Goal: Information Seeking & Learning: Check status

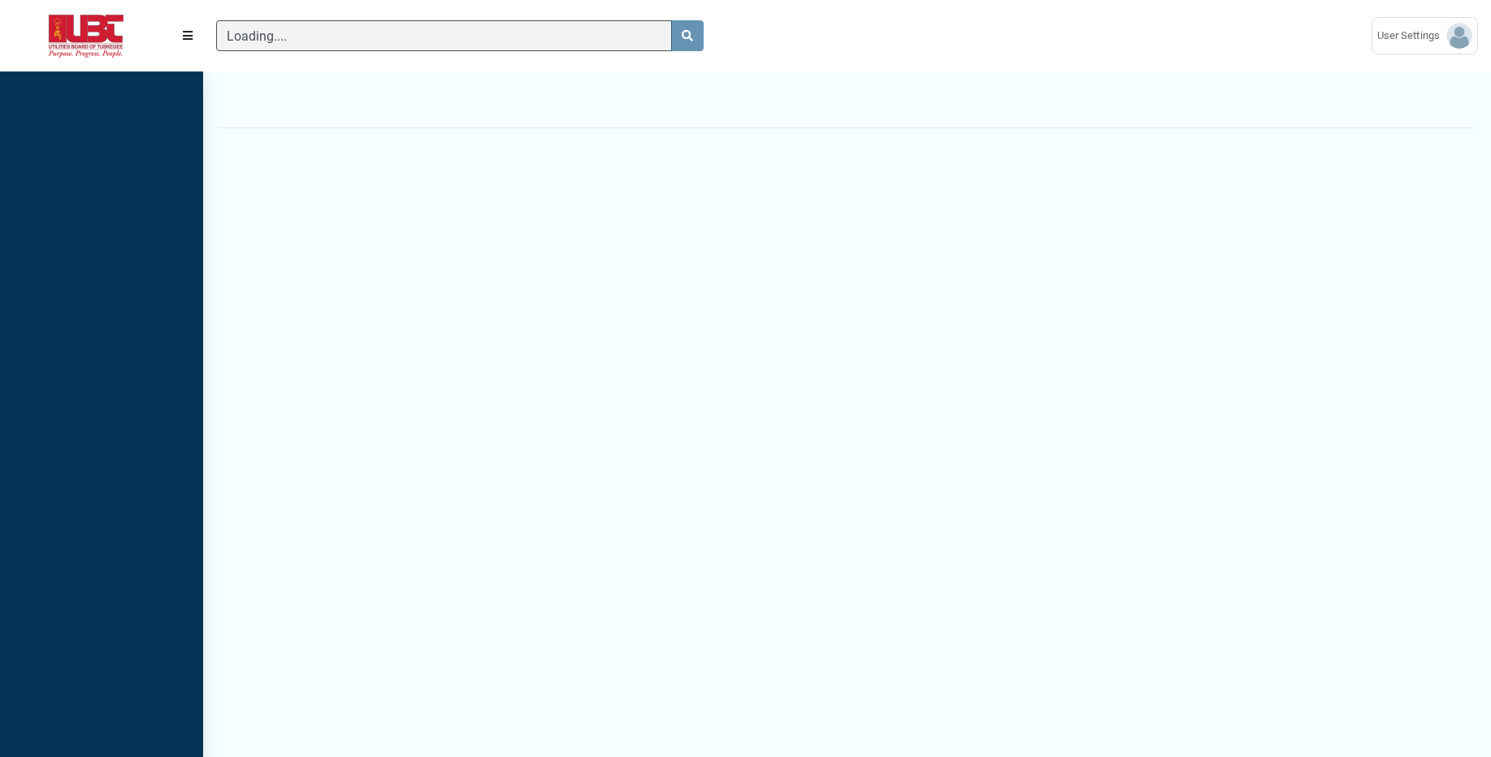
scroll to position [7, 1]
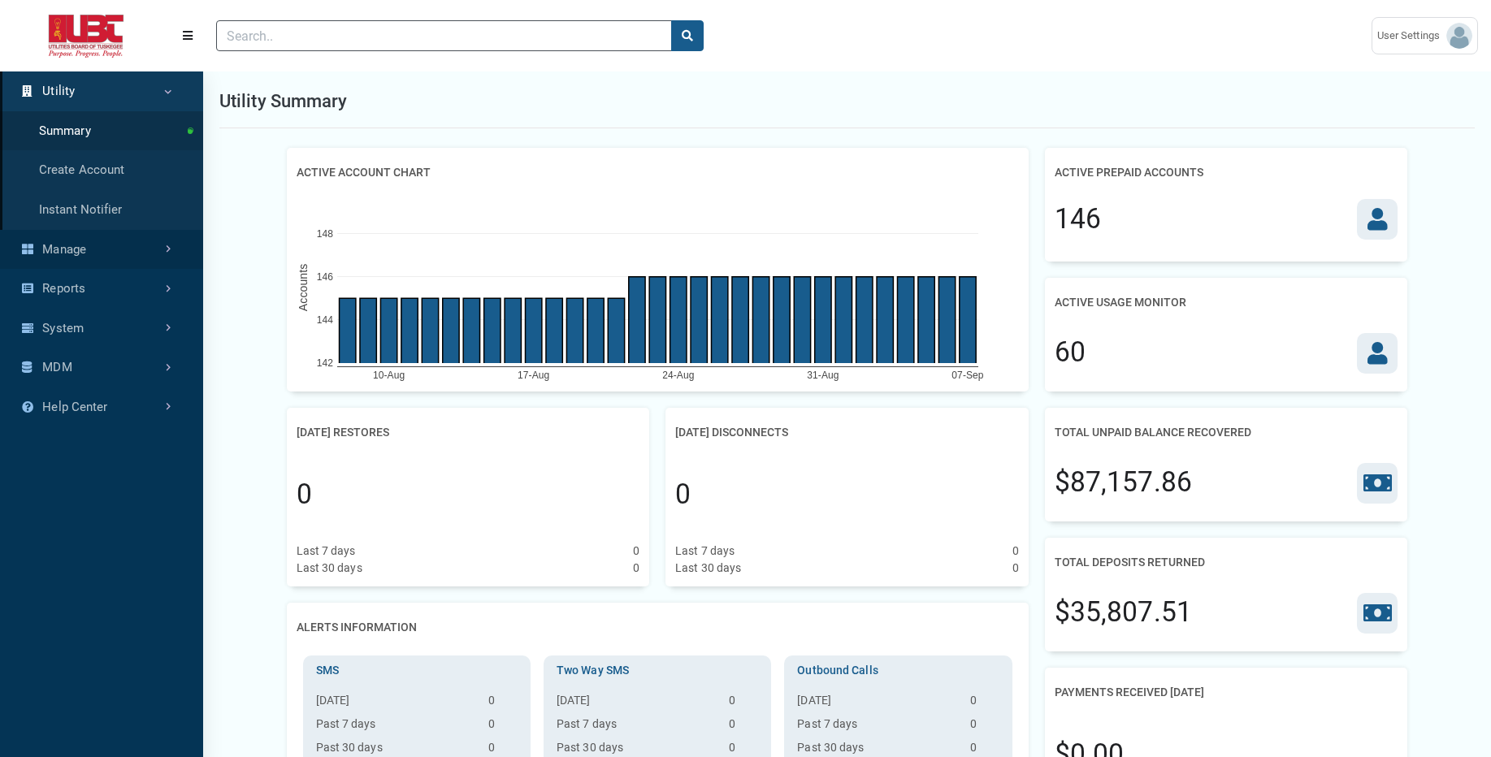
click at [116, 245] on link "Manage" at bounding box center [101, 250] width 203 height 40
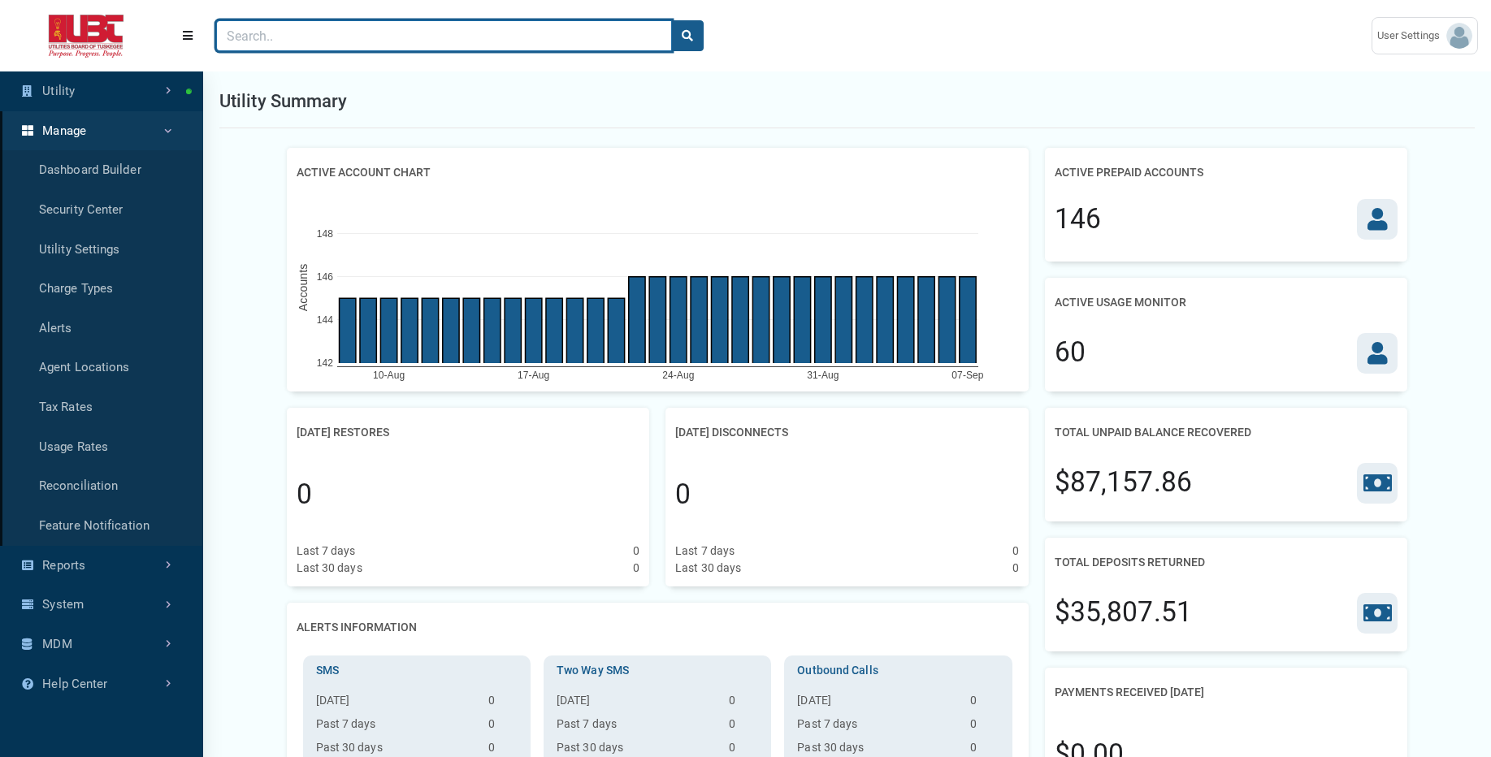
click at [318, 32] on input "Search" at bounding box center [444, 35] width 456 height 31
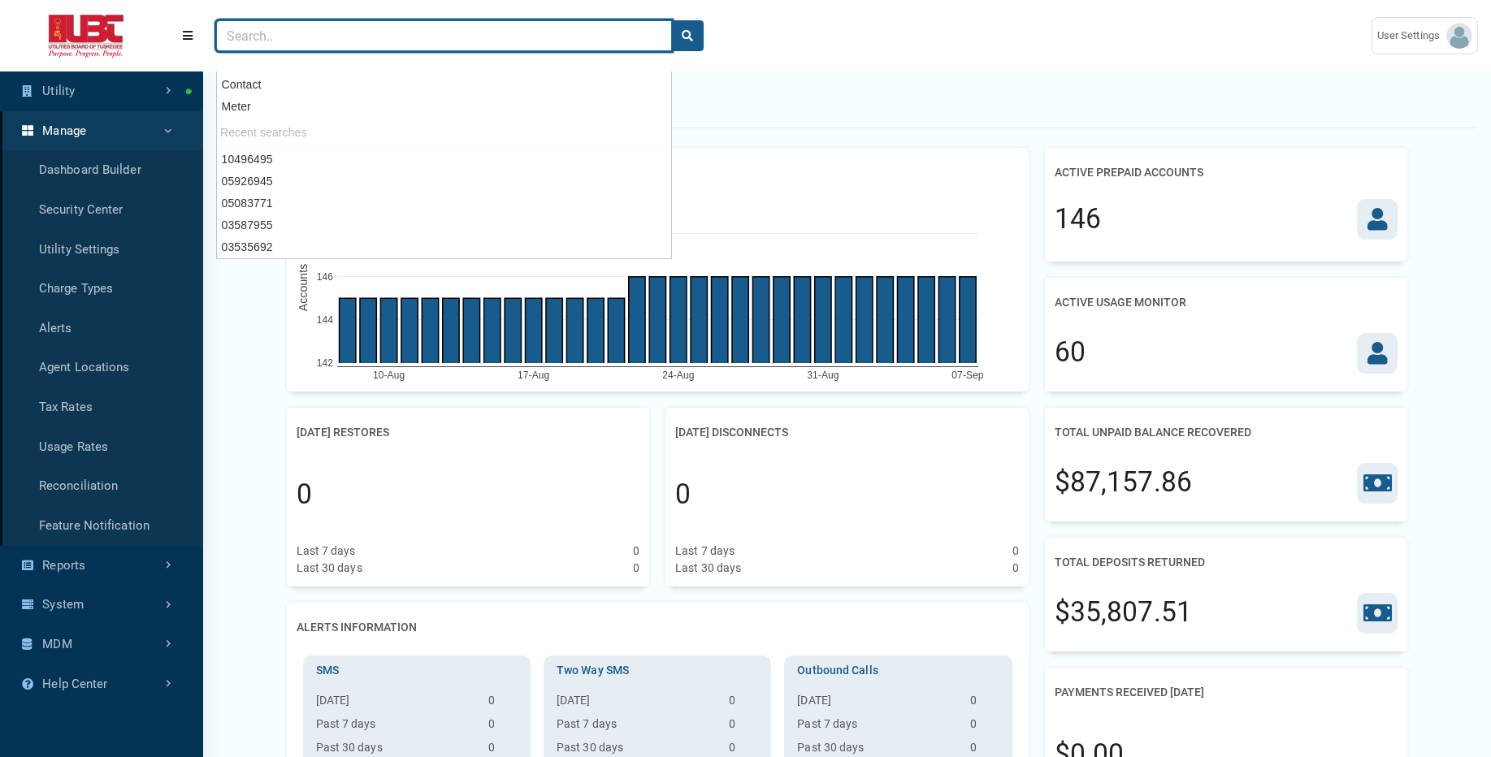
paste input "02491506"
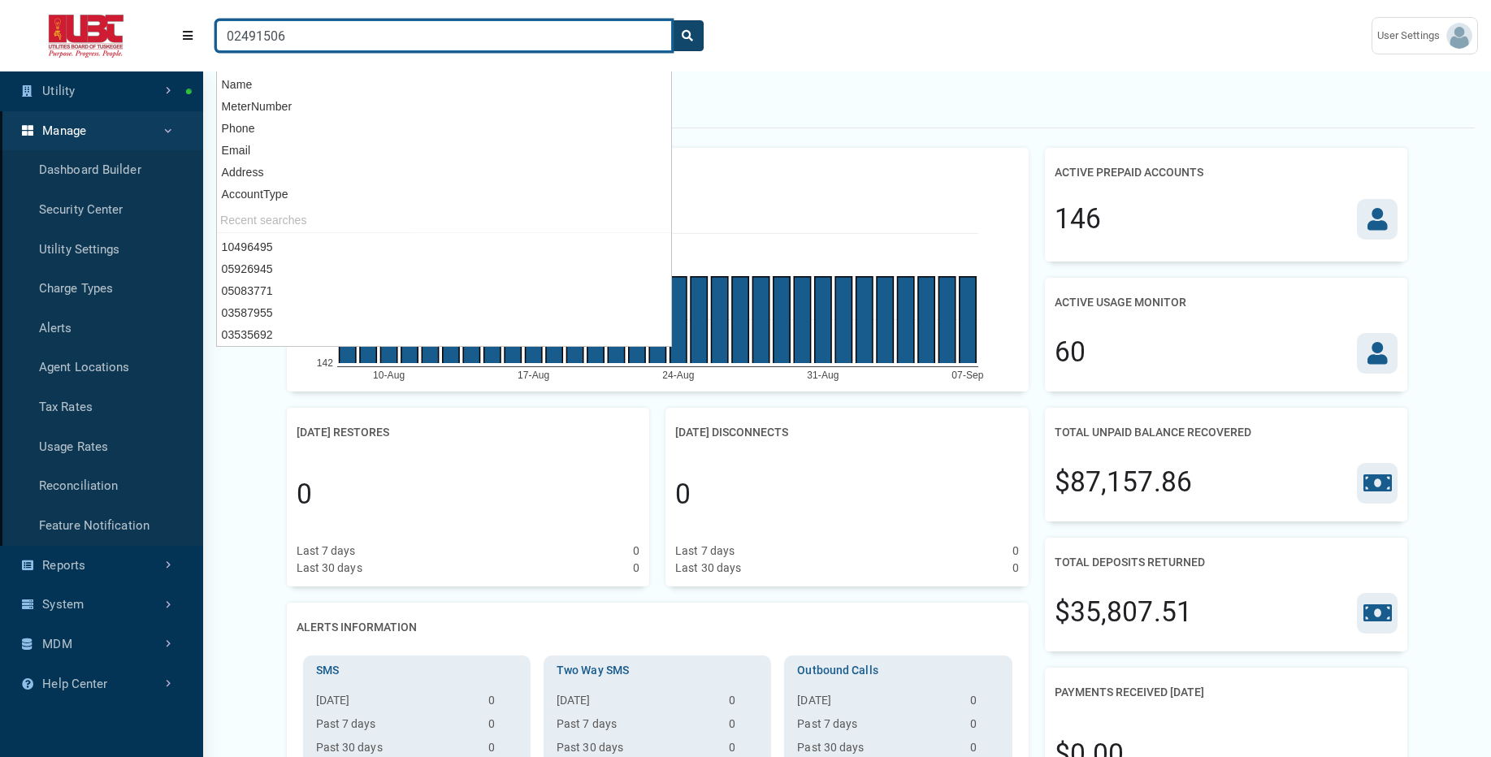
type input "02491506"
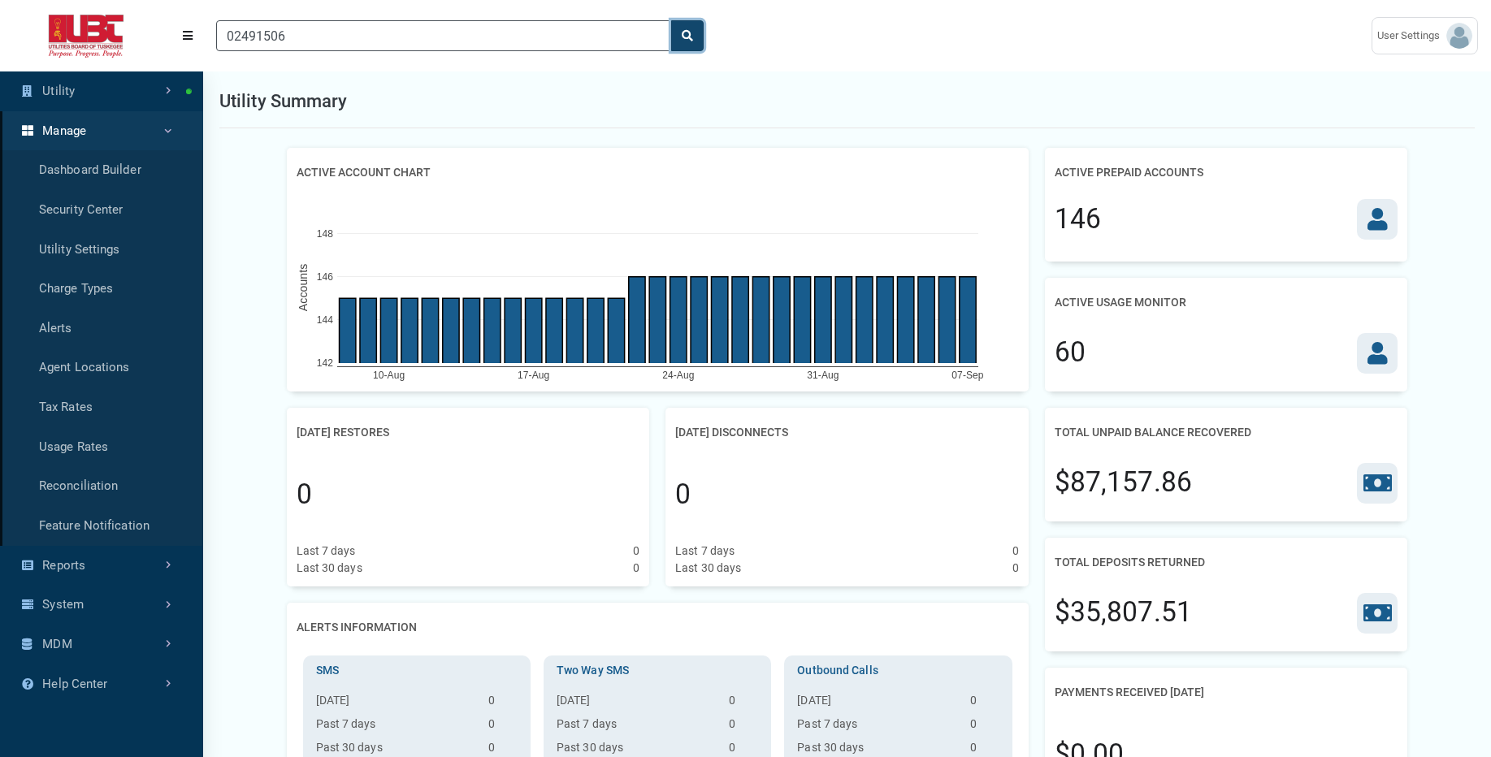
click at [682, 48] on button "search" at bounding box center [687, 35] width 32 height 31
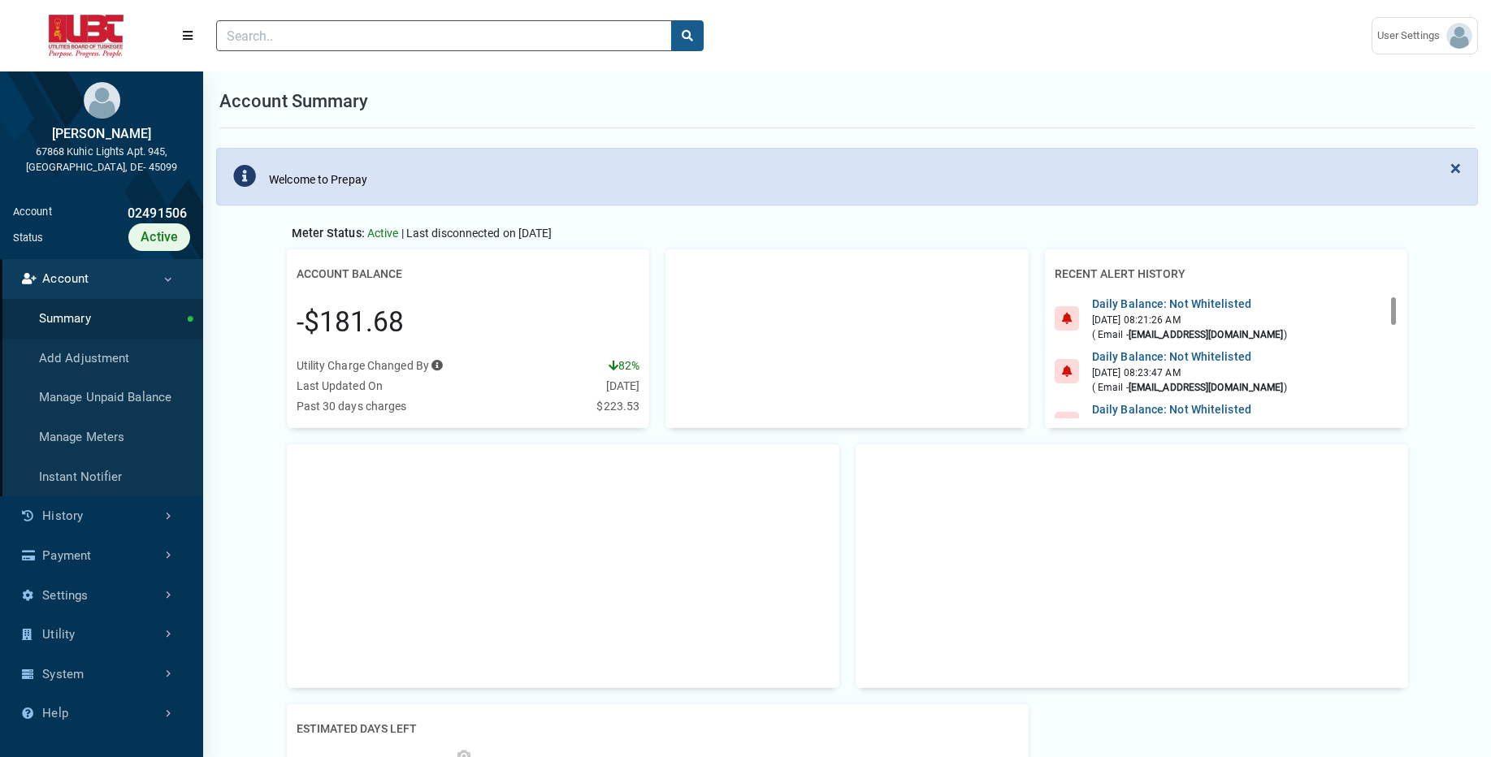
scroll to position [4, 1]
click at [76, 511] on link "History" at bounding box center [101, 516] width 203 height 40
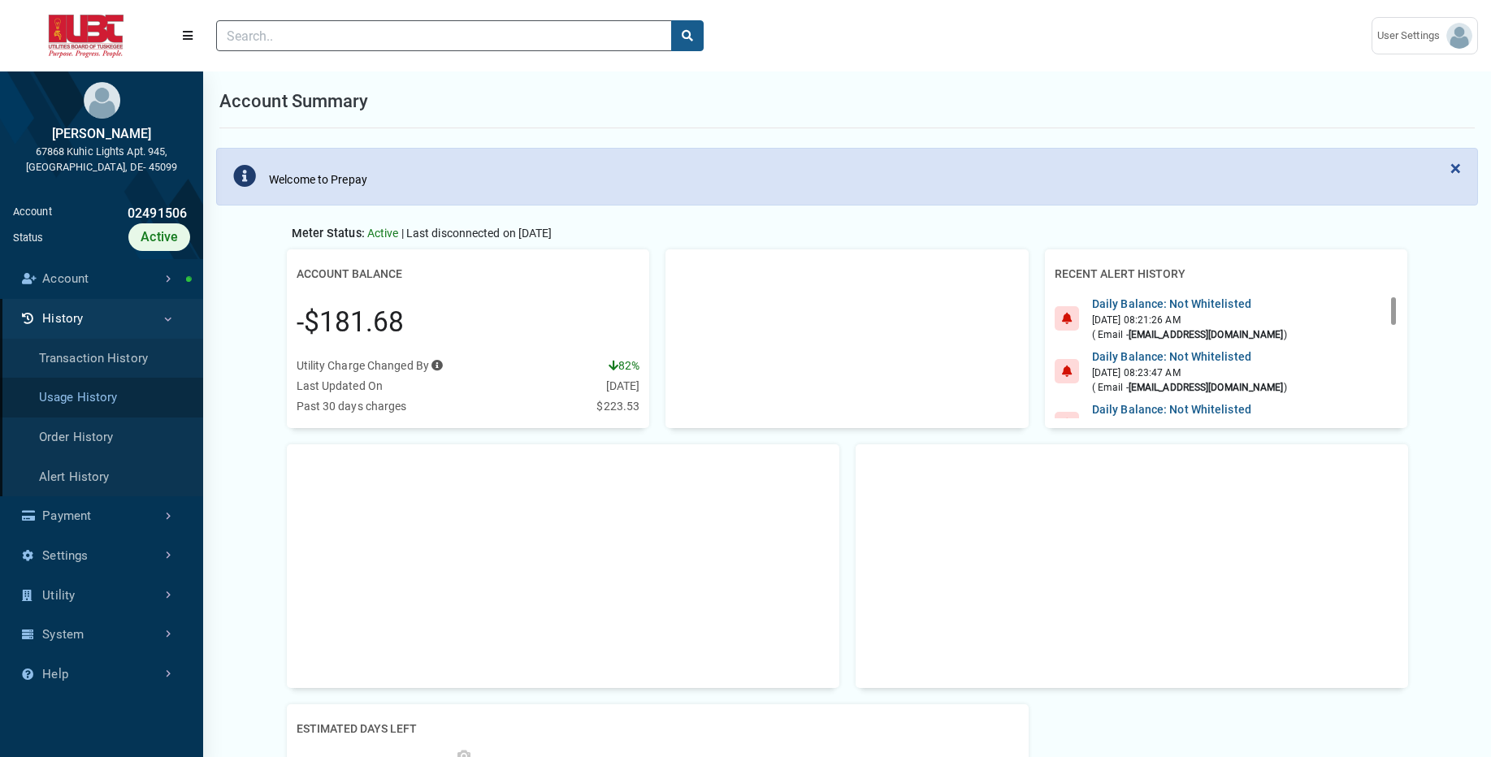
click at [119, 398] on link "Usage History" at bounding box center [101, 398] width 203 height 40
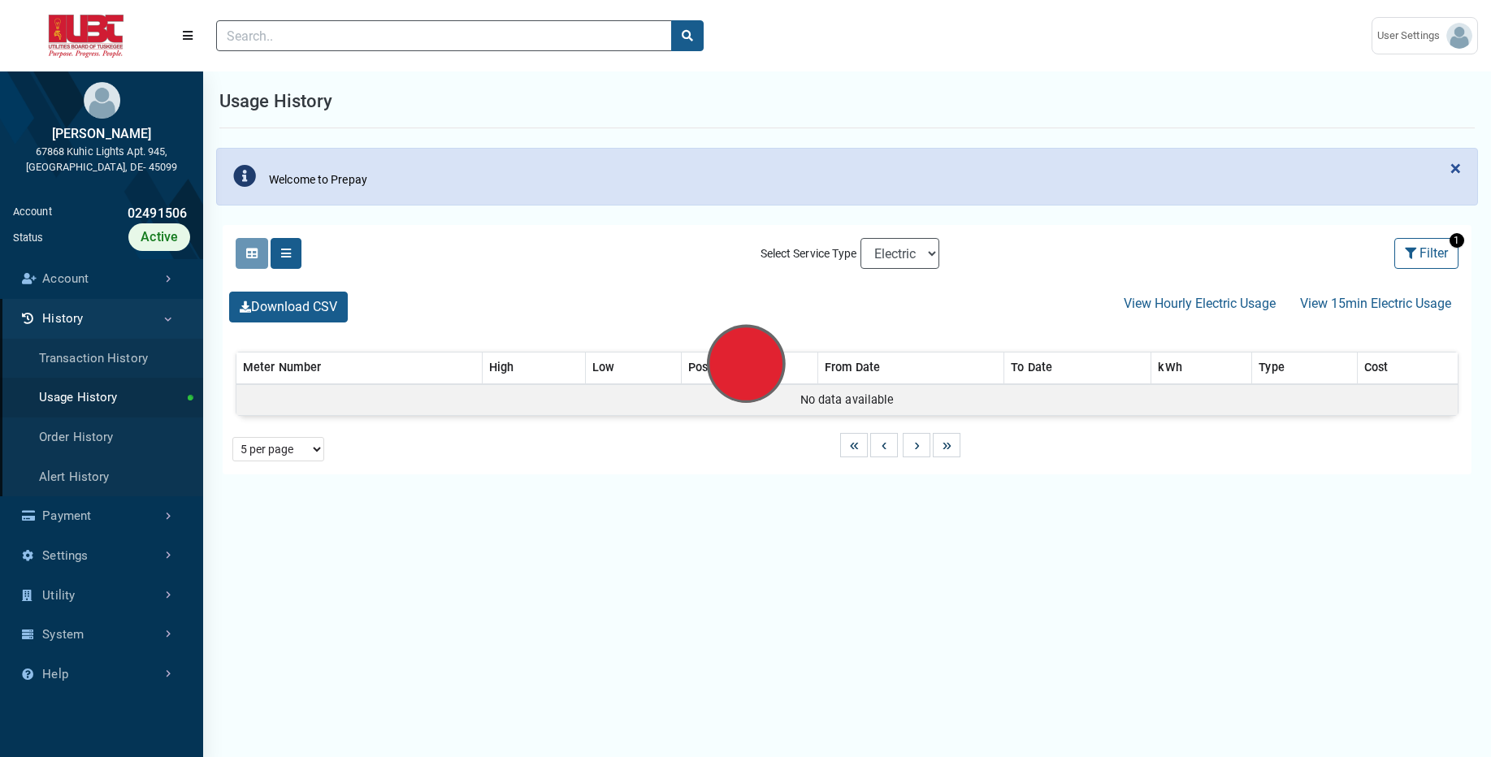
select select "25 per page"
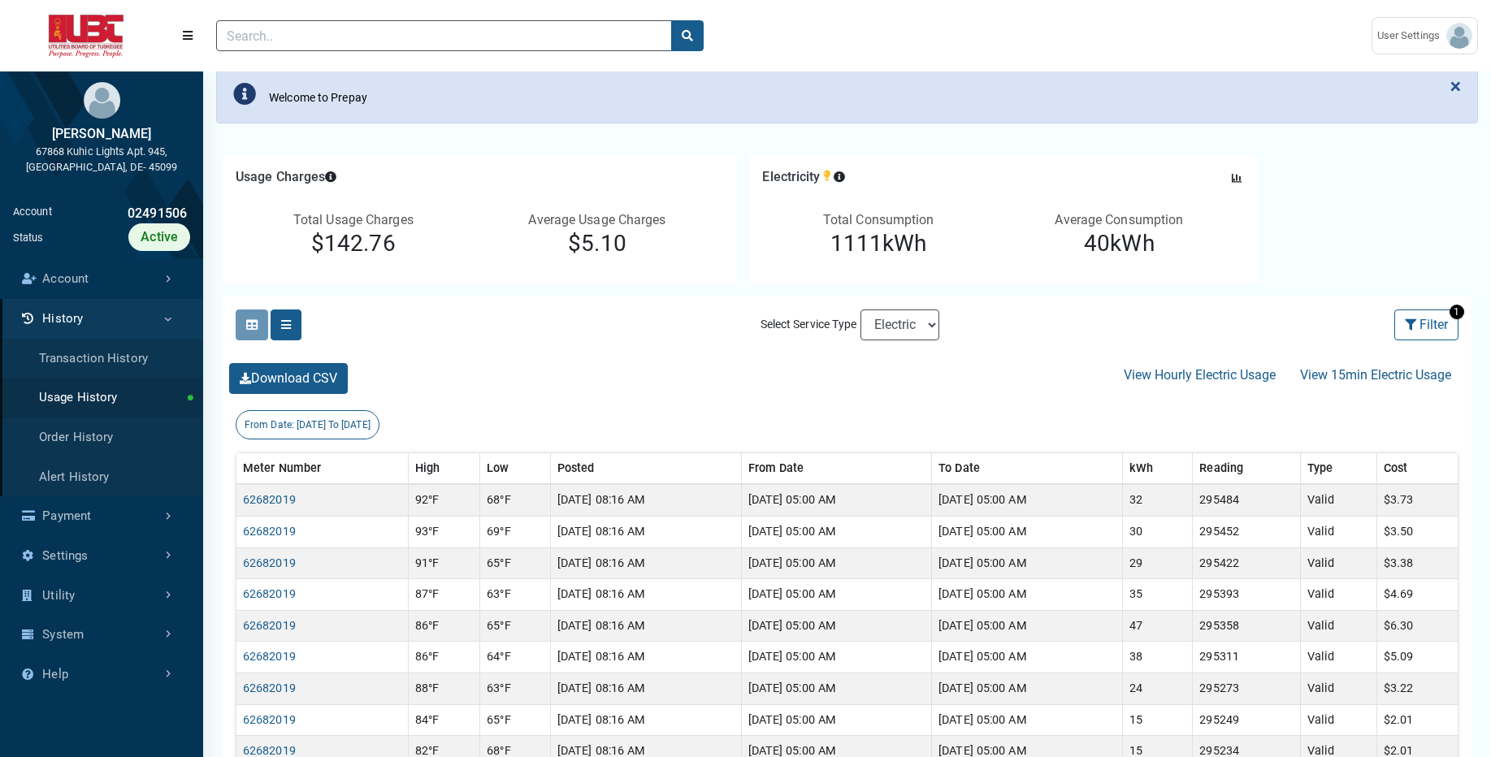
scroll to position [97, 0]
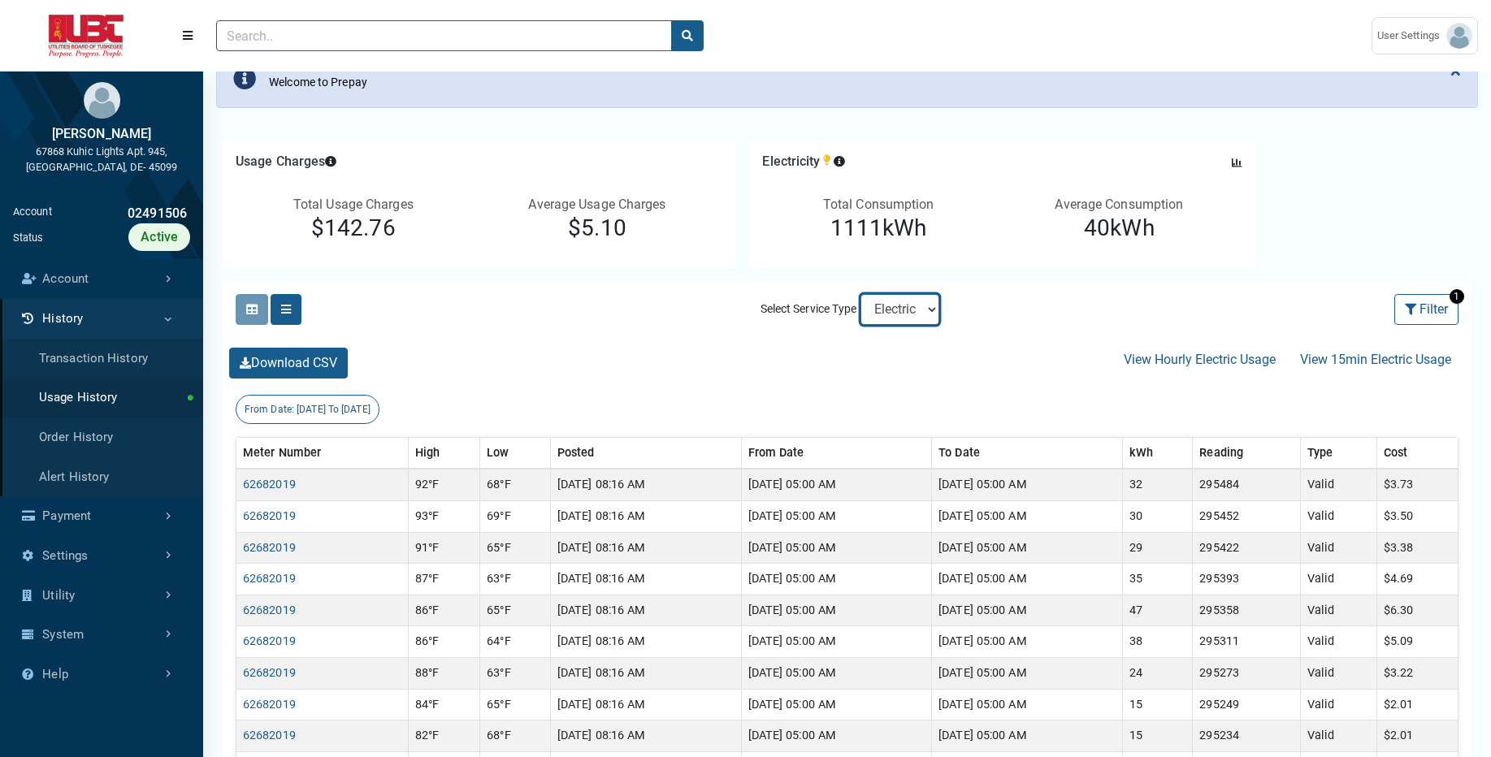
select select "Sewer"
click at [860, 294] on select "Electric Sewer" at bounding box center [899, 309] width 79 height 31
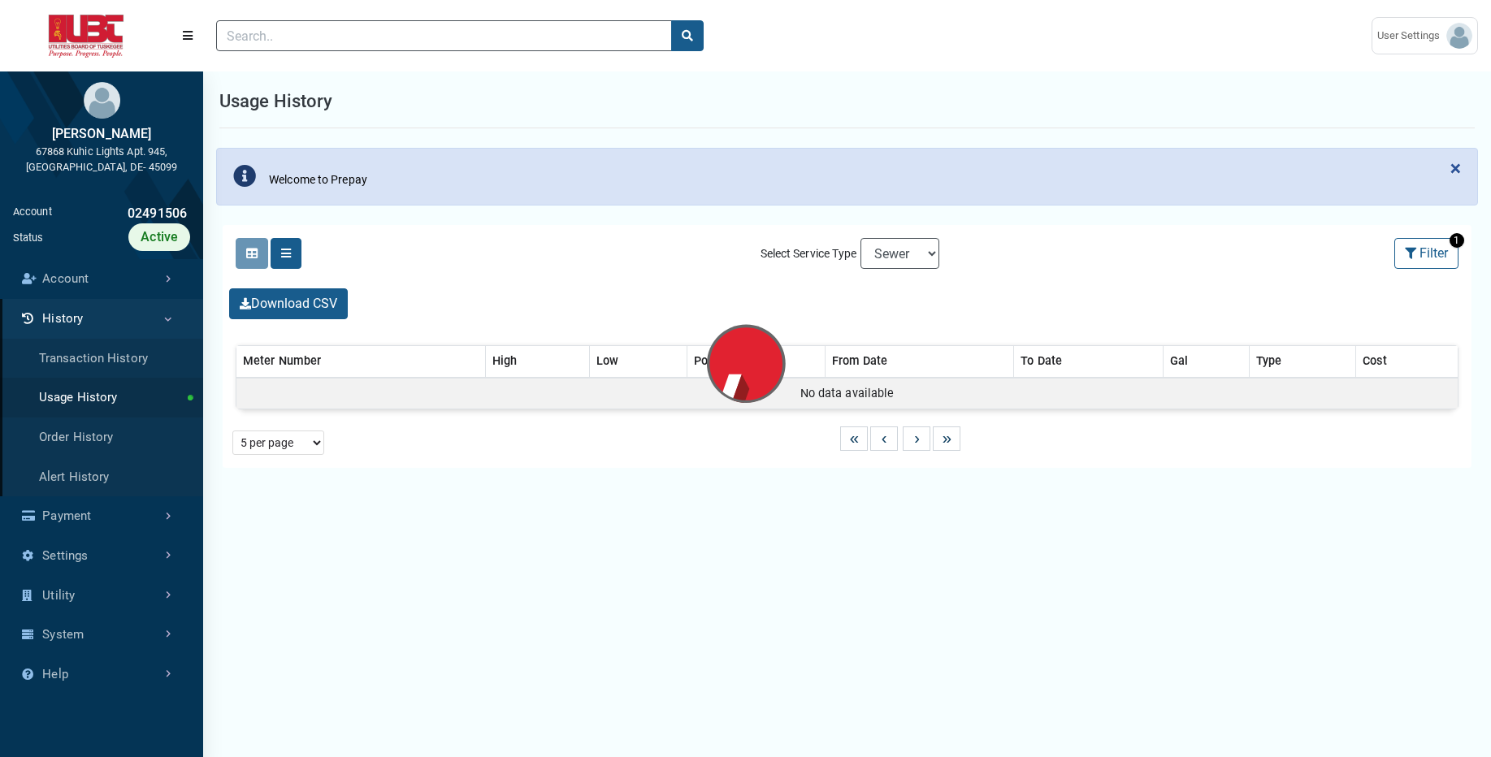
select select "25 per page"
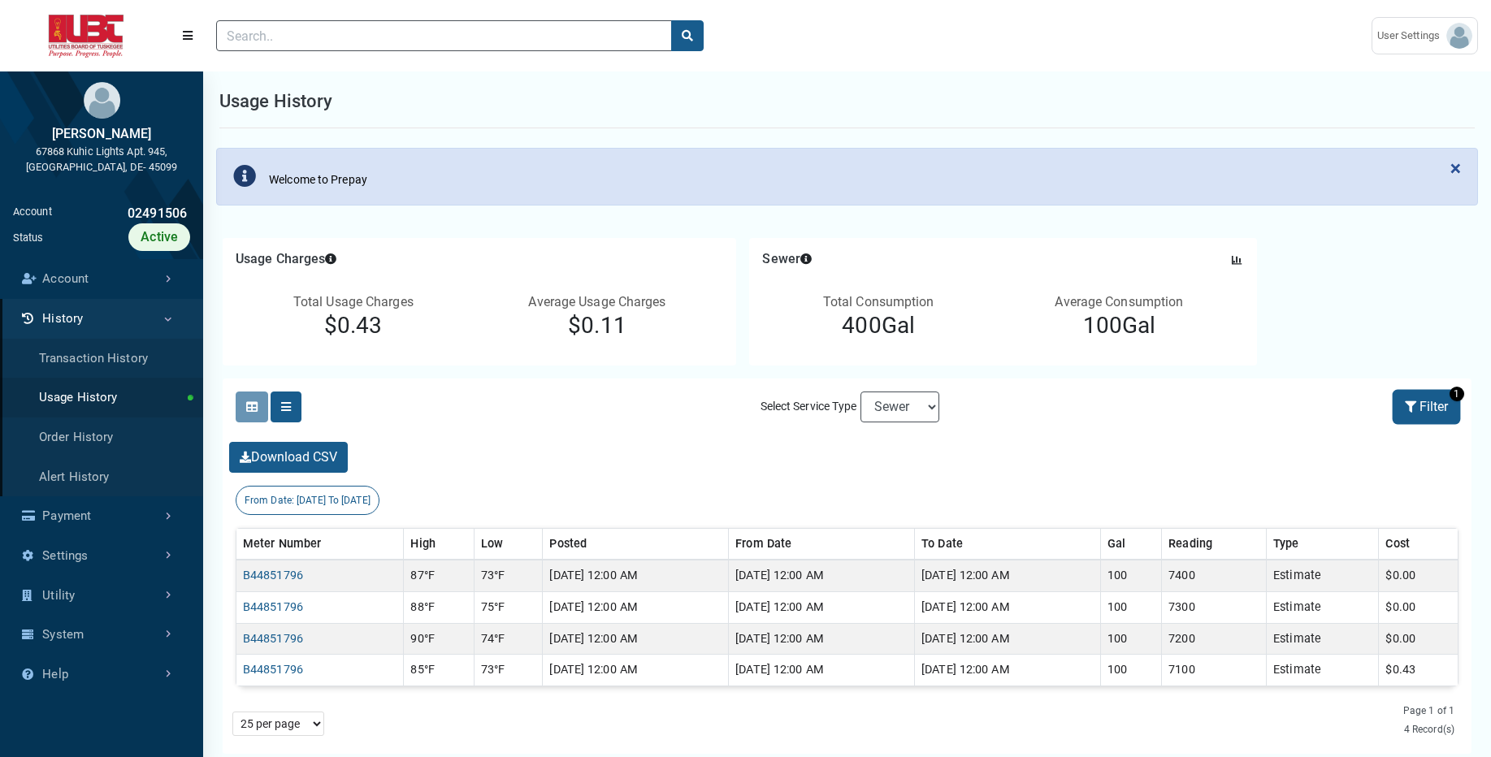
click at [1409, 402] on icon at bounding box center [1412, 406] width 15 height 11
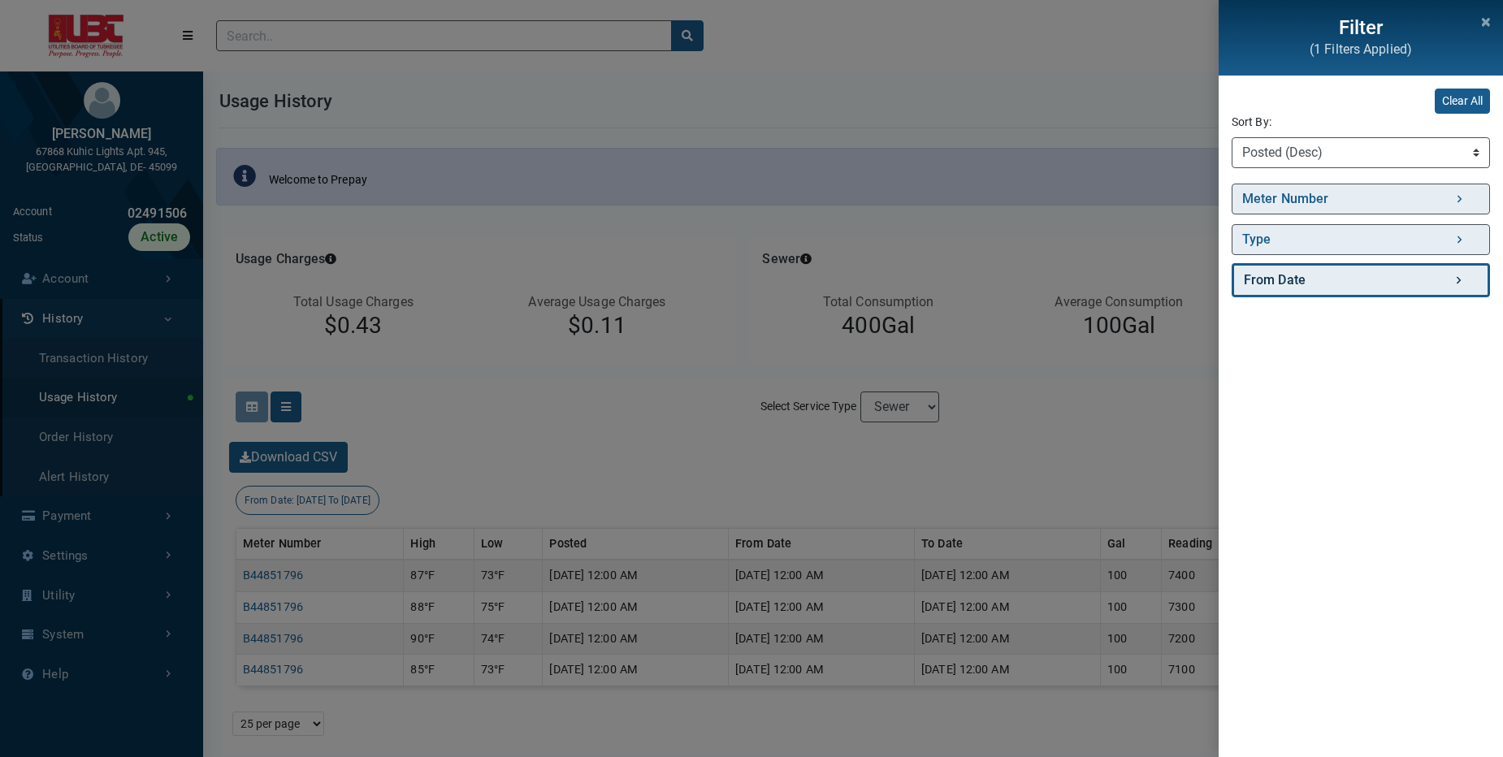
click at [1408, 285] on link "From Date" at bounding box center [1361, 280] width 258 height 34
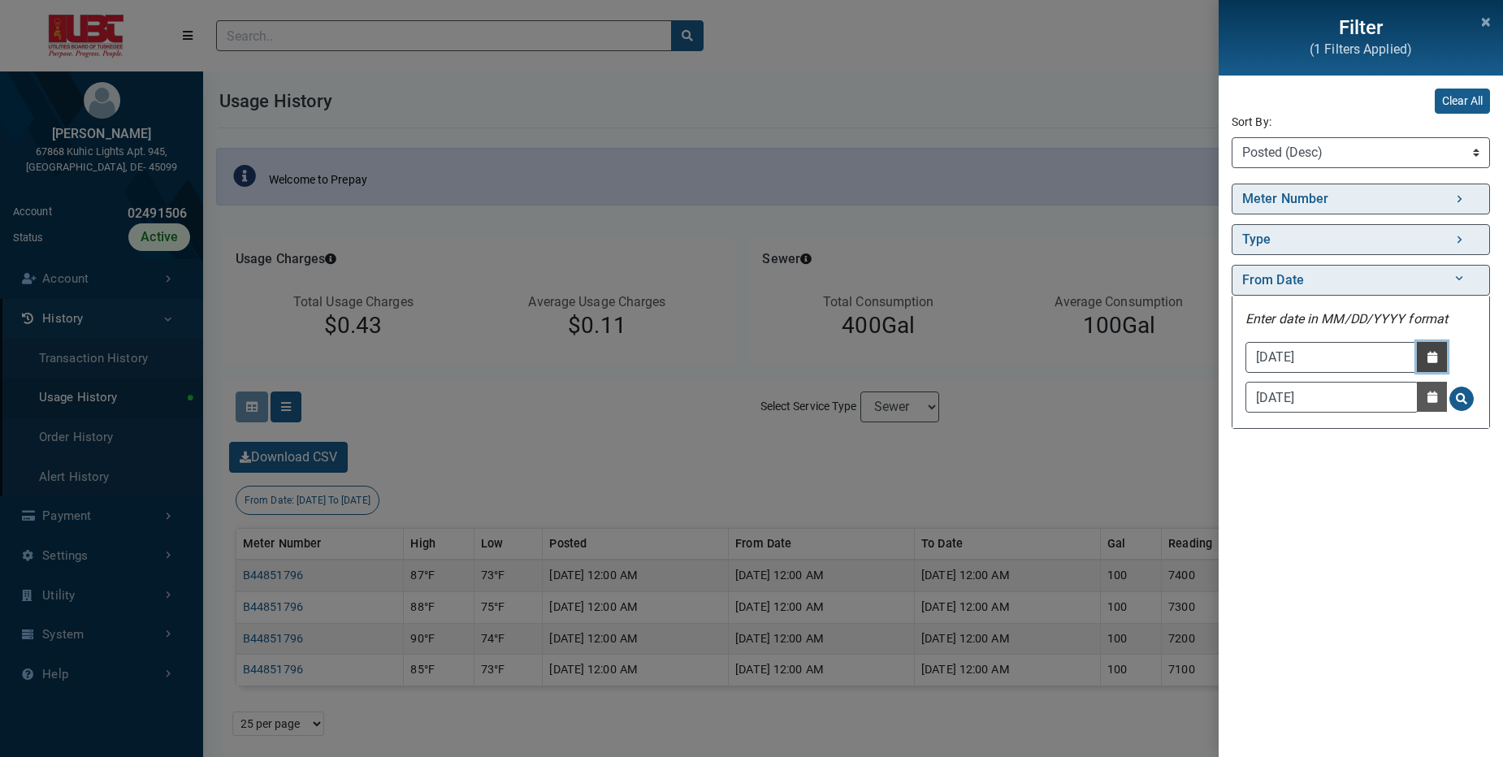
click at [1439, 349] on button "Date Picker - Activate to access the date picker" at bounding box center [1432, 357] width 30 height 30
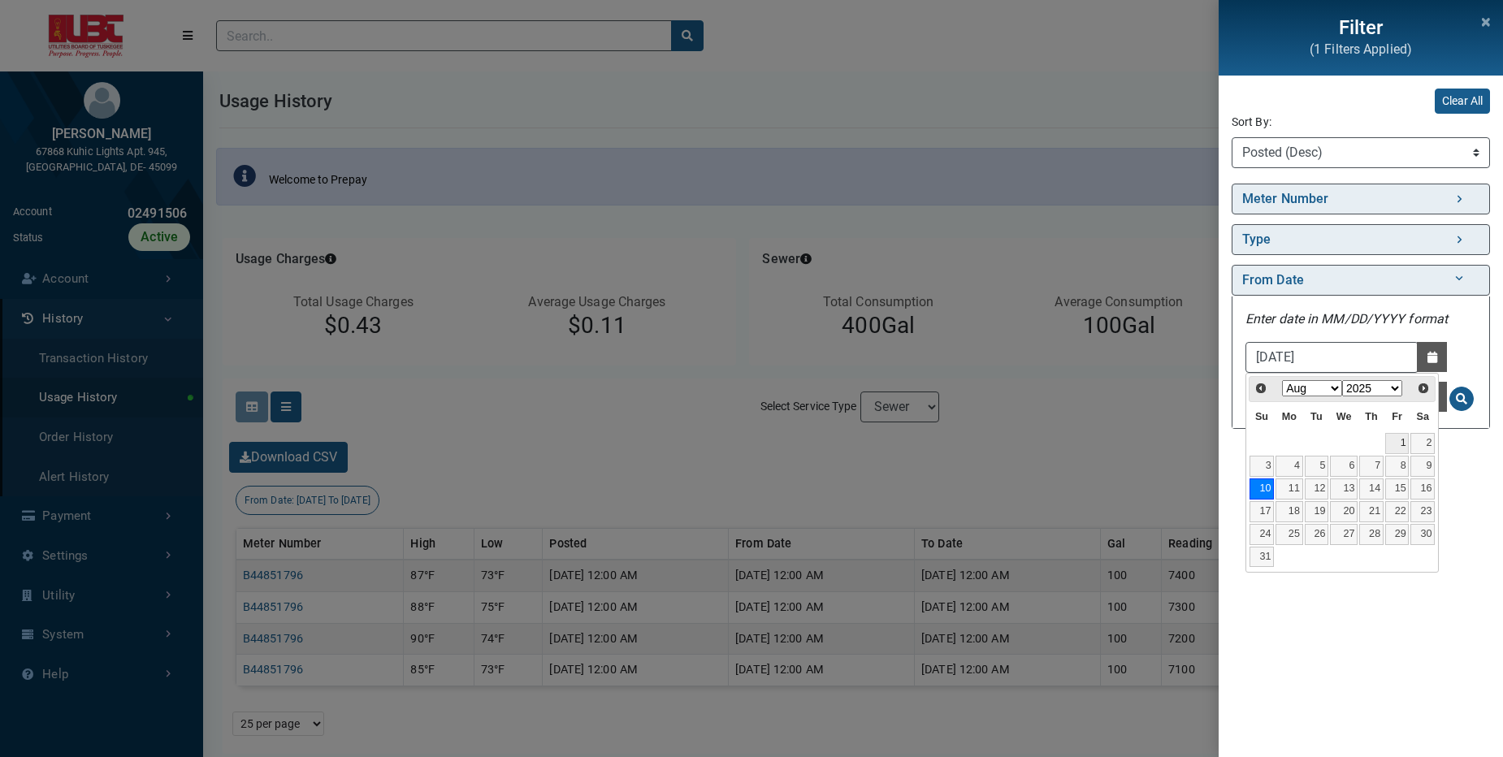
click at [1401, 439] on link "1" at bounding box center [1397, 443] width 24 height 21
type input "08/01/2025"
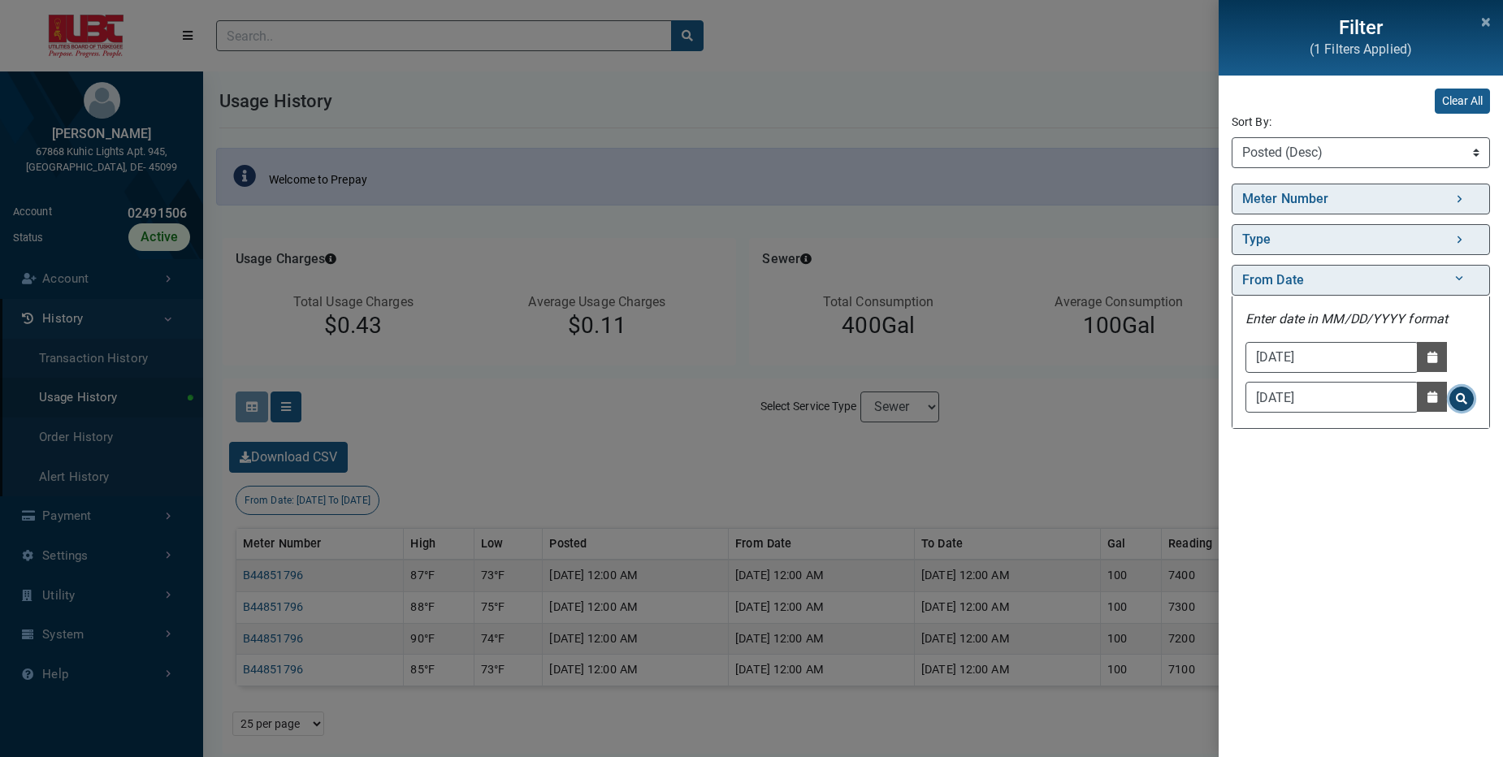
click at [1461, 393] on span "Search for From Date - Clicking on this button will update the content on the p…" at bounding box center [1461, 398] width 11 height 11
click at [1107, 451] on div "Filter (1 Filters Applied) Clear All Sort By: Sort By Meter Number (Asc) Meter …" at bounding box center [751, 378] width 1503 height 757
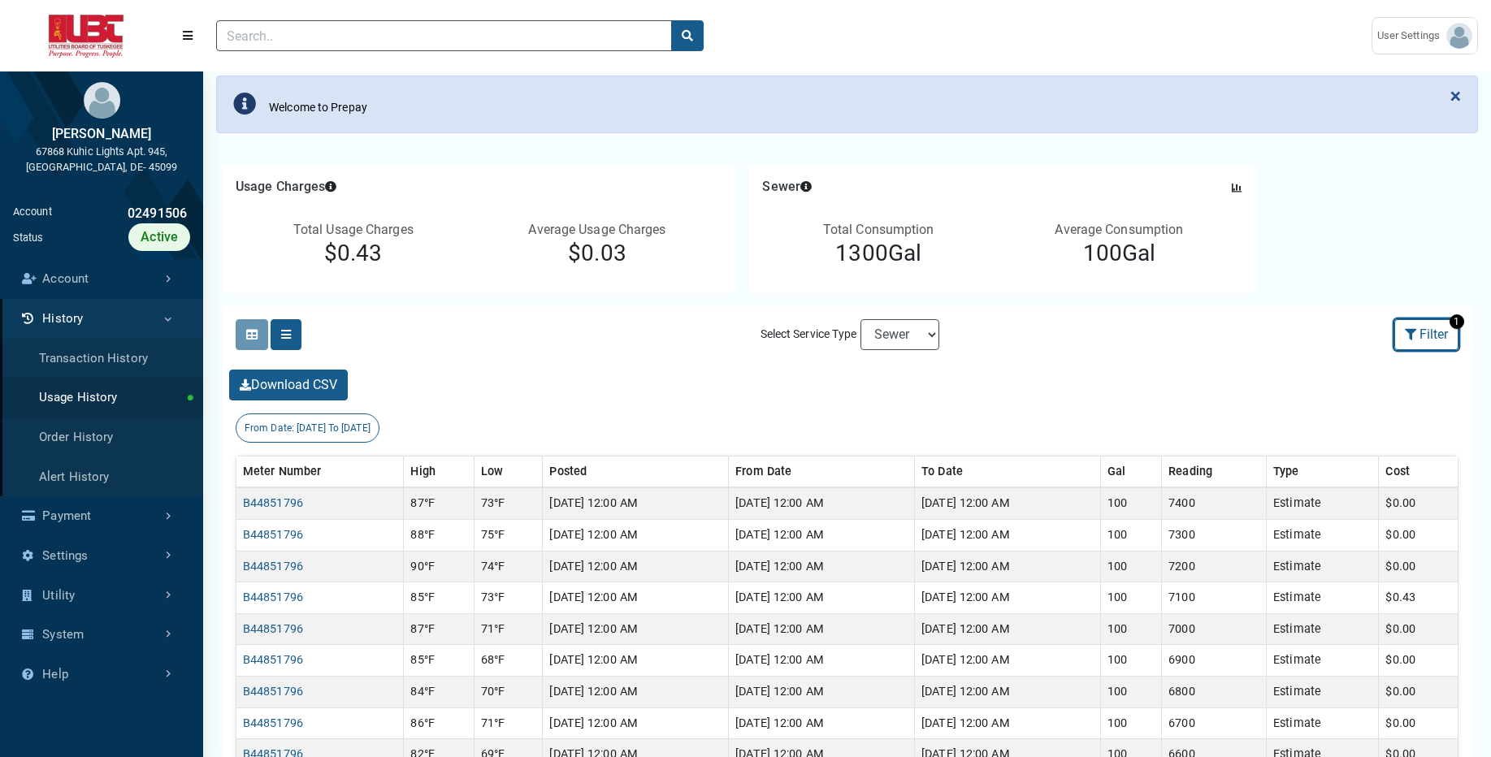
scroll to position [68, 0]
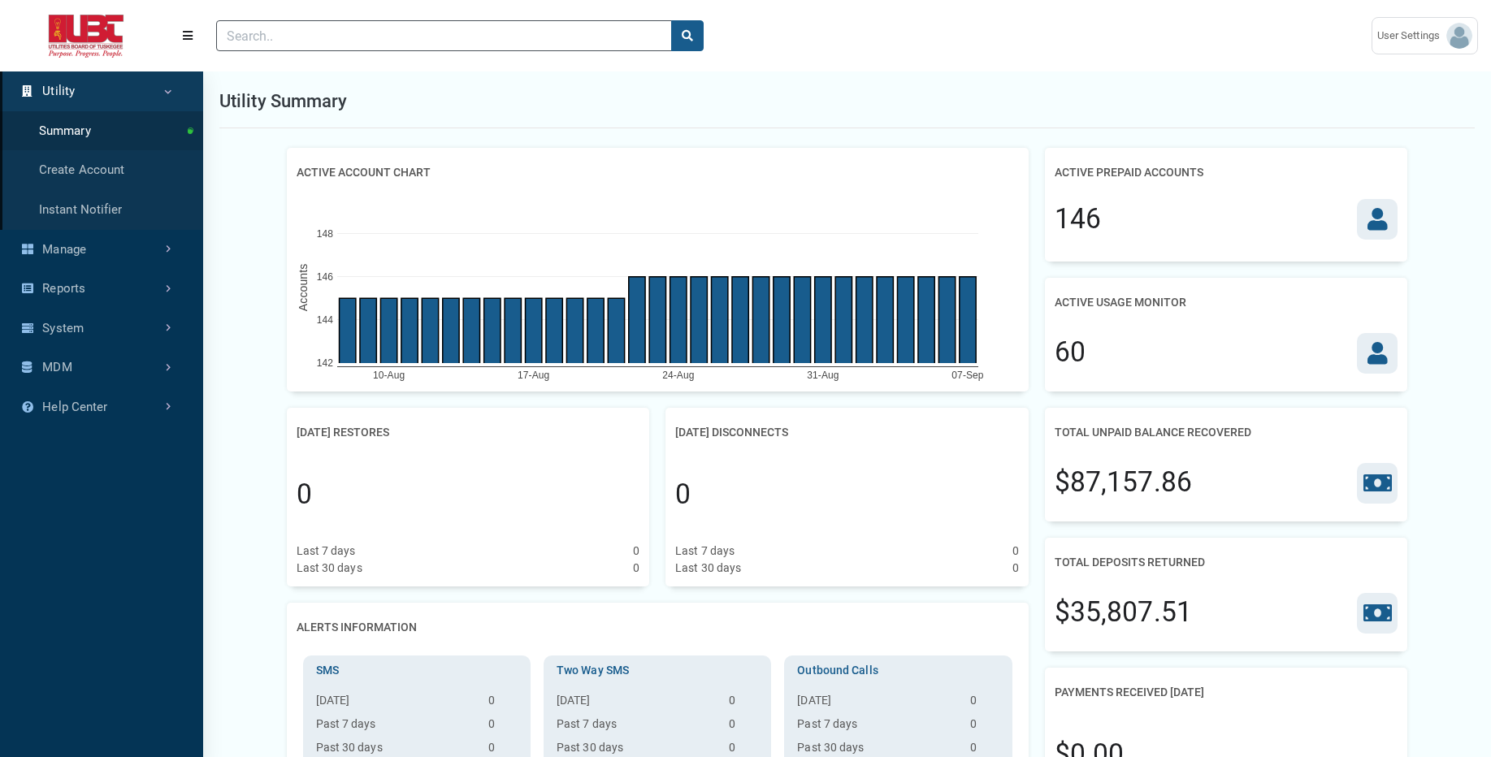
scroll to position [7, 1]
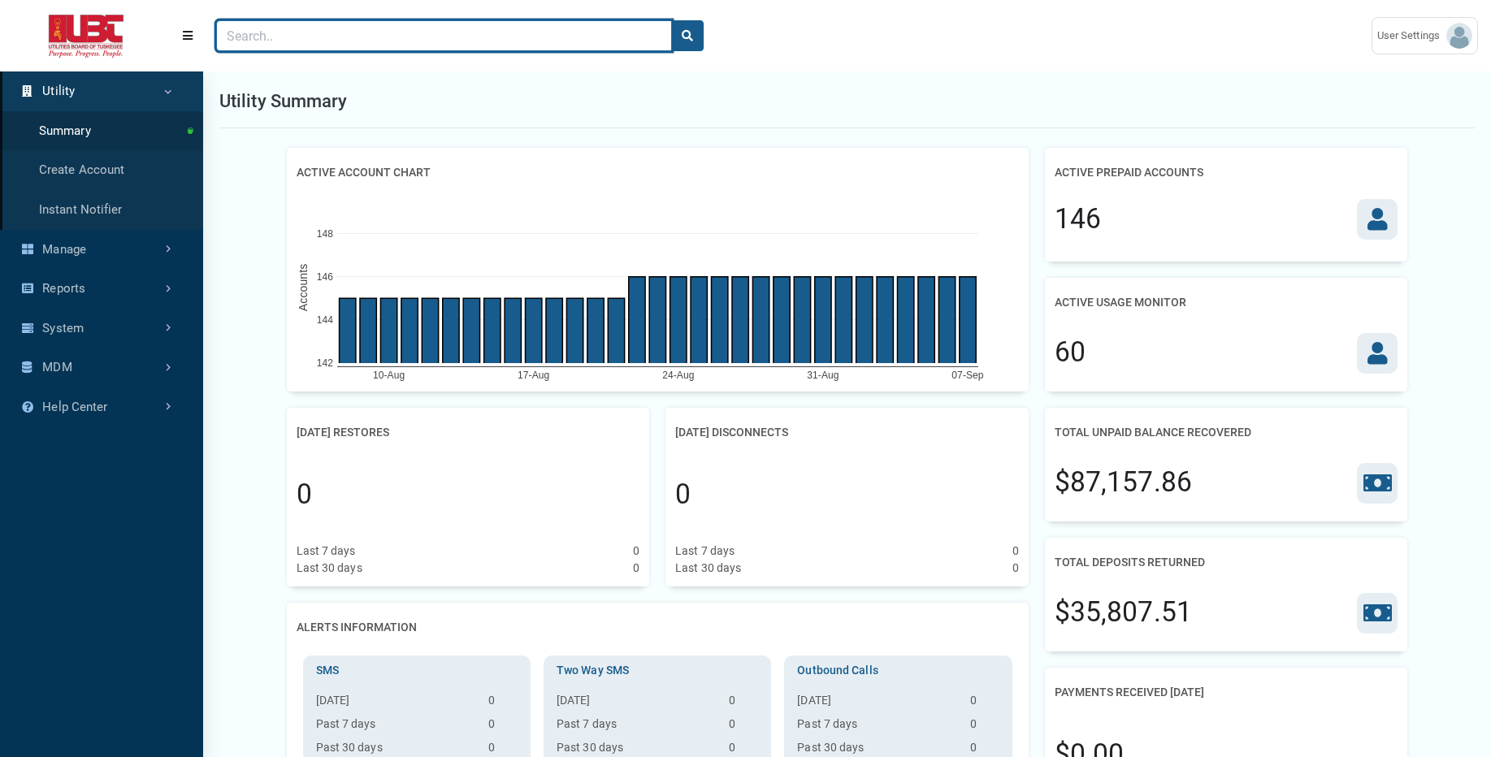
click at [625, 29] on input "Search" at bounding box center [444, 35] width 456 height 31
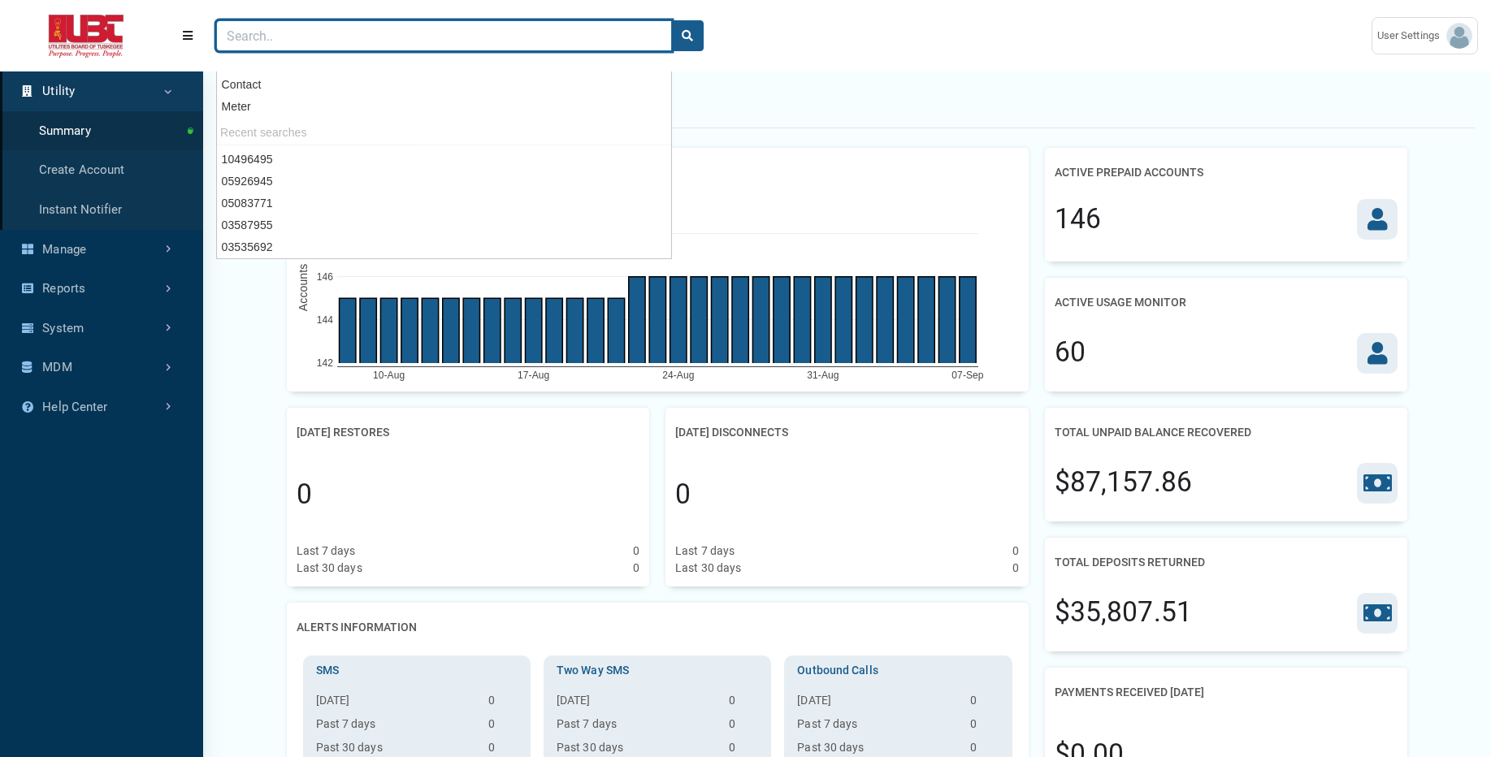
paste input "03535692"
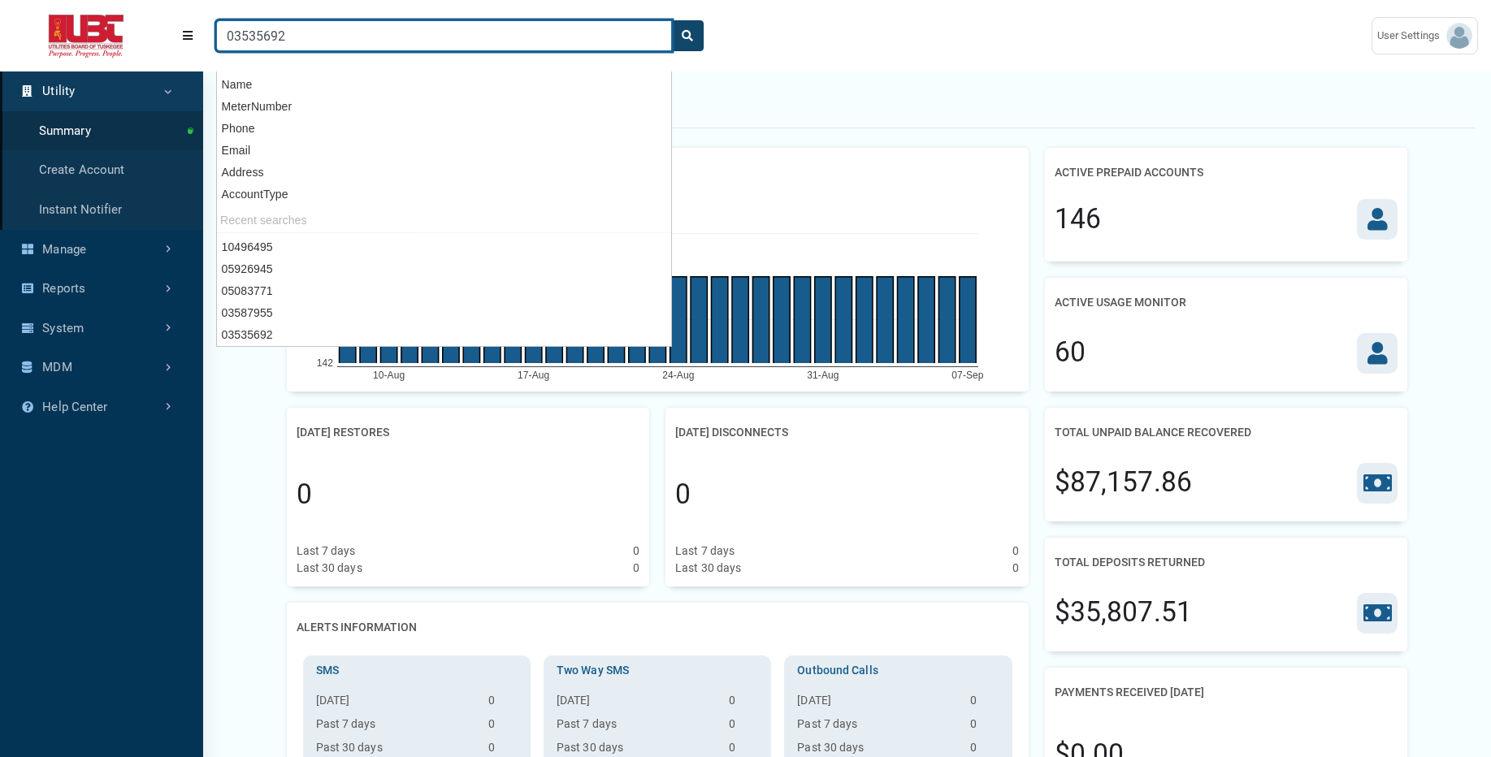
type input "03535692"
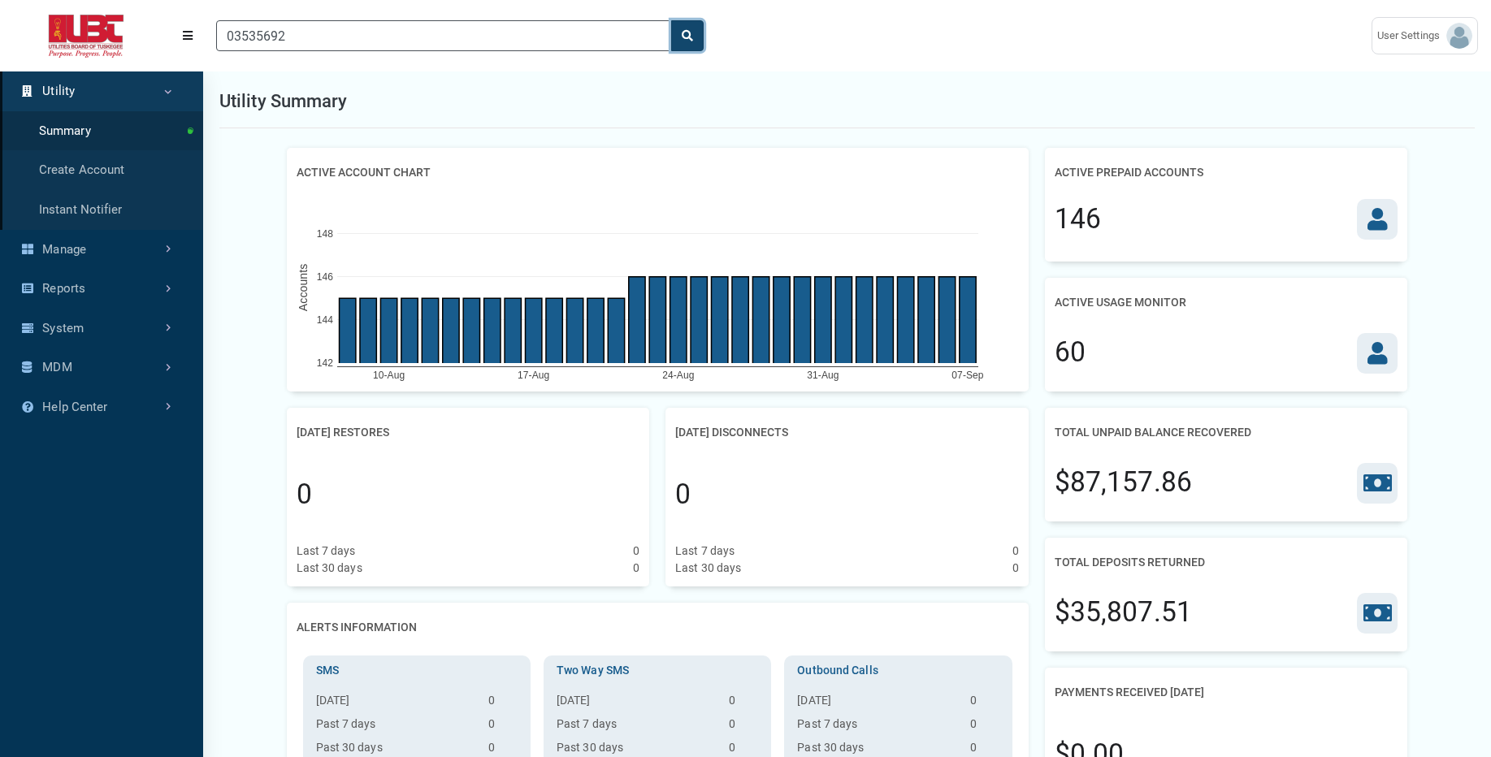
click at [695, 38] on button "search" at bounding box center [687, 35] width 32 height 31
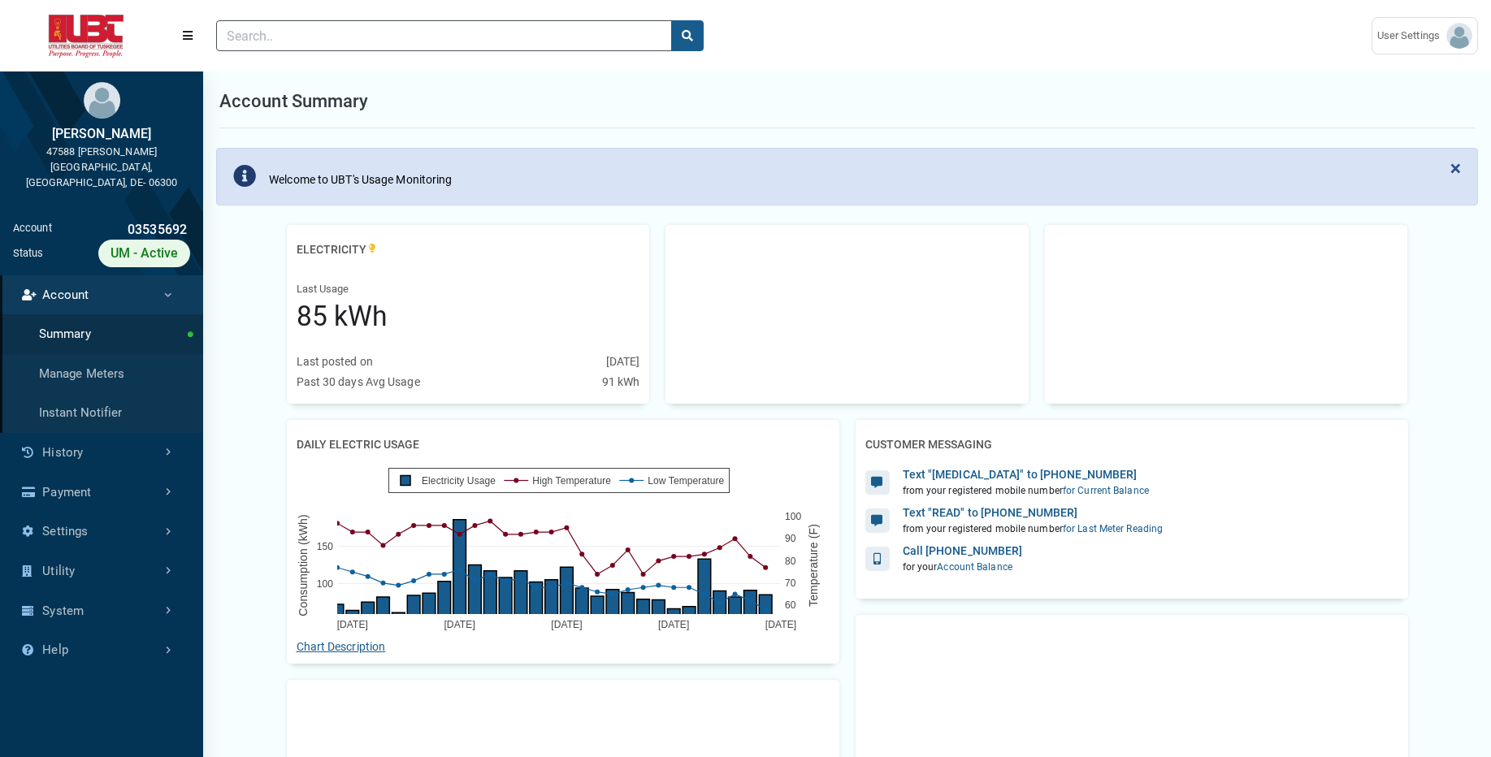
scroll to position [510, 203]
click at [142, 433] on link "History" at bounding box center [101, 453] width 203 height 40
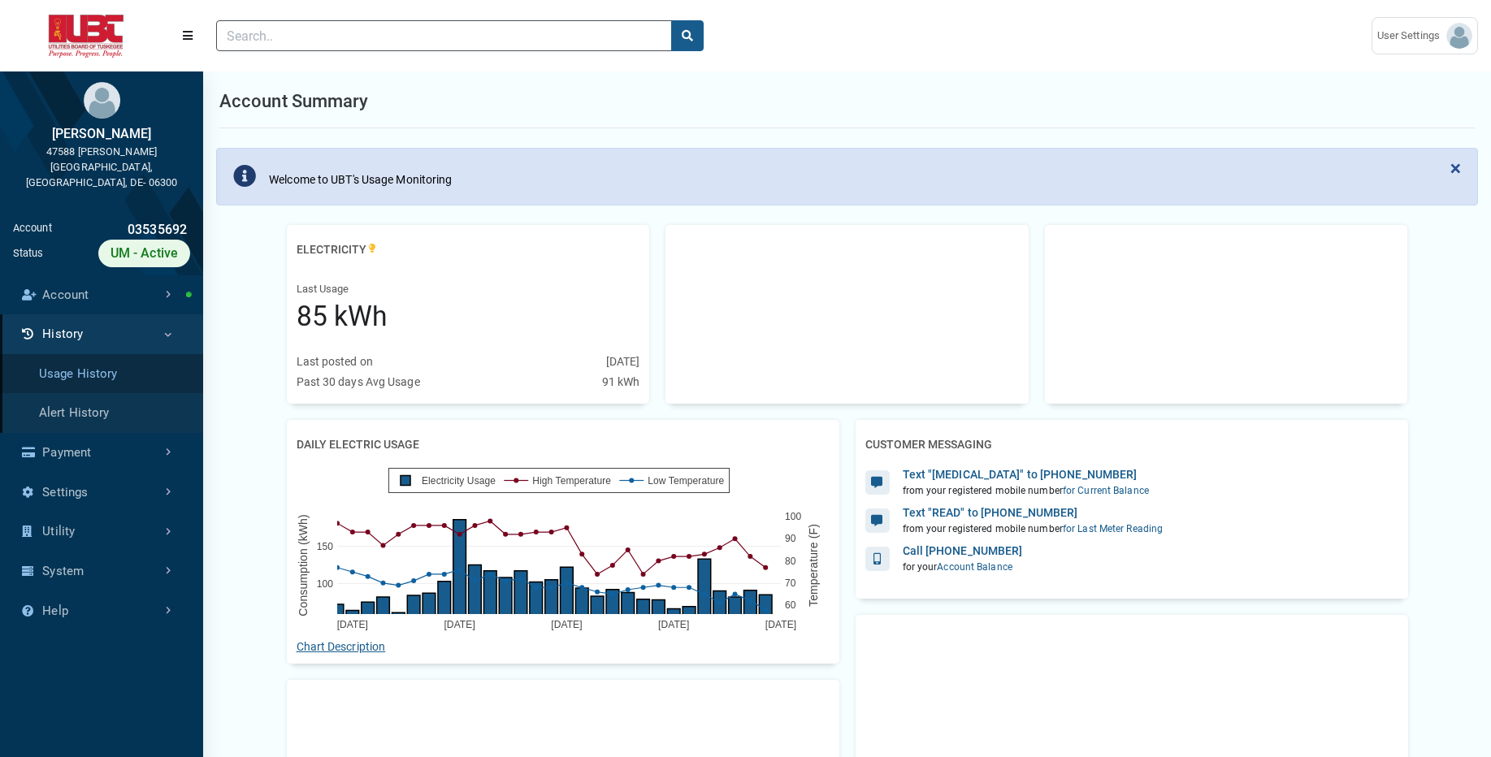
click at [150, 364] on link "Usage History" at bounding box center [101, 374] width 203 height 40
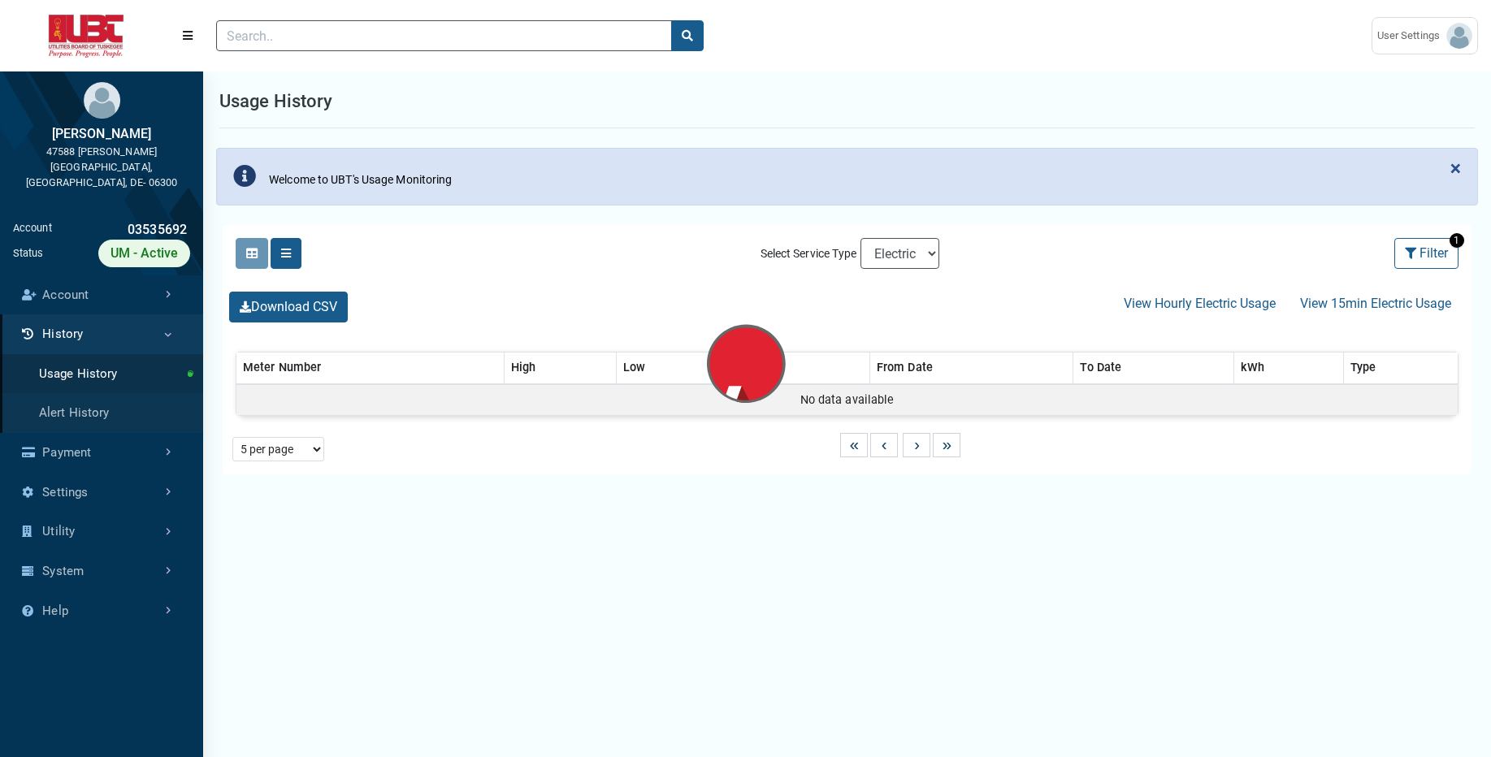
select select "25 per page"
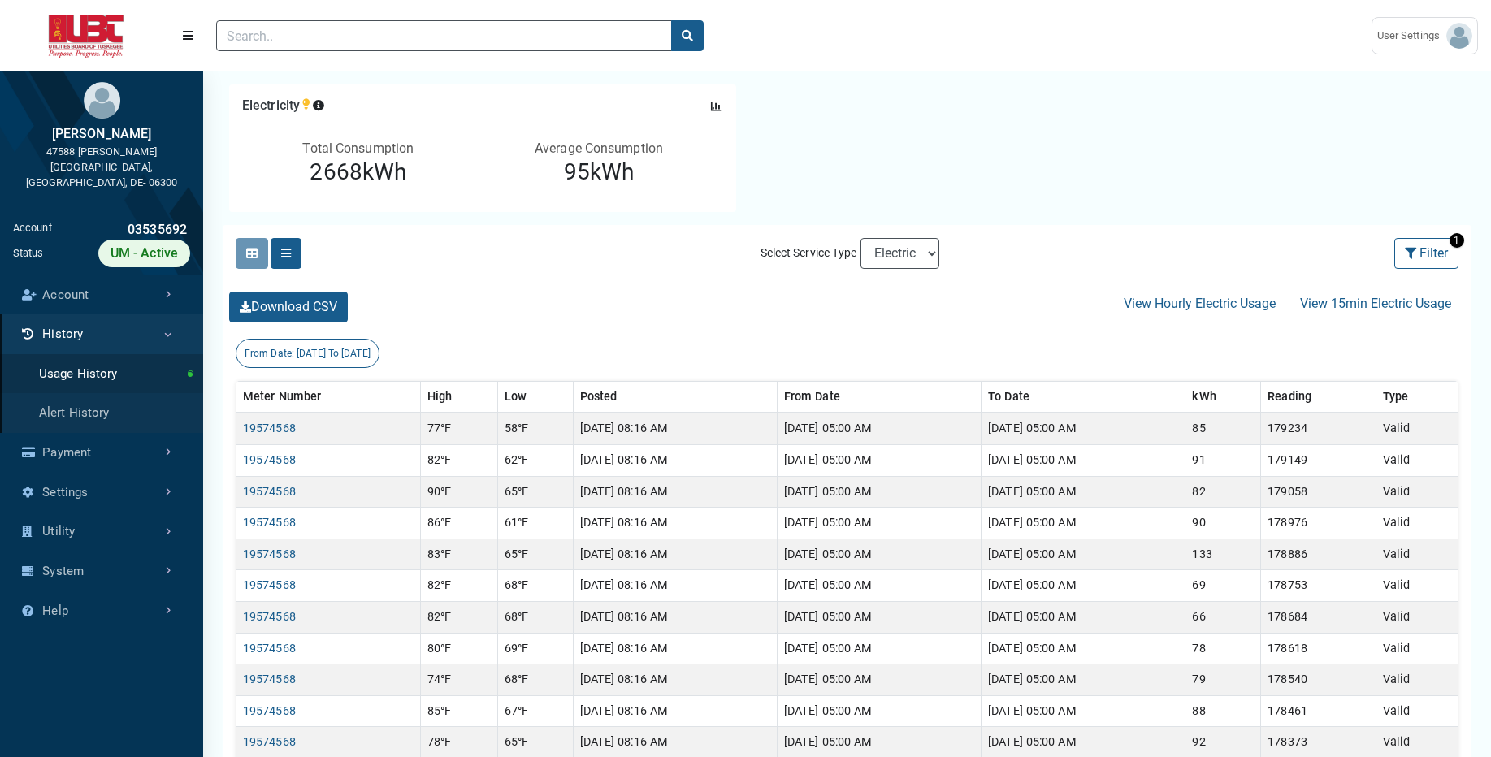
scroll to position [162, 0]
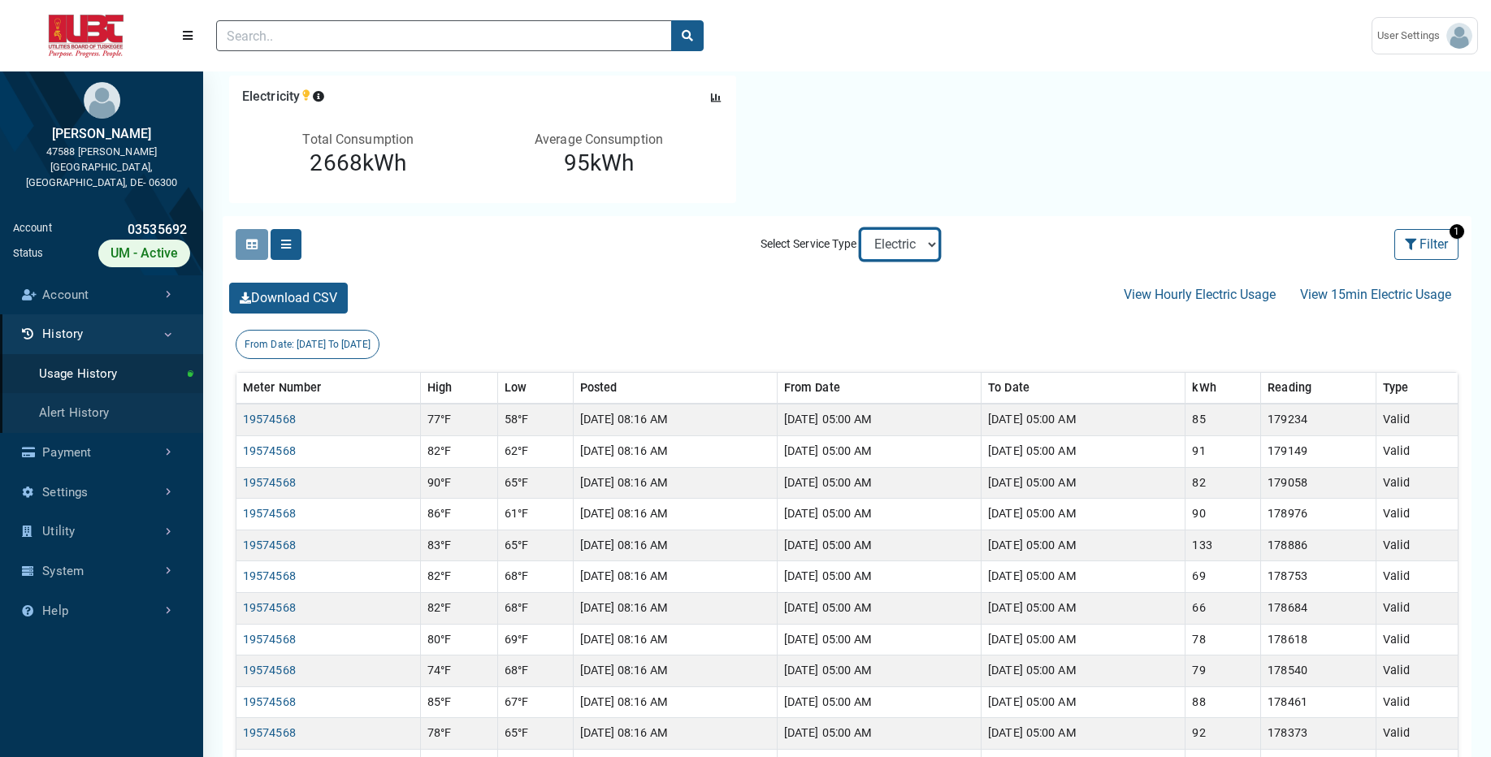
click at [936, 244] on select "Electric" at bounding box center [899, 244] width 79 height 31
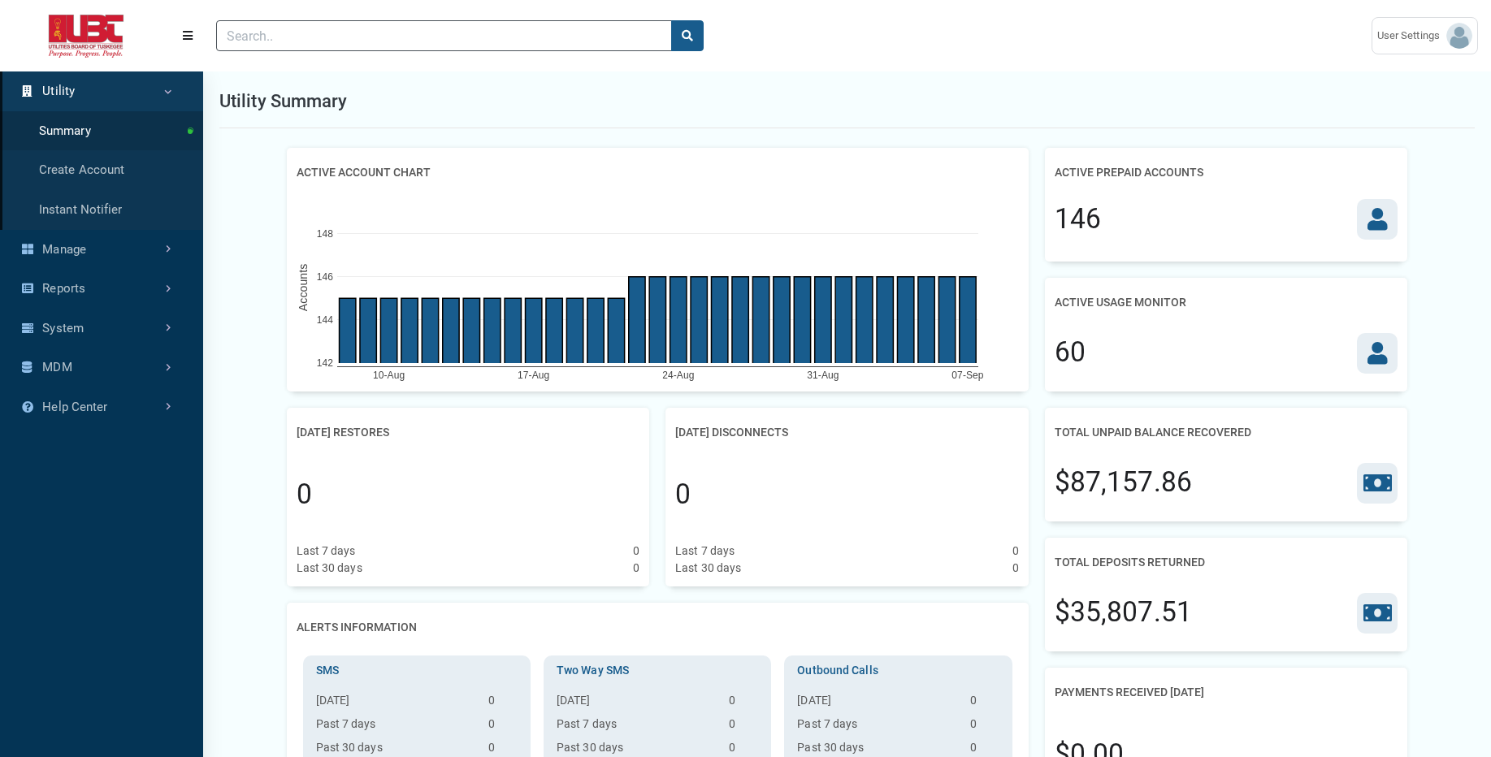
scroll to position [7, 1]
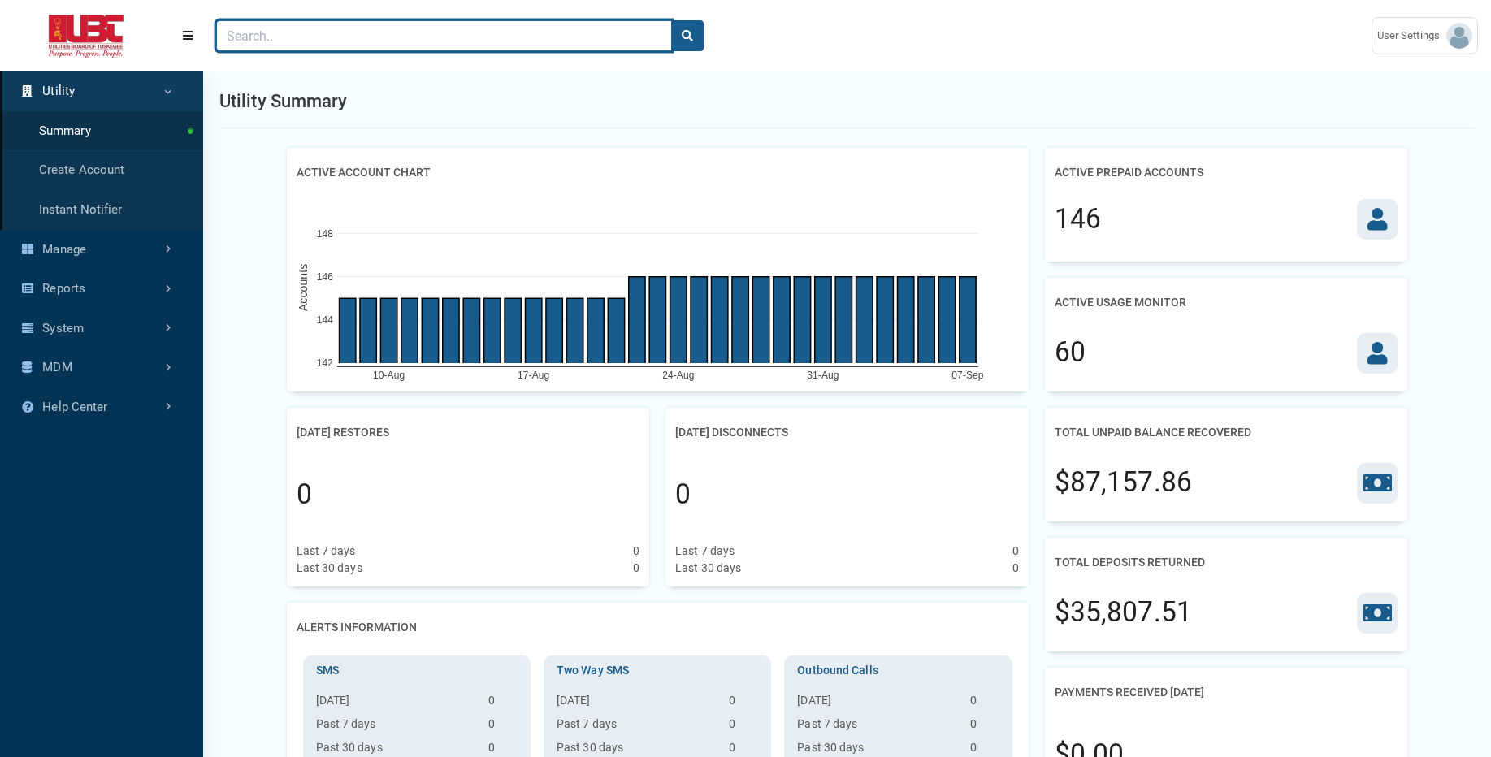
click at [521, 47] on input "Search" at bounding box center [444, 35] width 456 height 31
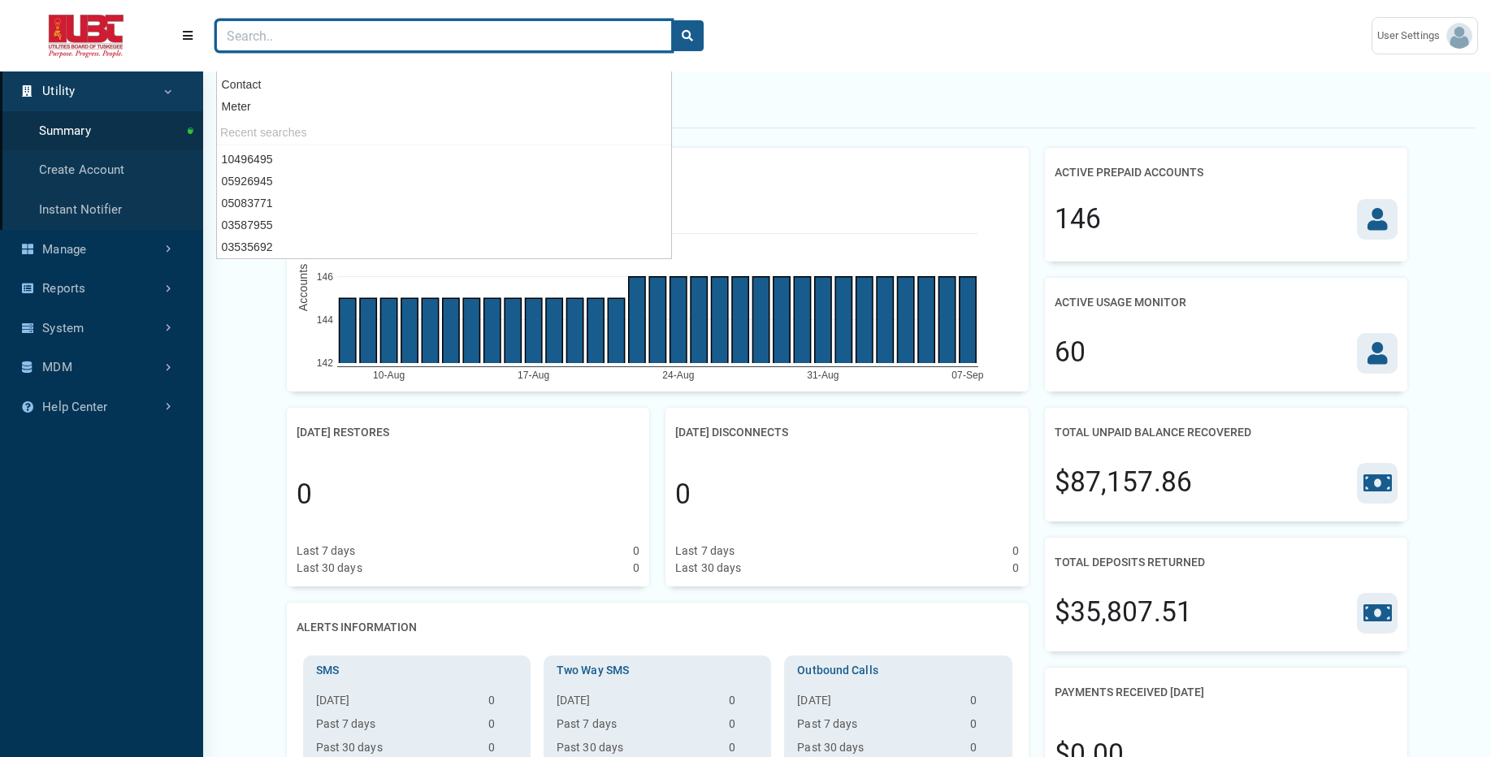
paste input "03587955"
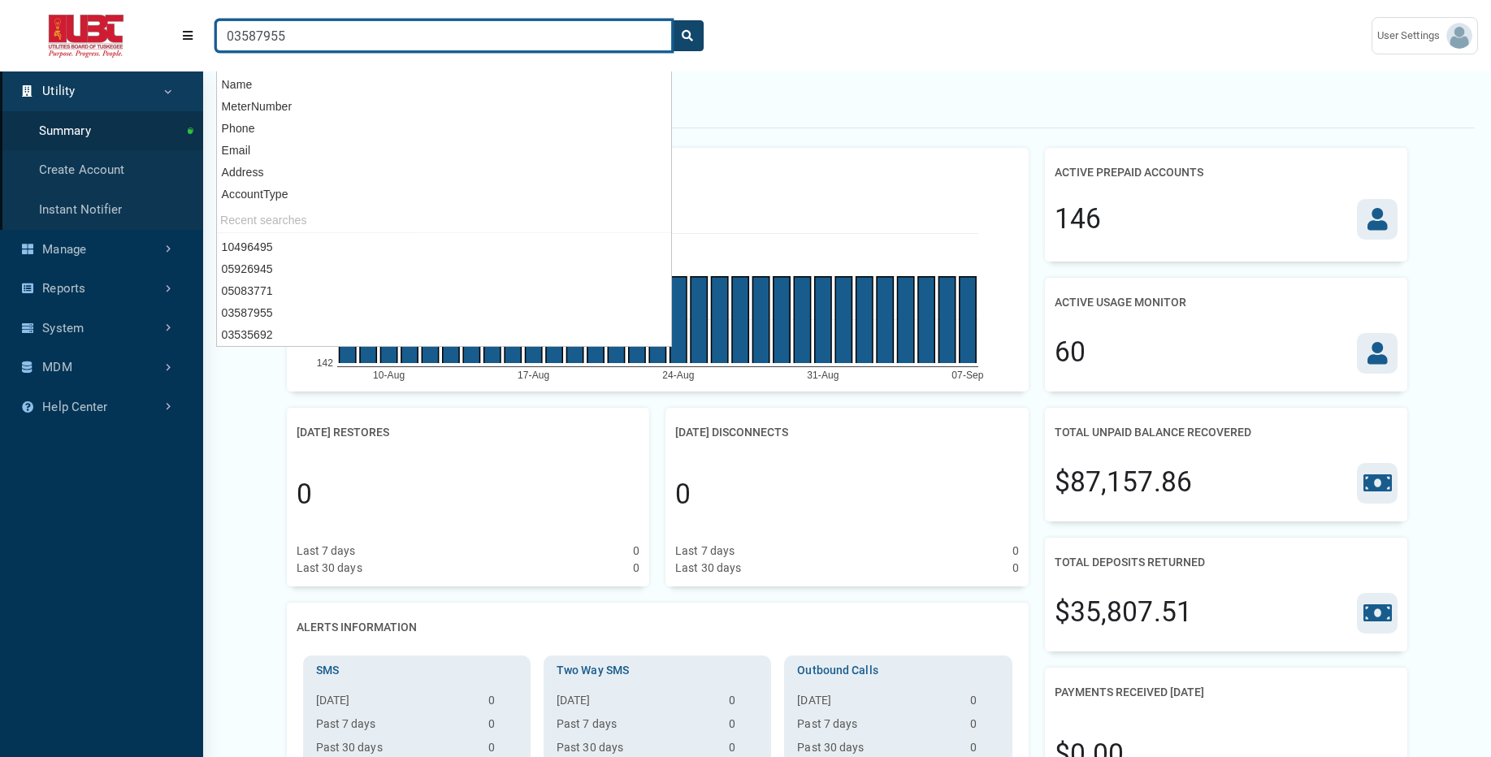
type input "03587955"
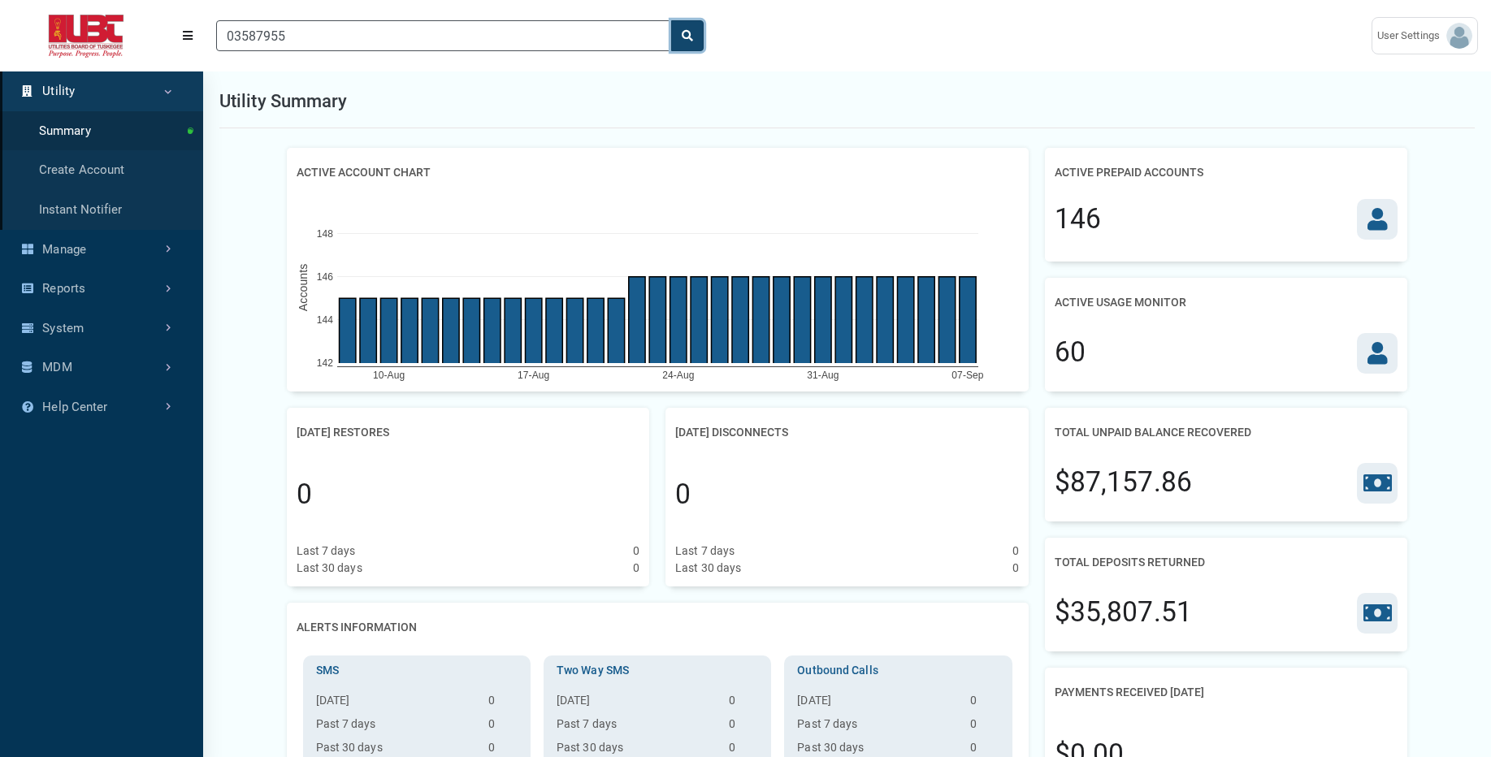
click at [689, 33] on icon "search" at bounding box center [687, 35] width 11 height 11
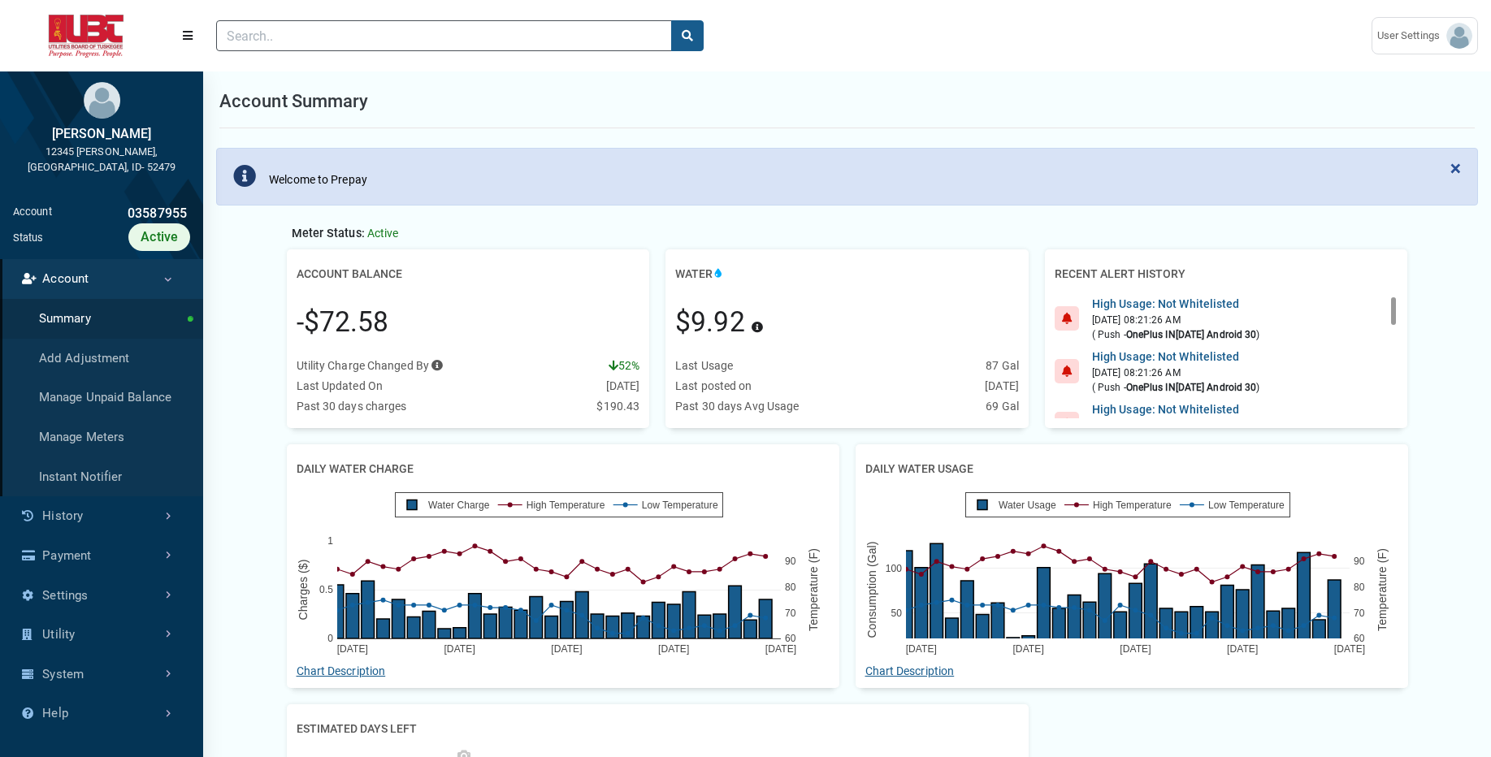
scroll to position [526, 203]
click at [74, 496] on link "History" at bounding box center [101, 516] width 203 height 40
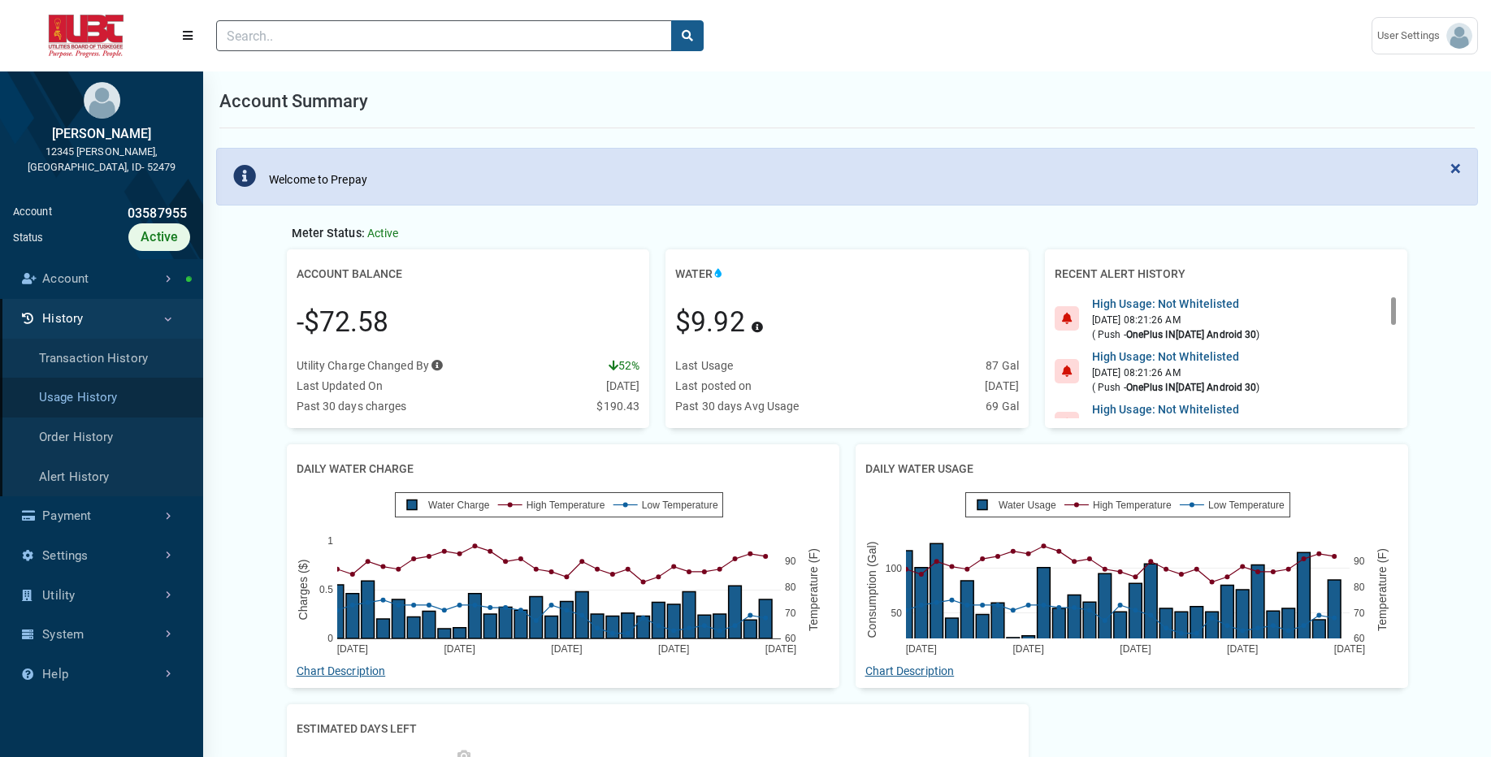
click at [120, 380] on link "Usage History" at bounding box center [101, 398] width 203 height 40
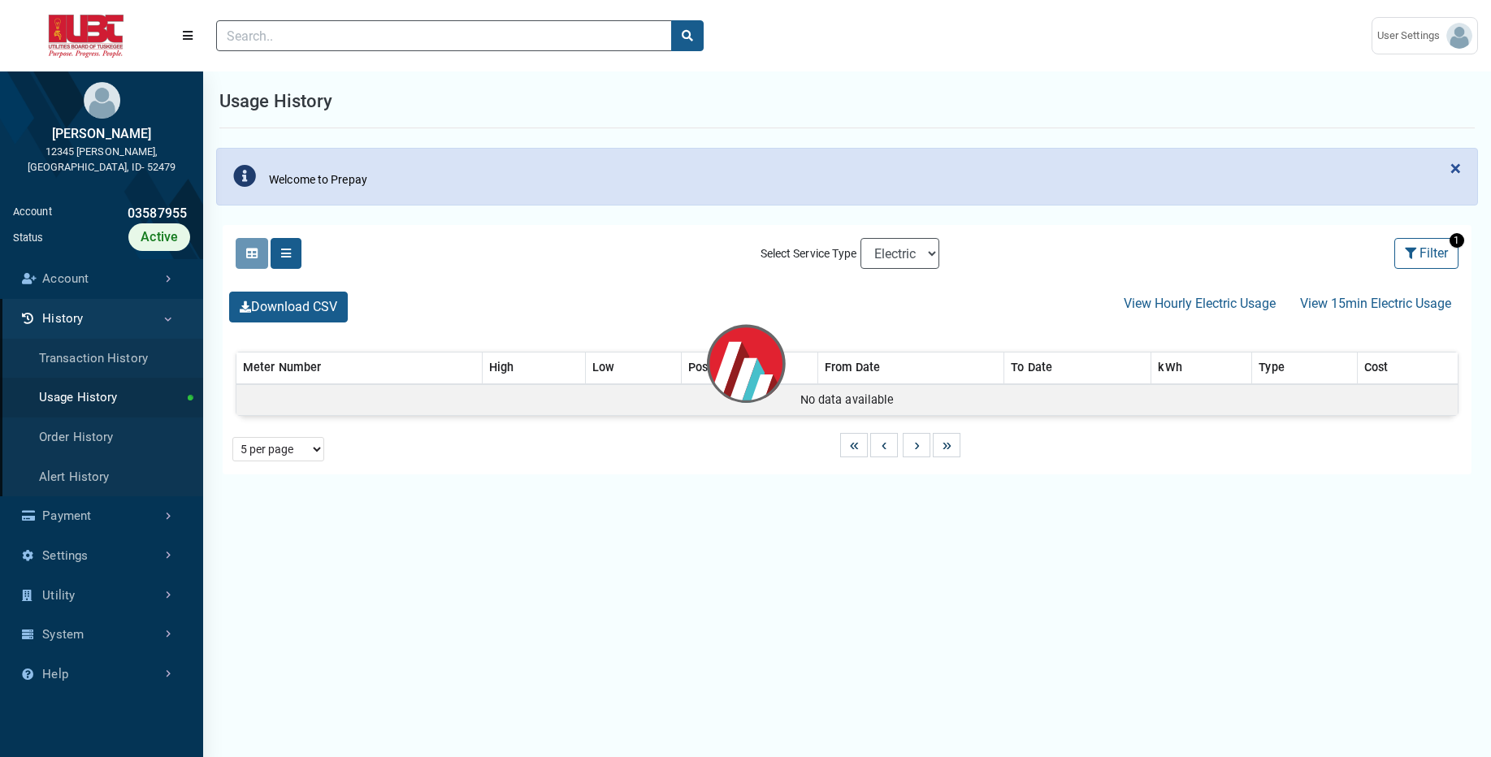
select select "25 per page"
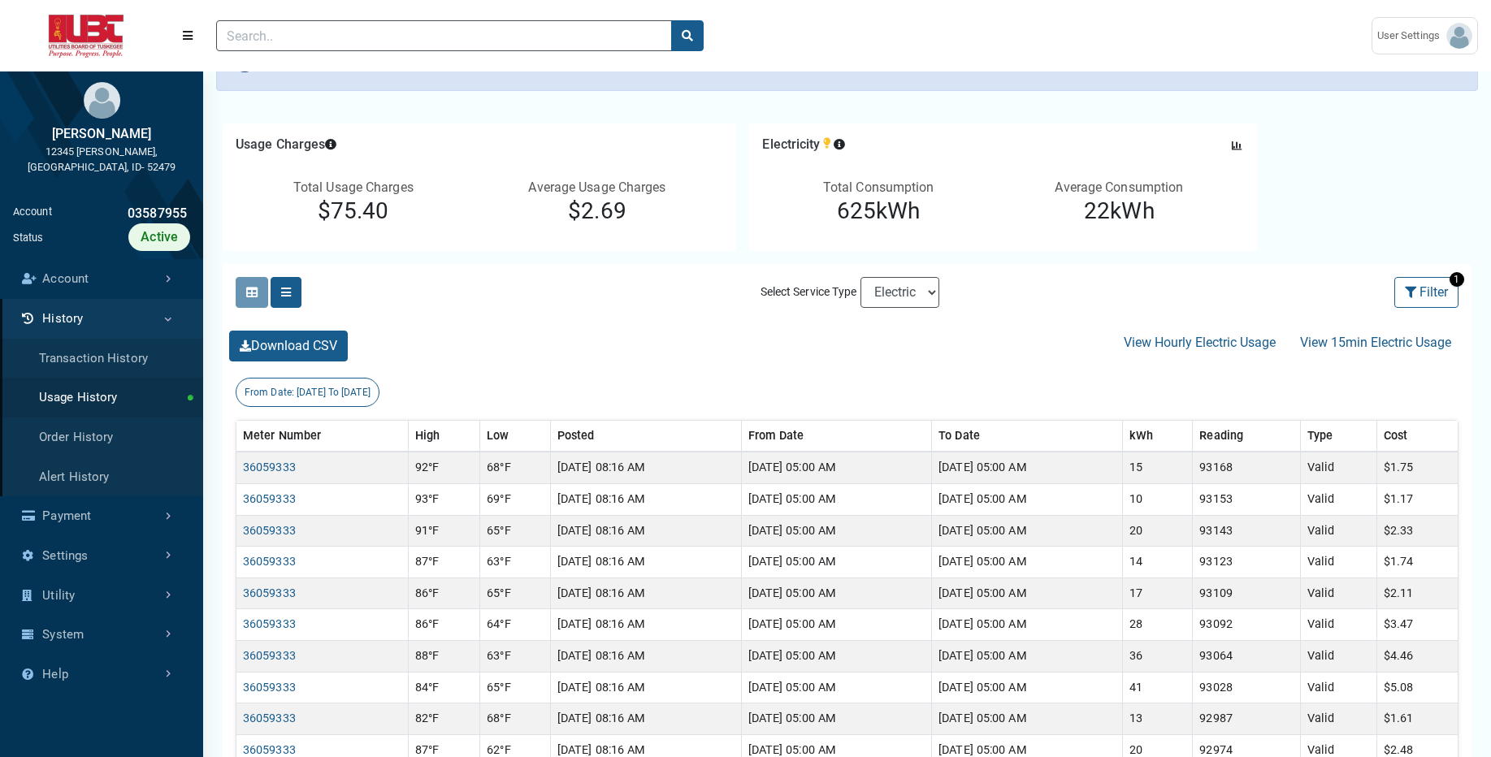
scroll to position [130, 0]
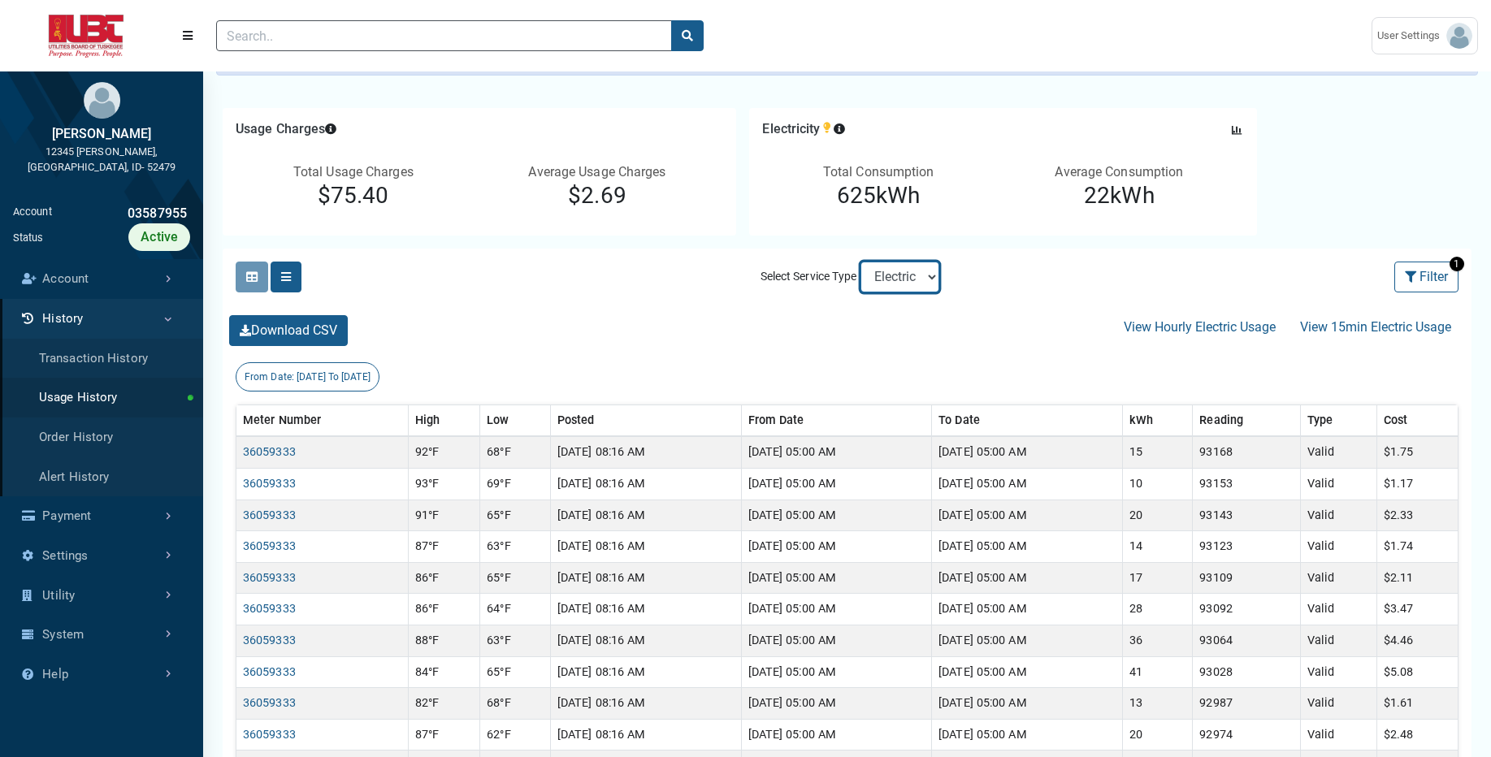
select select "Sewer"
click at [860, 262] on select "Electric Sewer Water" at bounding box center [899, 277] width 79 height 31
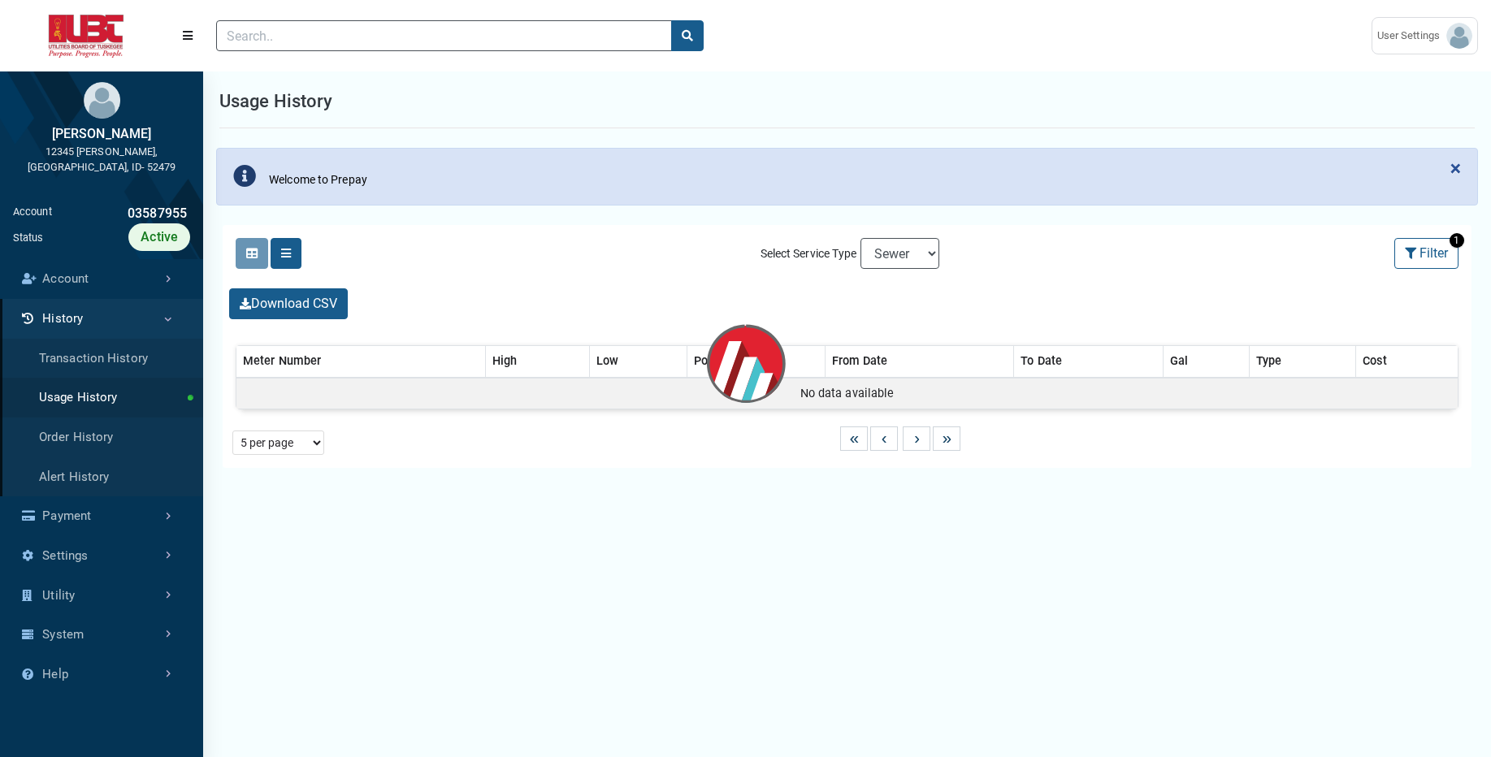
select select "25 per page"
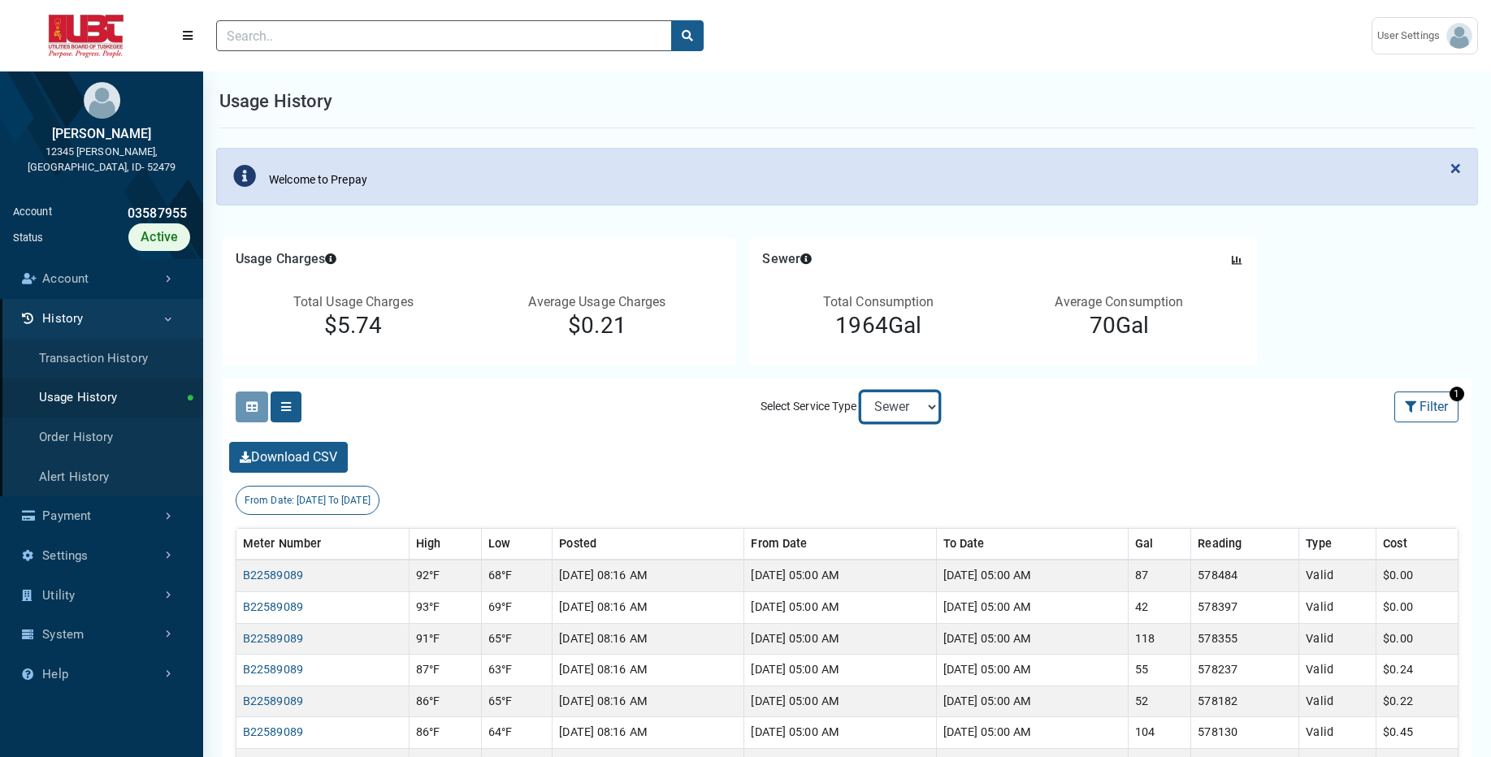
select select "Water"
click at [860, 392] on select "Electric Sewer Water" at bounding box center [899, 407] width 79 height 31
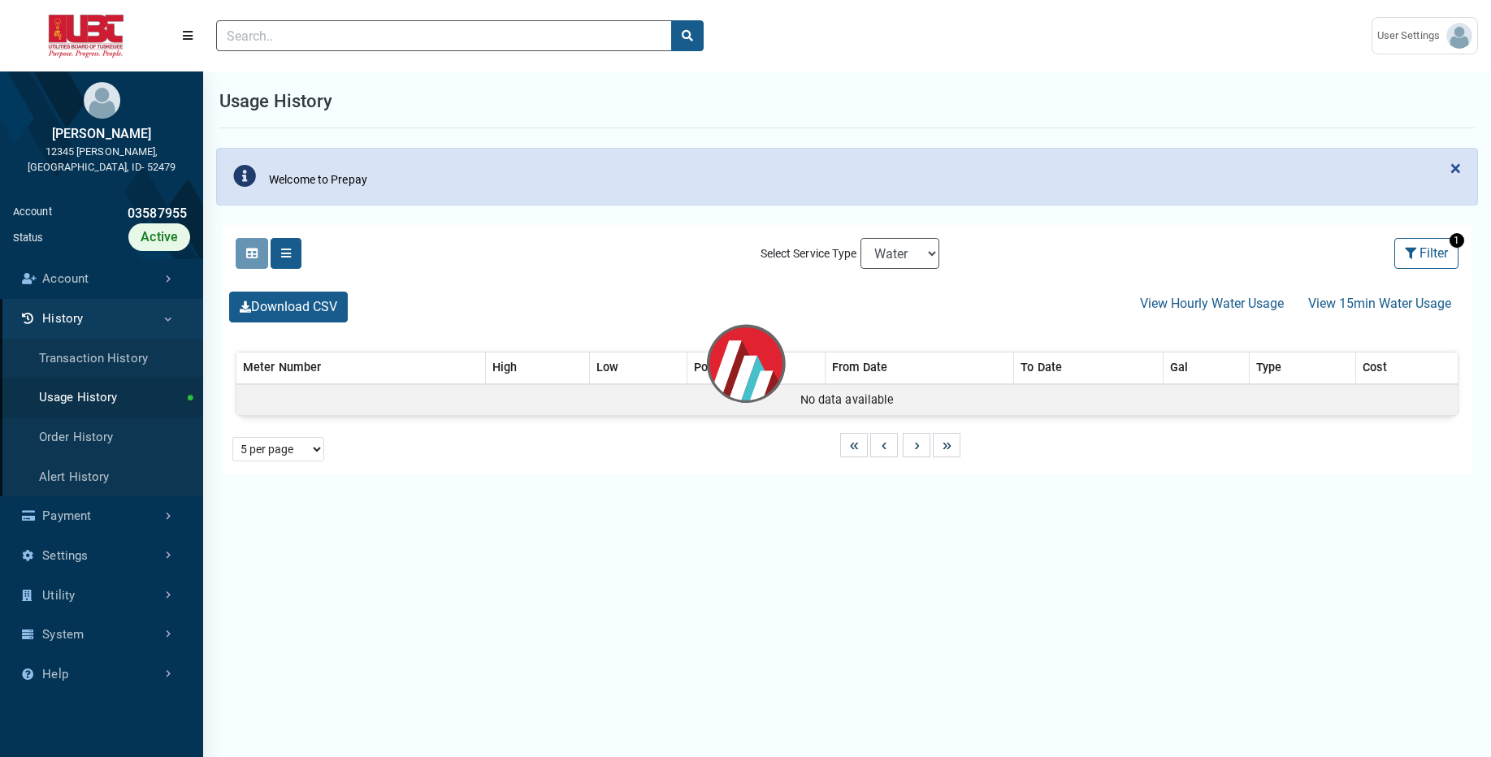
select select "25 per page"
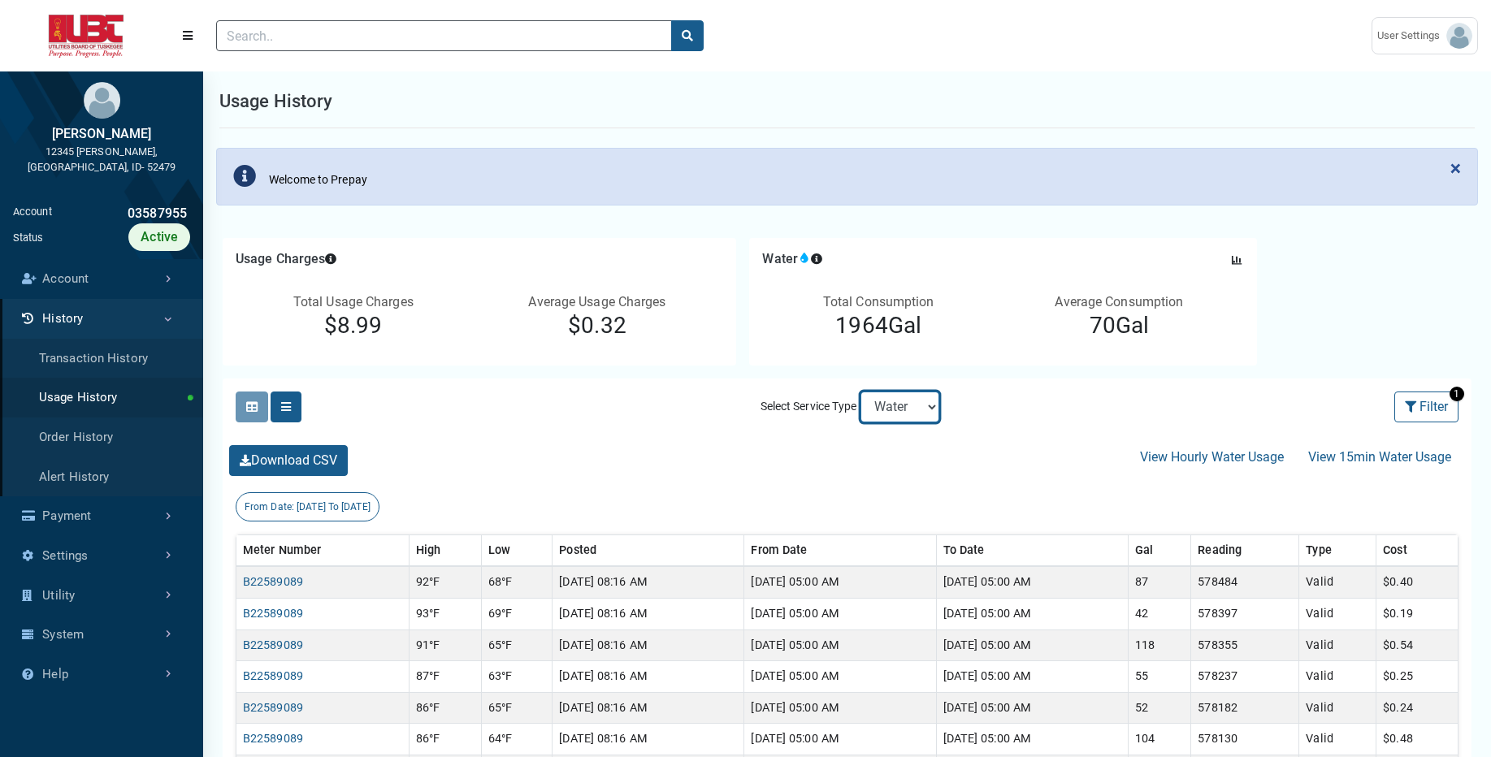
select select "Electric"
click at [860, 392] on select "Electric Sewer Water" at bounding box center [899, 407] width 79 height 31
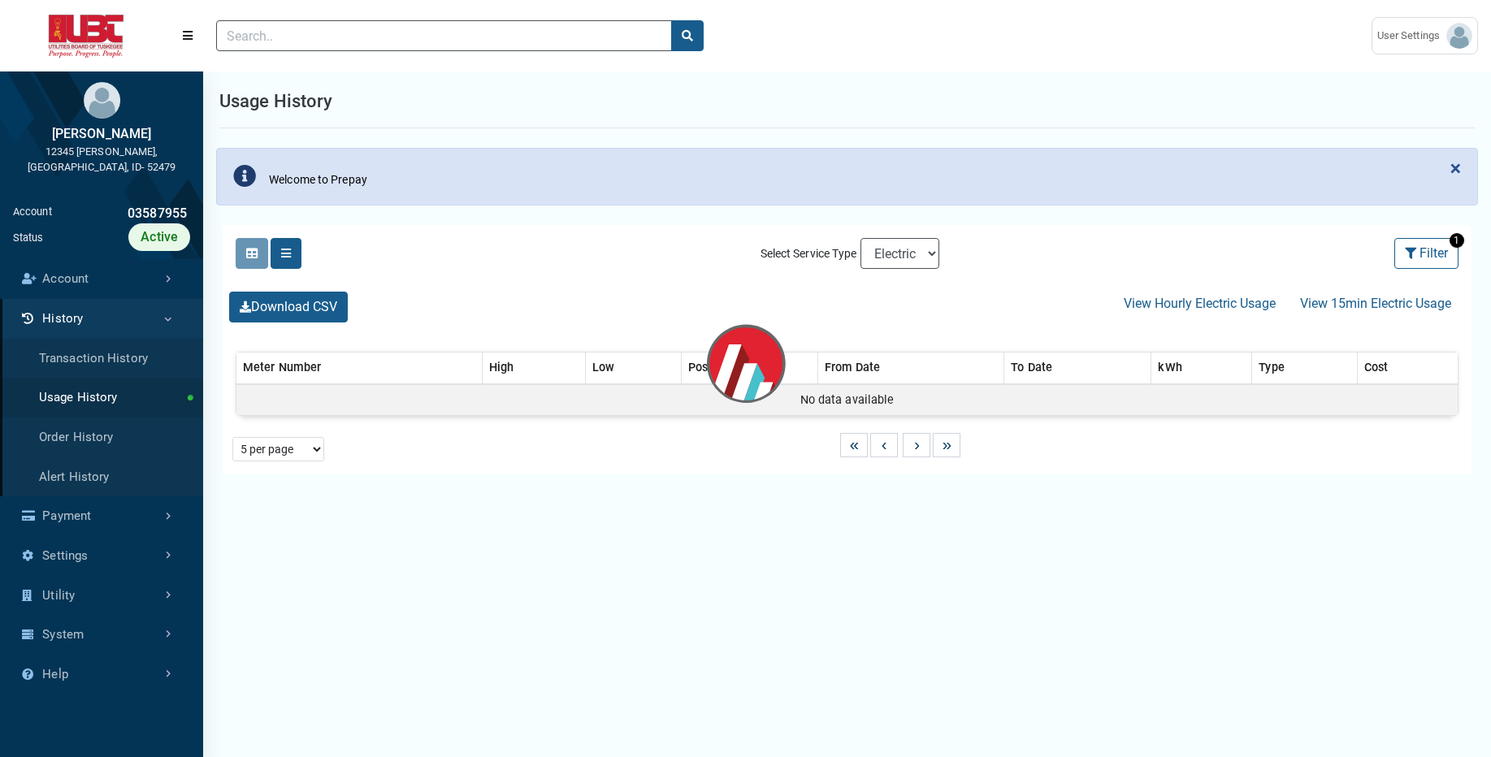
select select "25 per page"
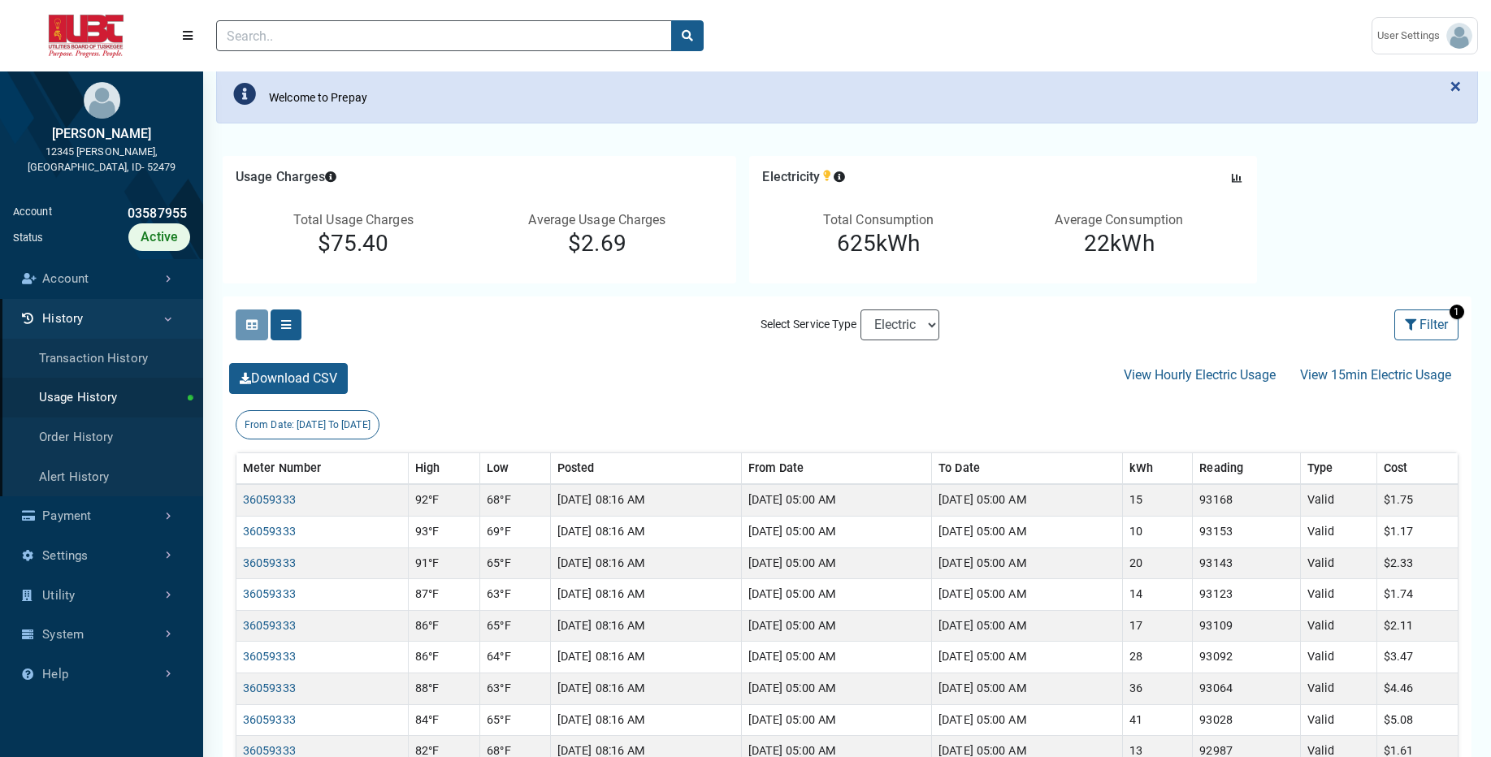
scroll to position [97, 0]
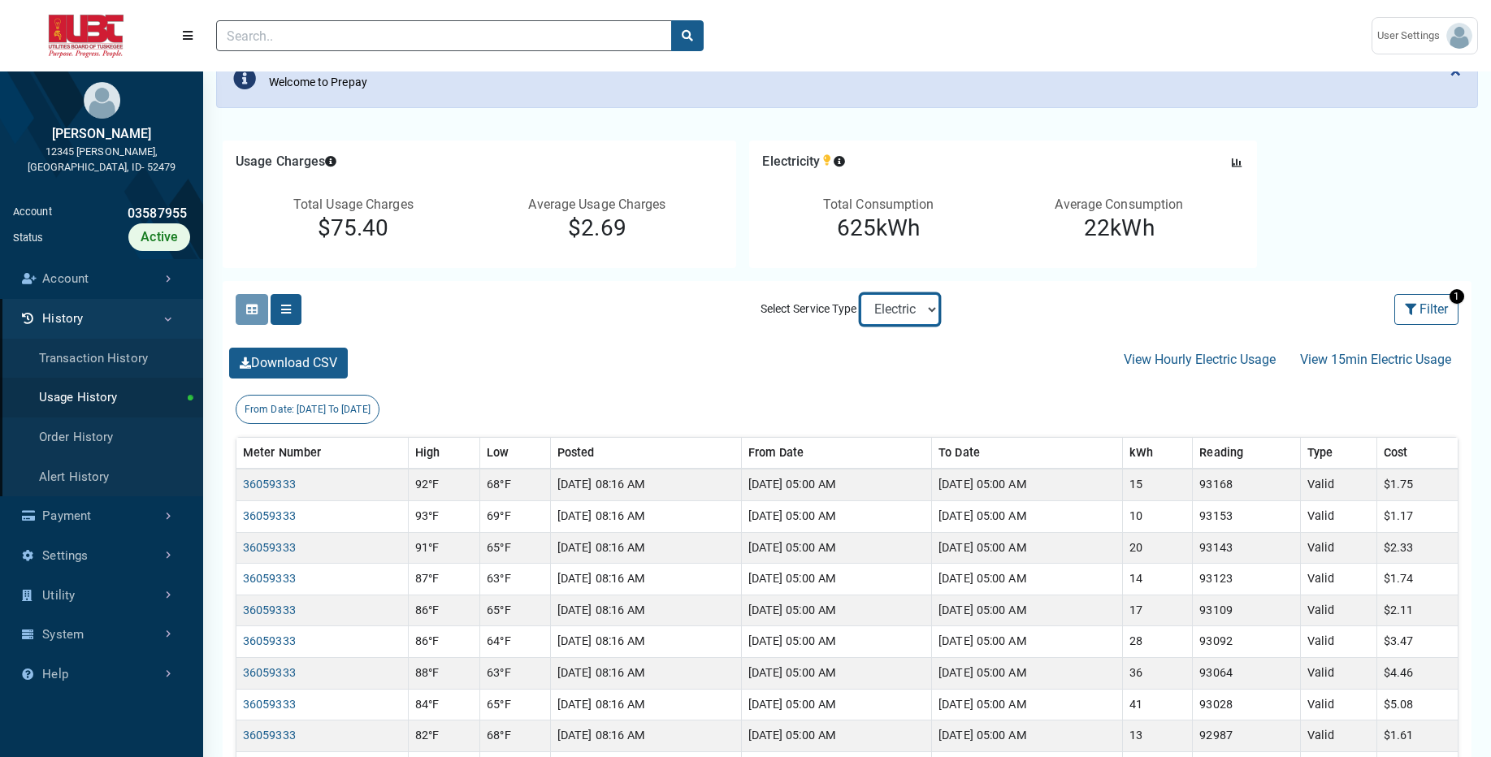
select select "Sewer"
click at [860, 294] on select "Electric Sewer Water" at bounding box center [899, 309] width 79 height 31
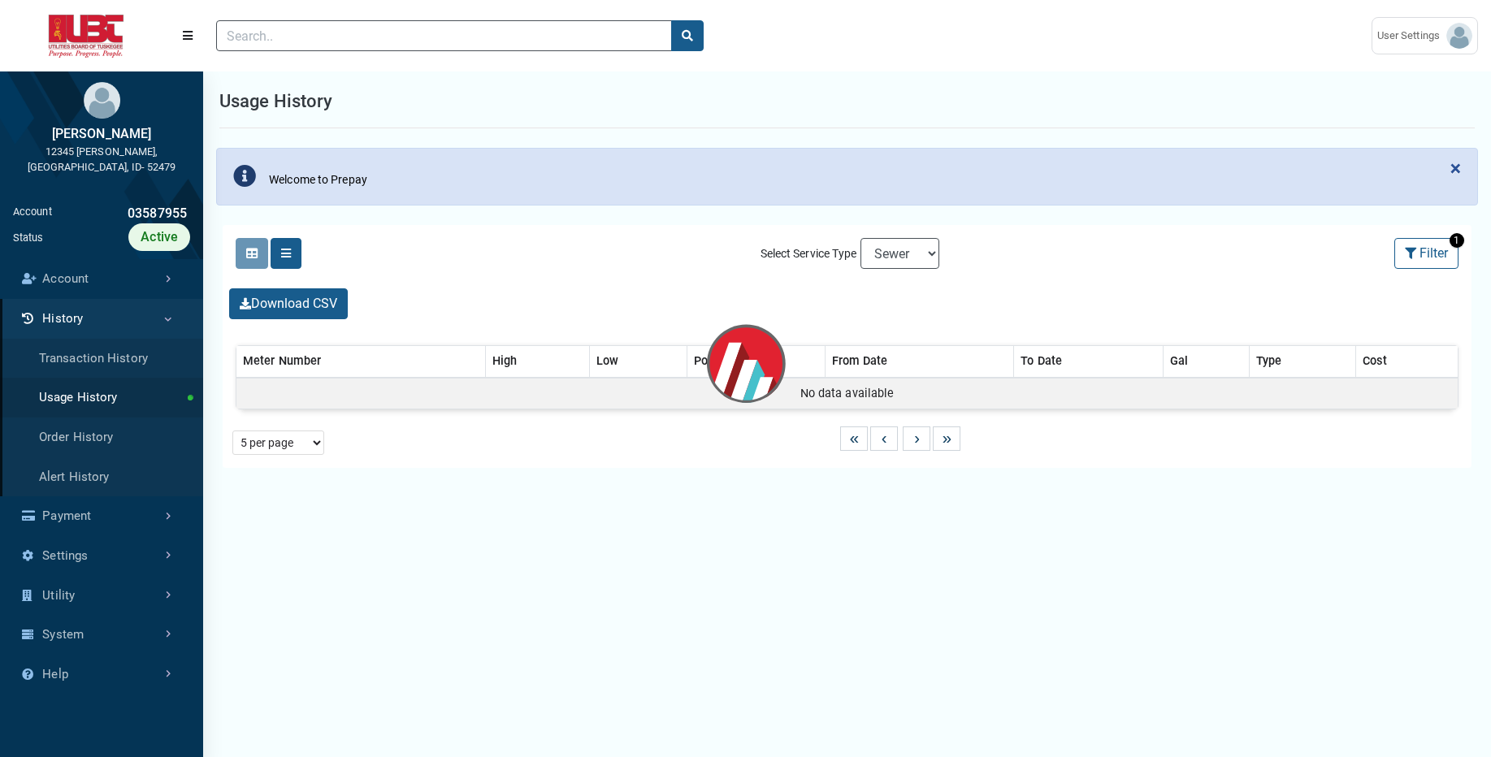
select select "25 per page"
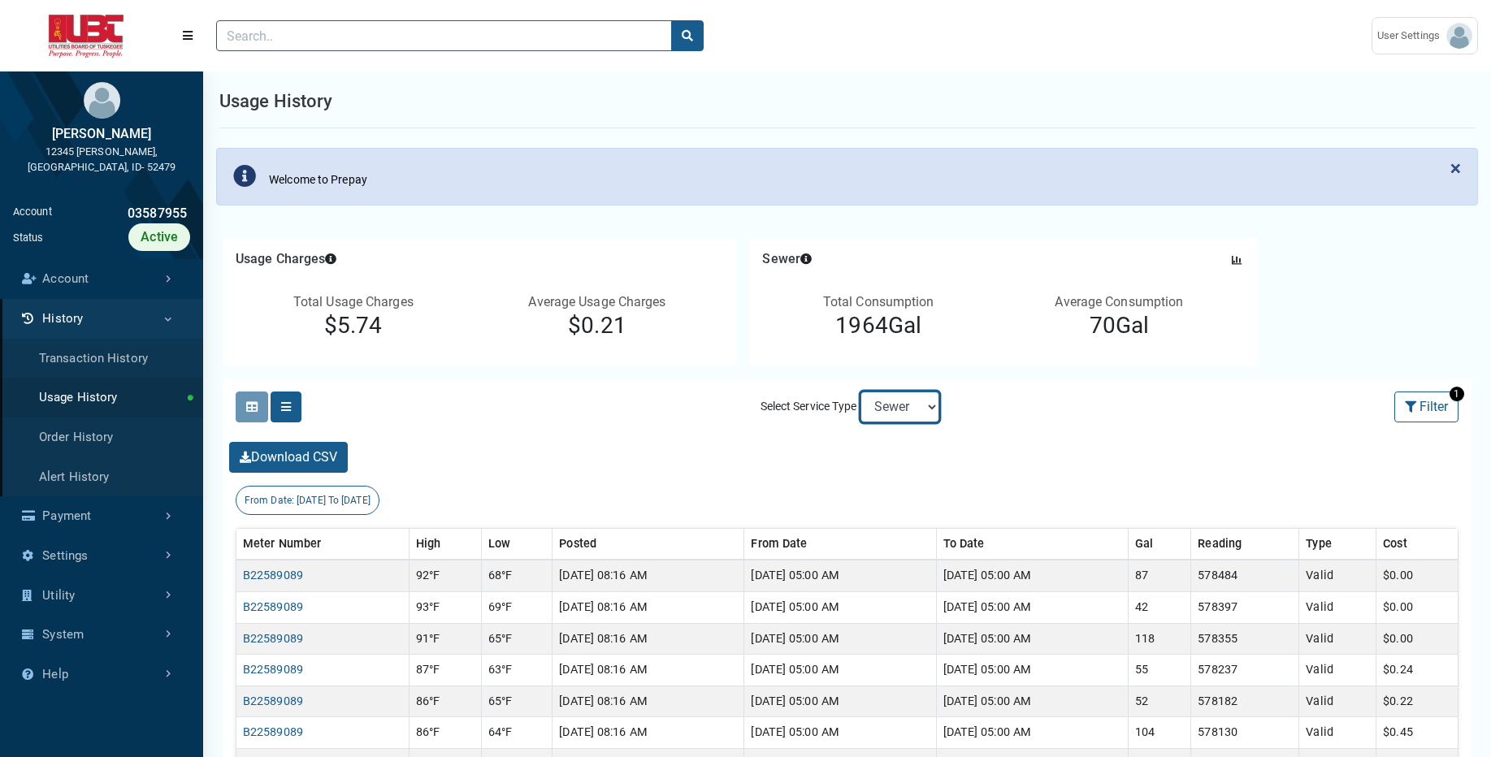
select select "Water"
click at [860, 392] on select "Electric Sewer Water" at bounding box center [899, 407] width 79 height 31
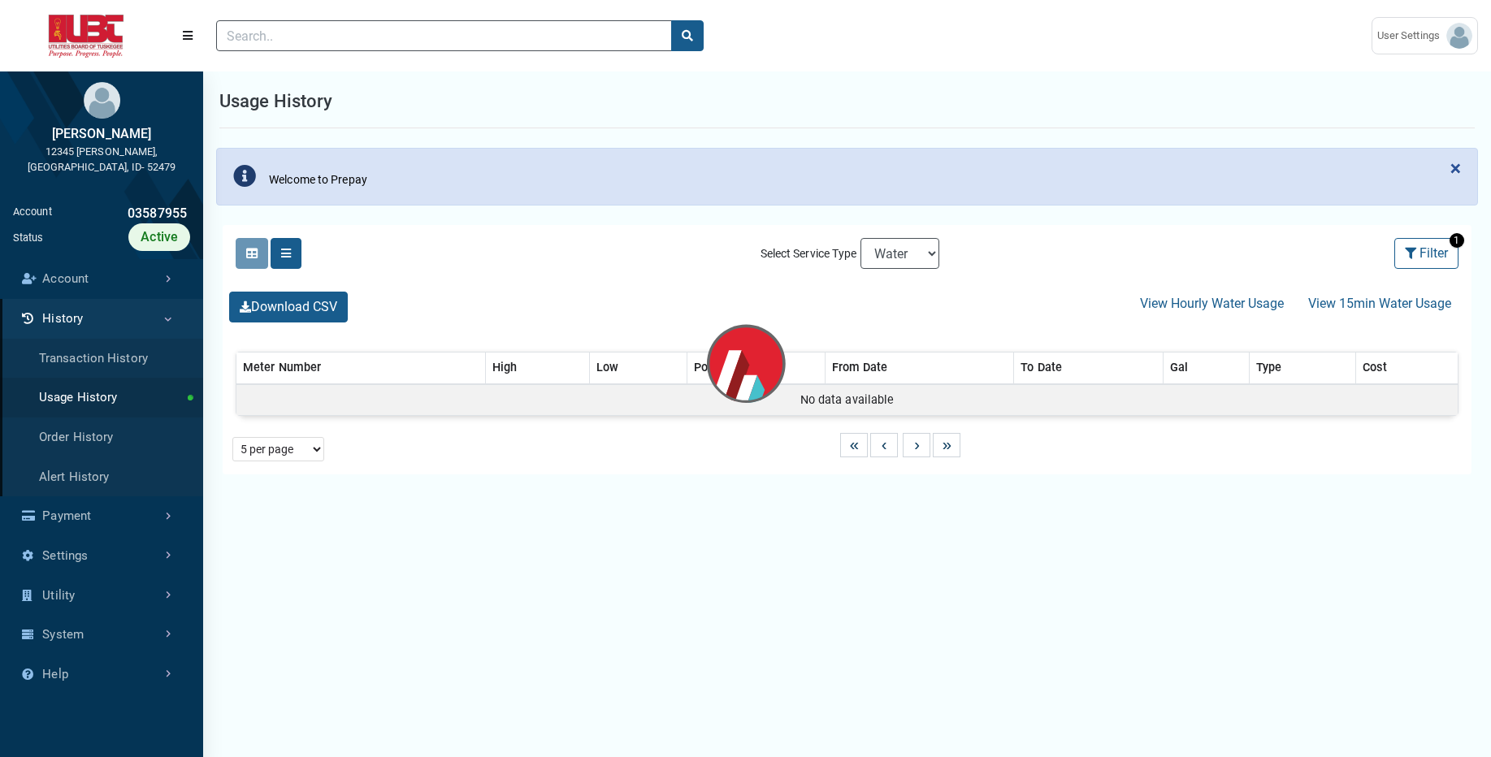
select select "25 per page"
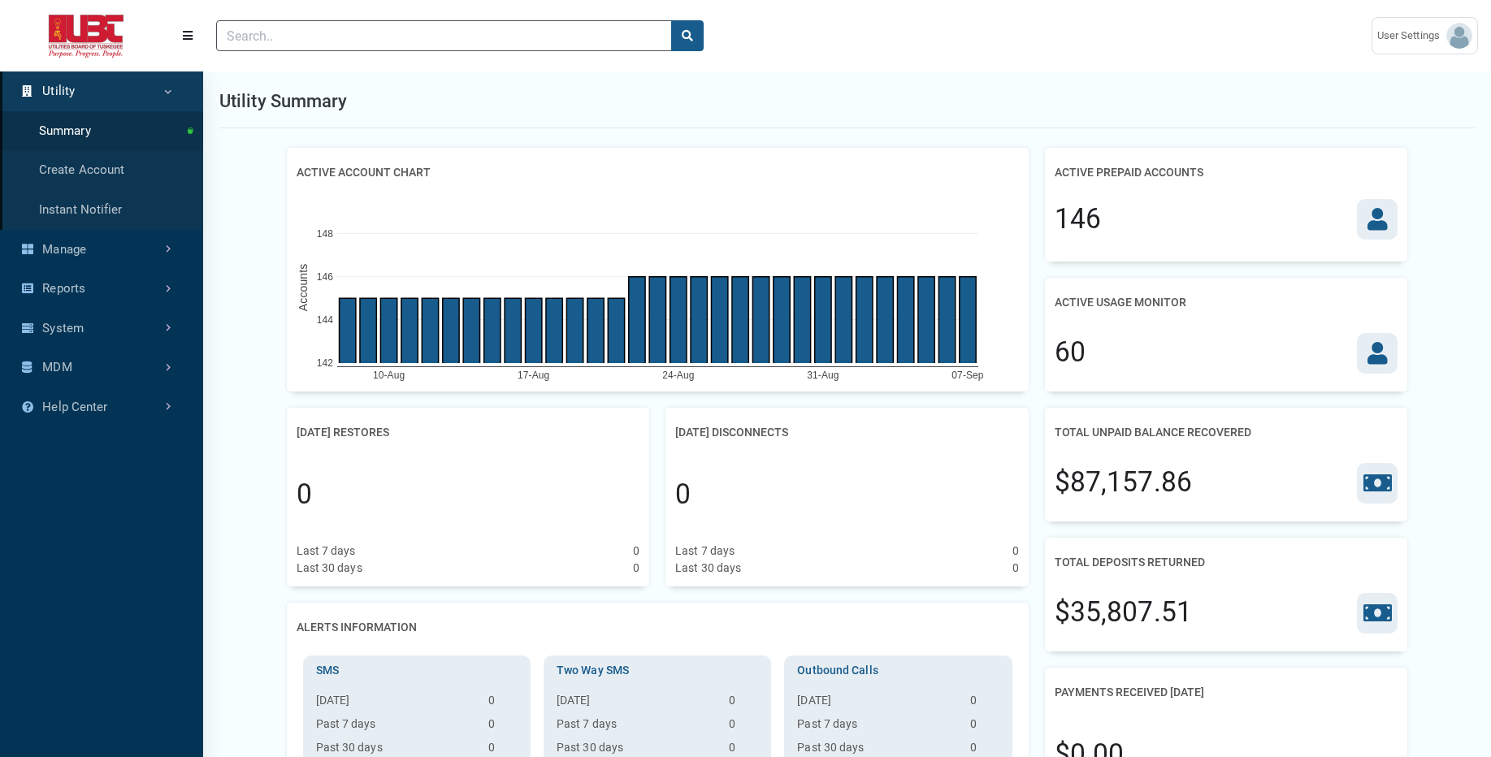
scroll to position [7, 1]
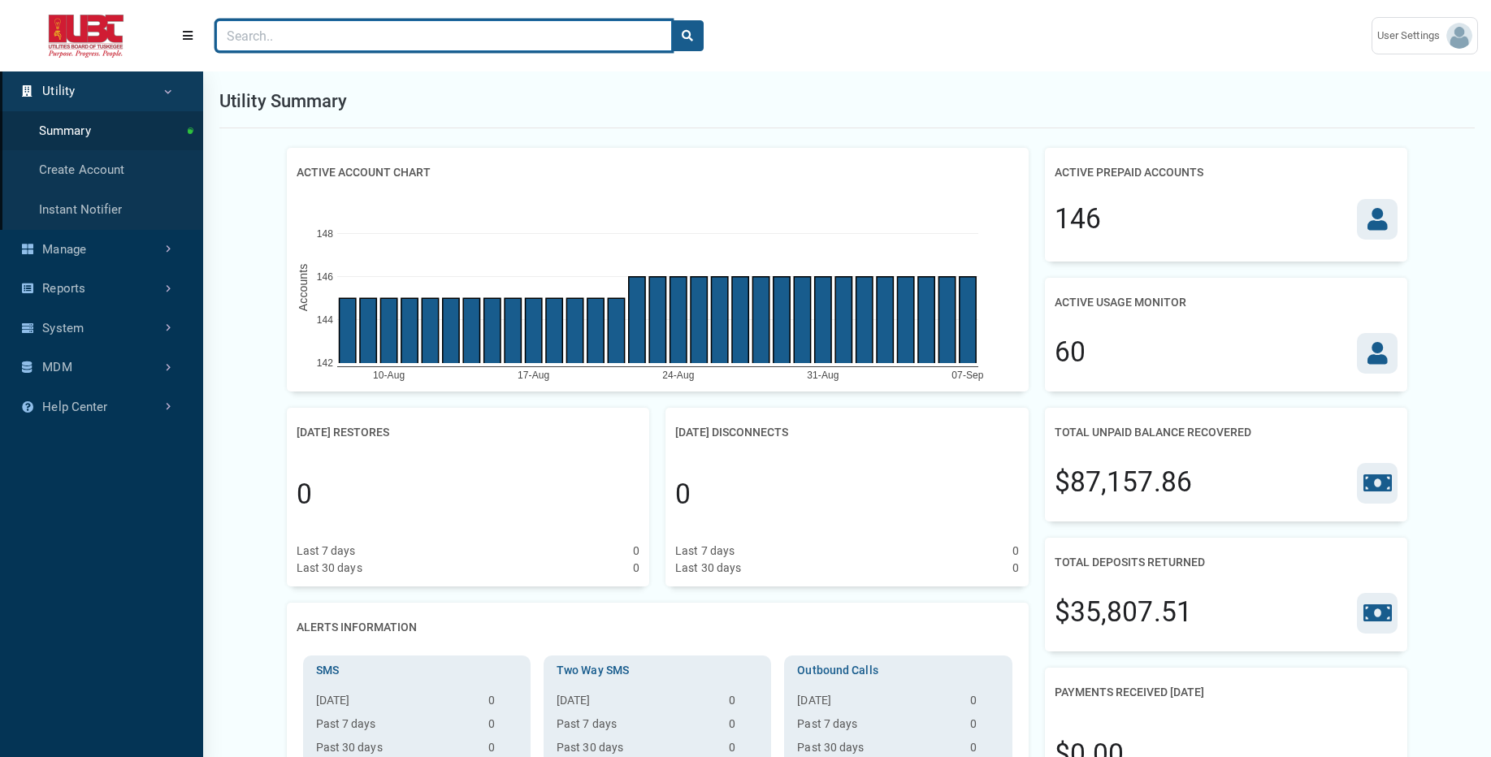
click at [576, 32] on input "Search" at bounding box center [444, 35] width 456 height 31
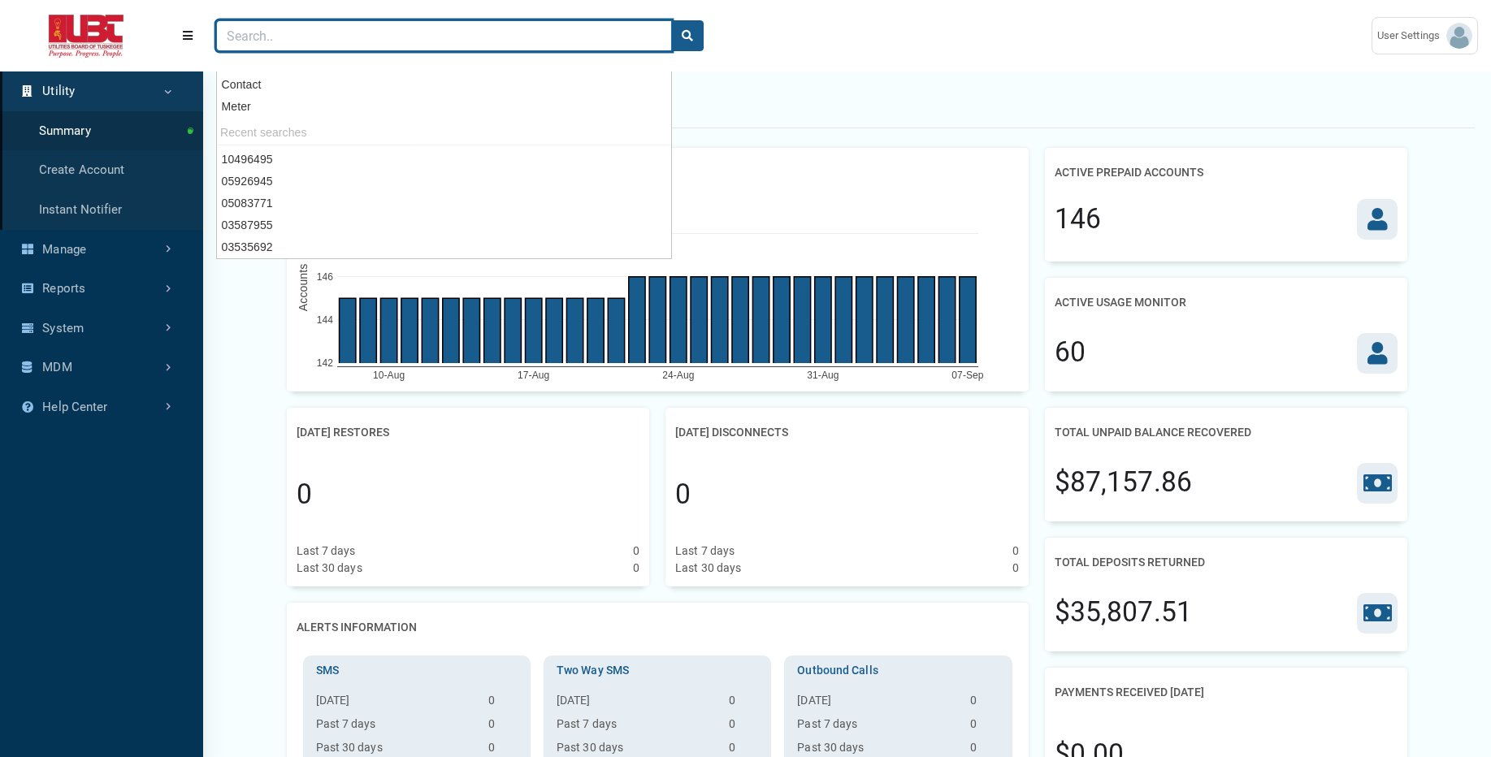
paste input "05083771"
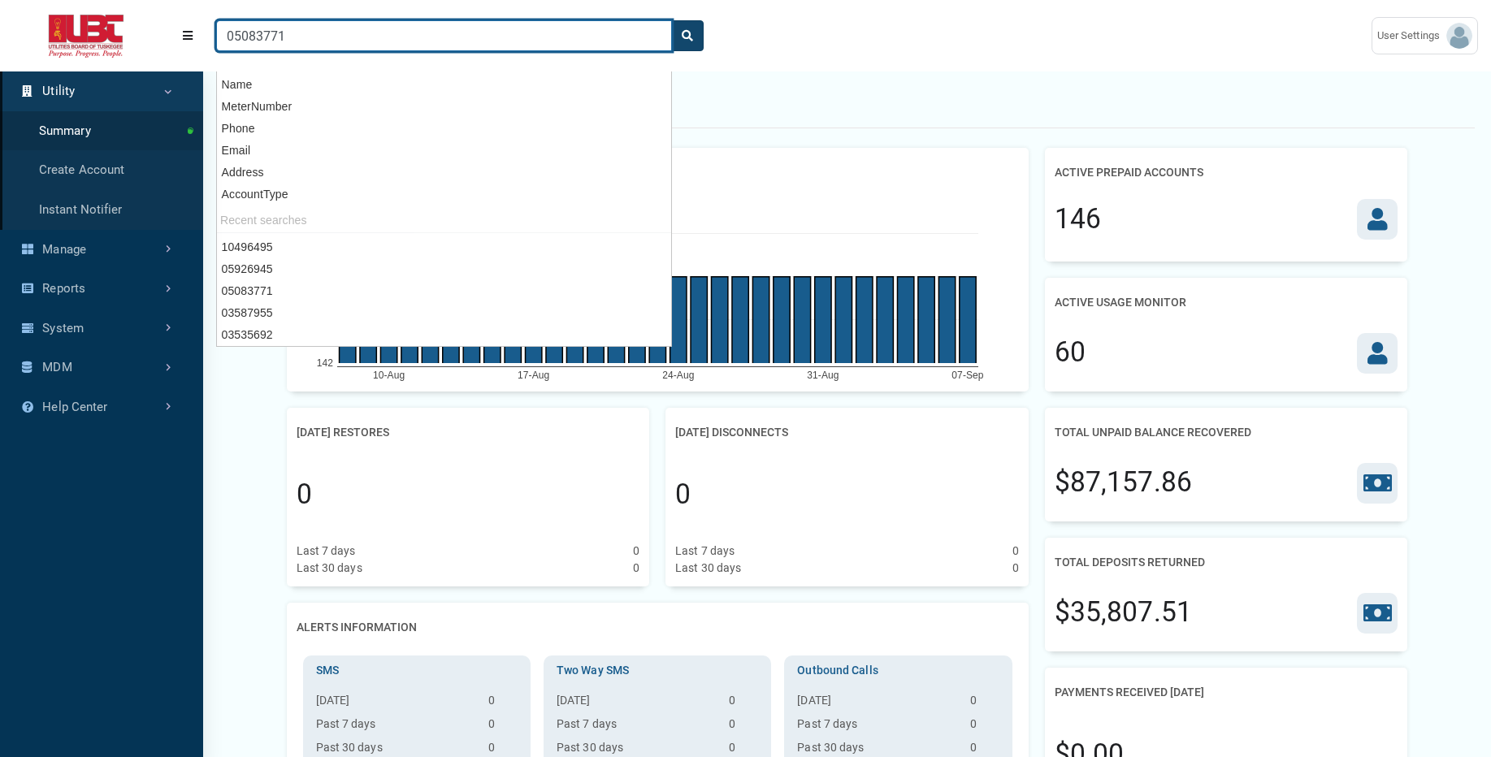
type input "05083771"
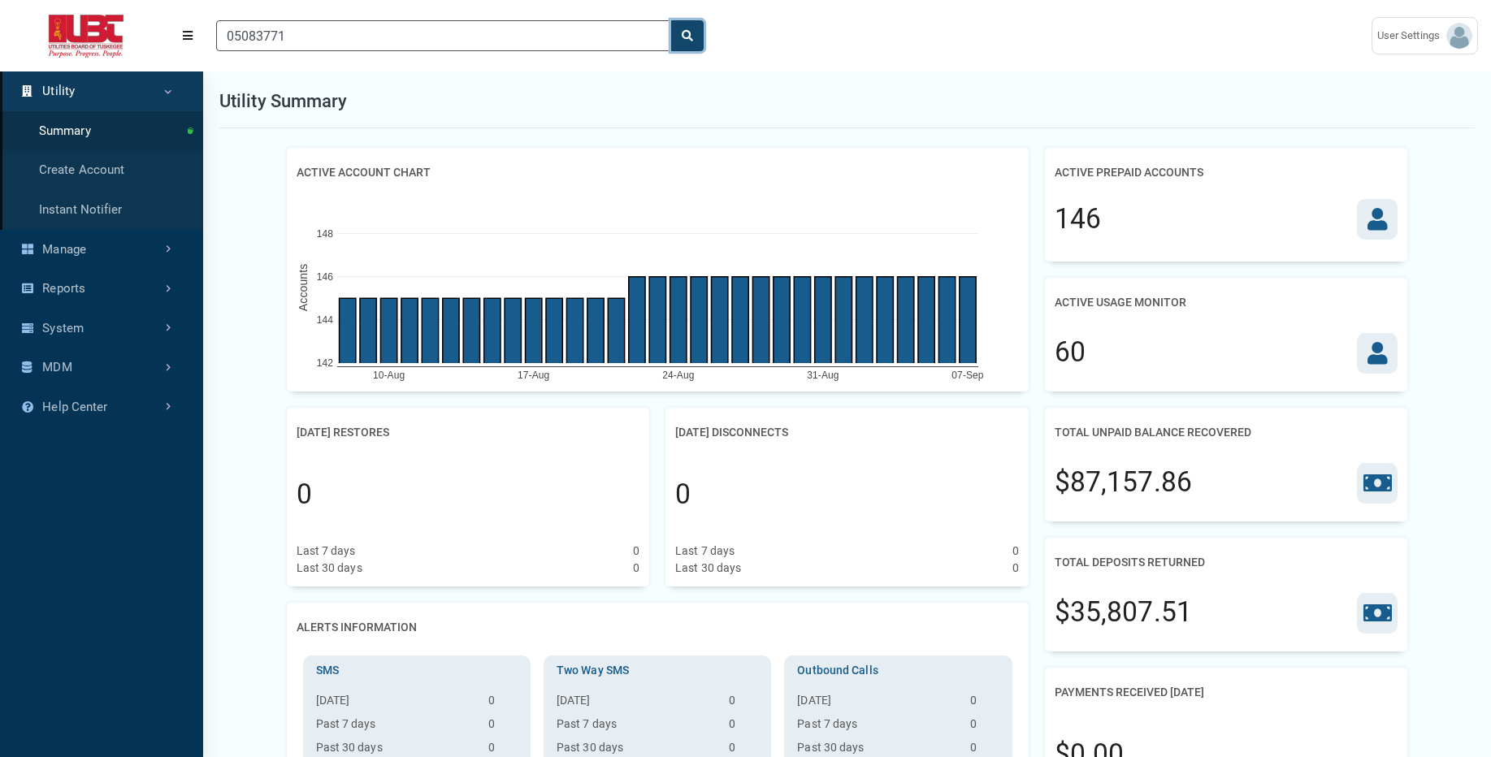
click at [689, 32] on icon "search" at bounding box center [687, 35] width 11 height 11
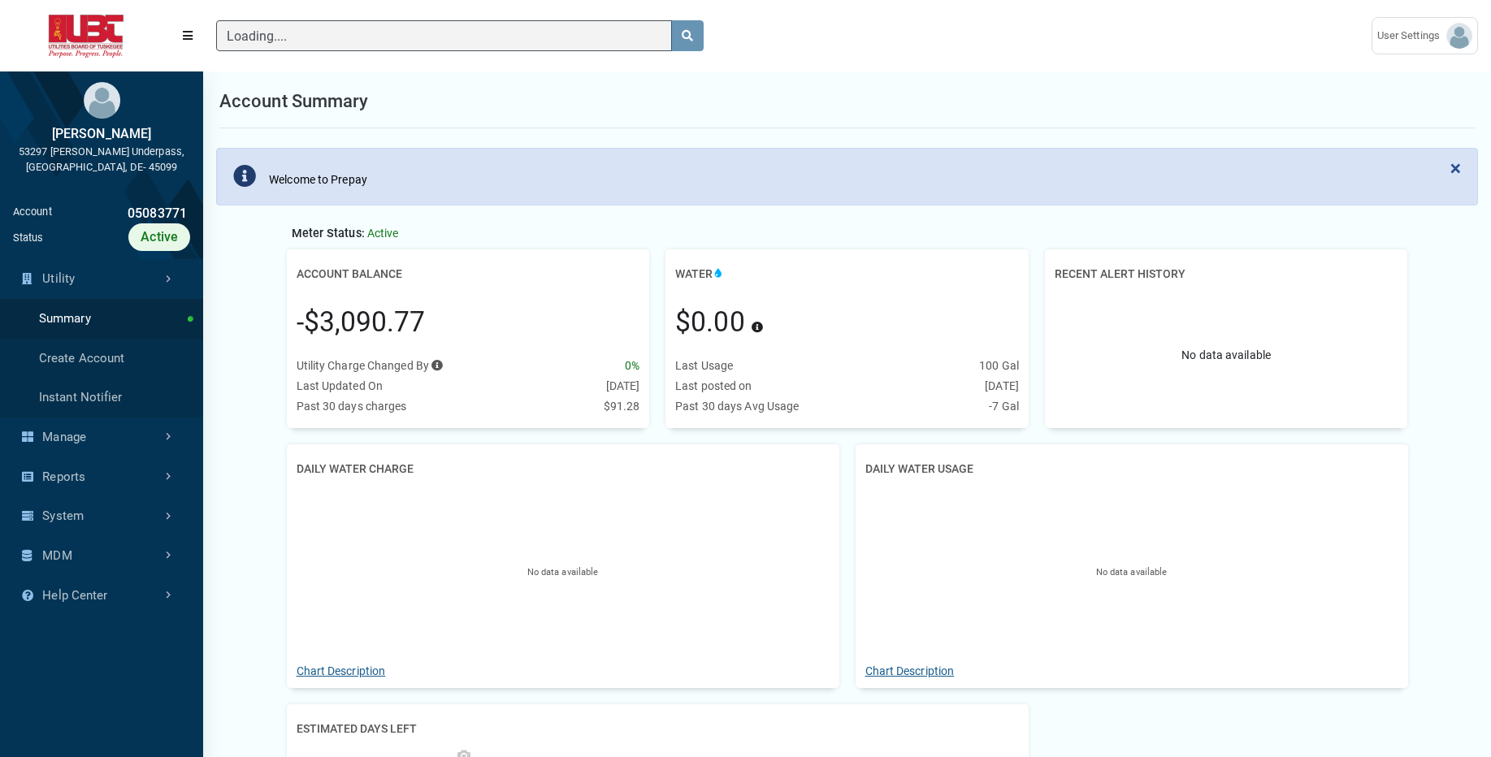
scroll to position [510, 203]
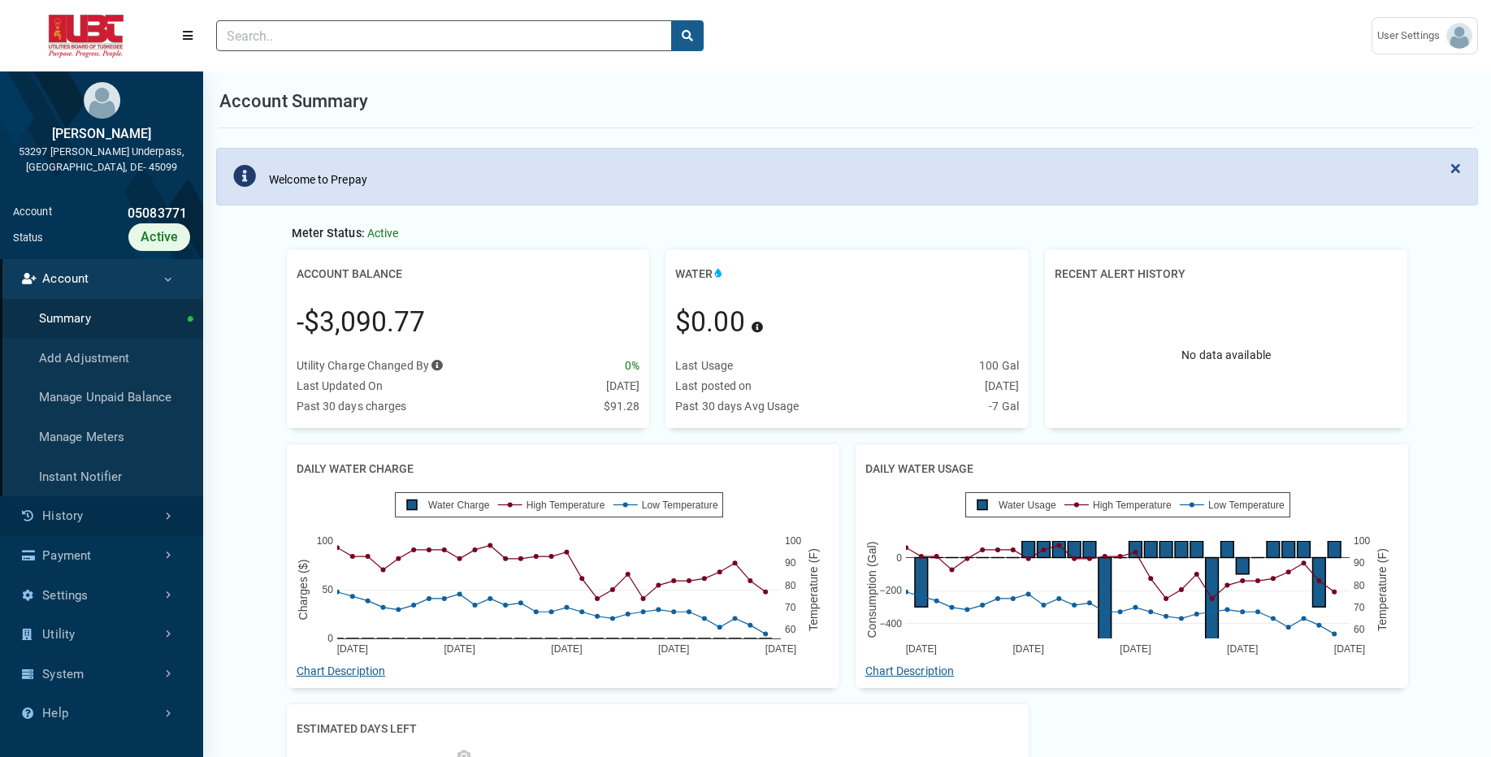
click at [113, 508] on link "History" at bounding box center [101, 516] width 203 height 40
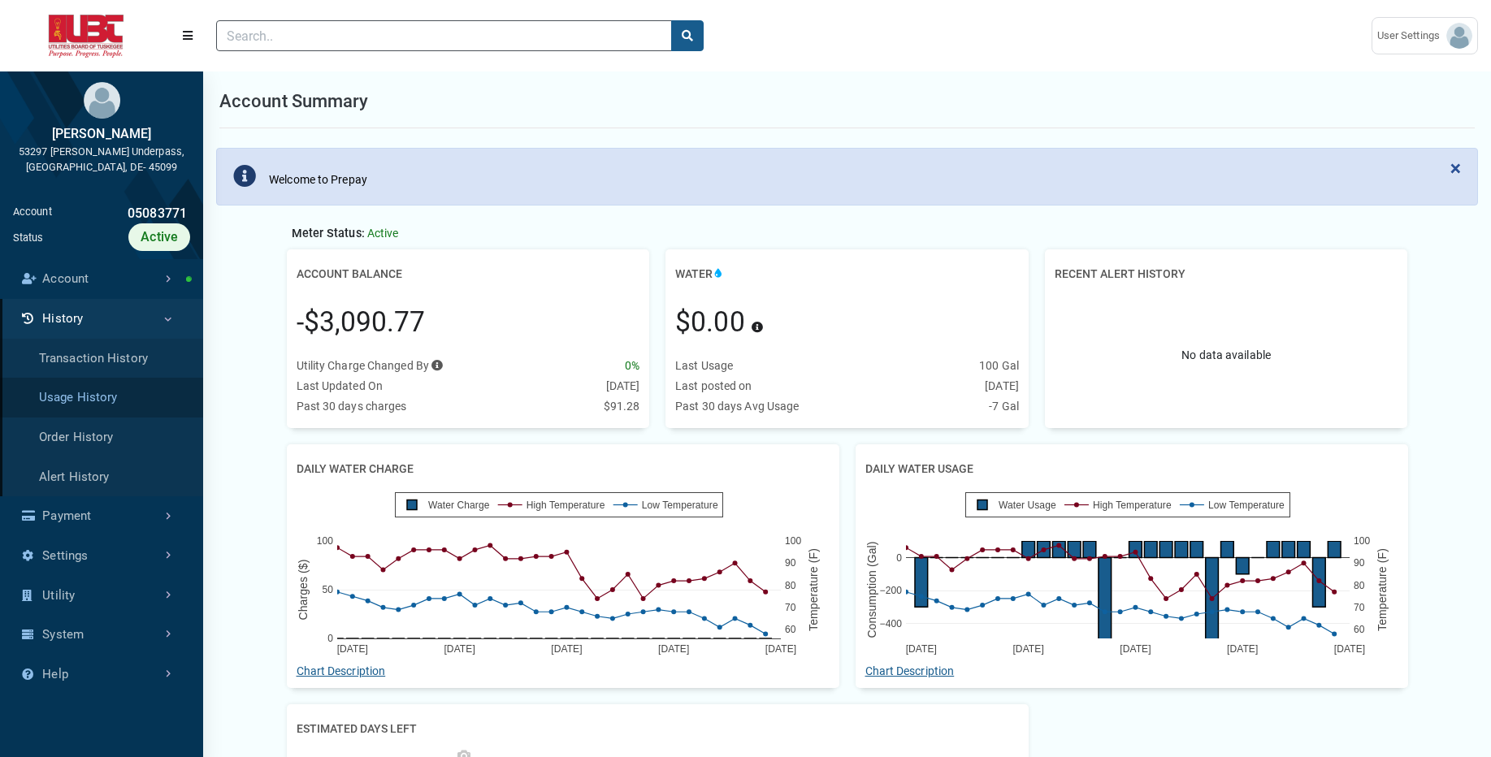
click at [116, 398] on link "Usage History" at bounding box center [101, 398] width 203 height 40
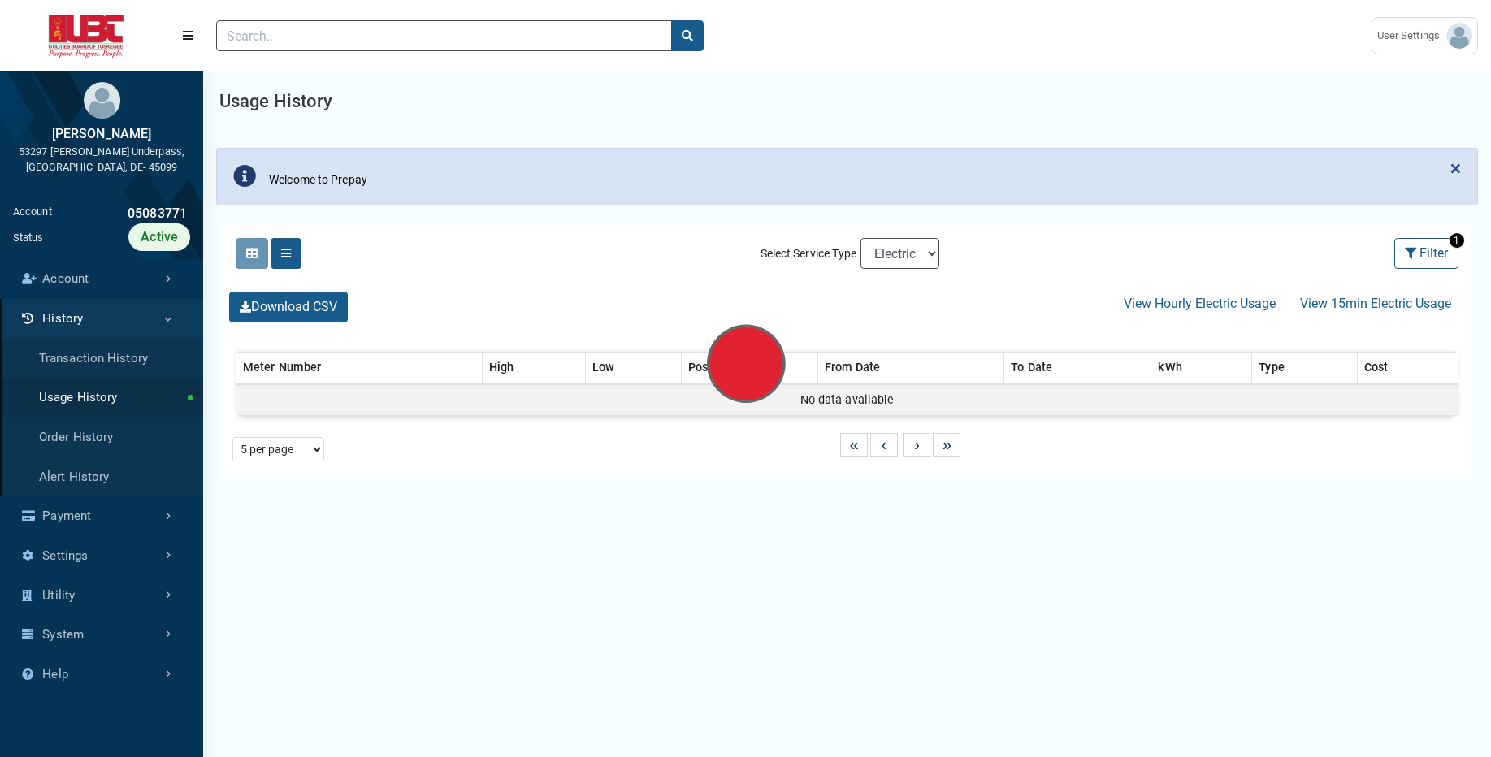
select select "25 per page"
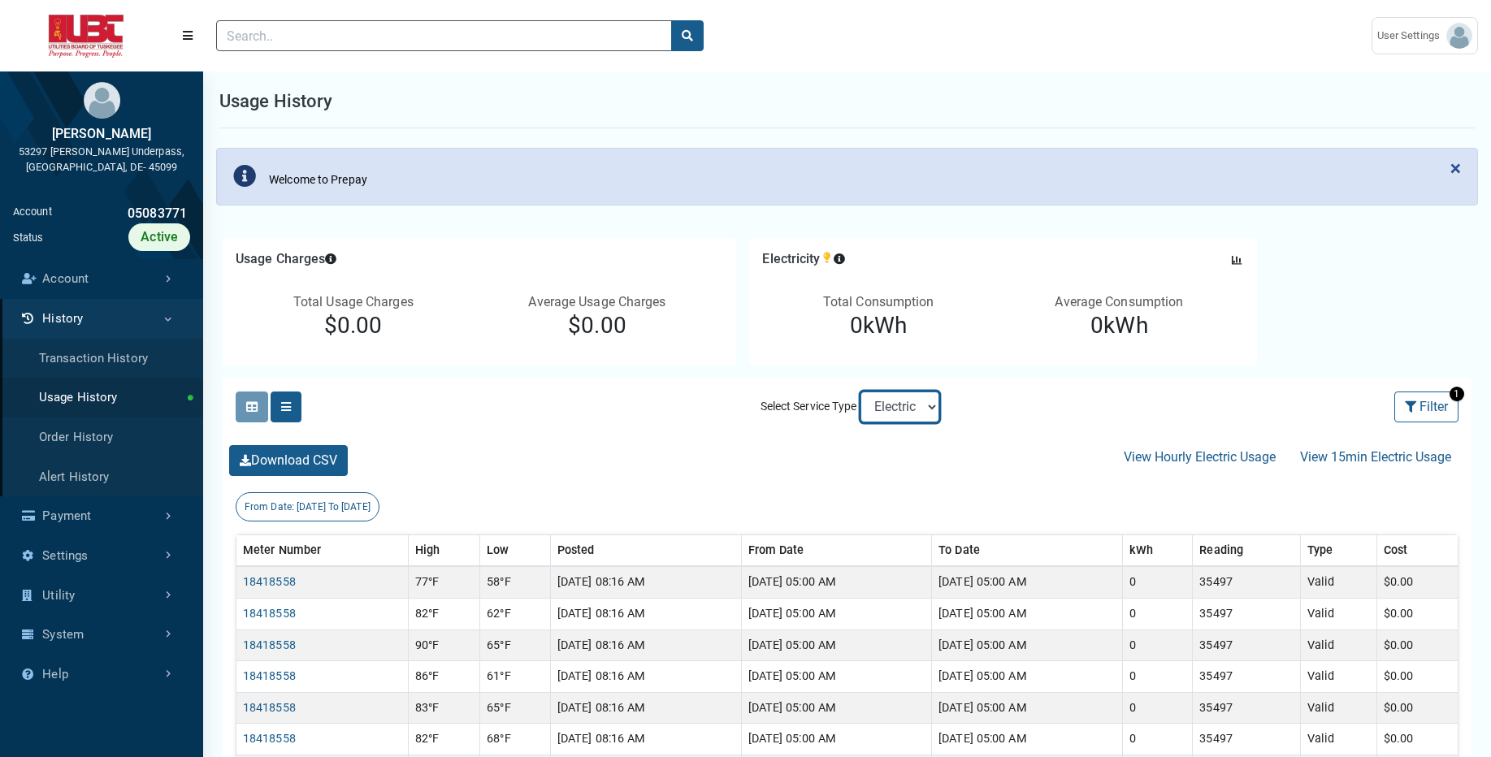
select select "Sewer"
click at [860, 392] on select "Electric Sewer Water" at bounding box center [899, 407] width 79 height 31
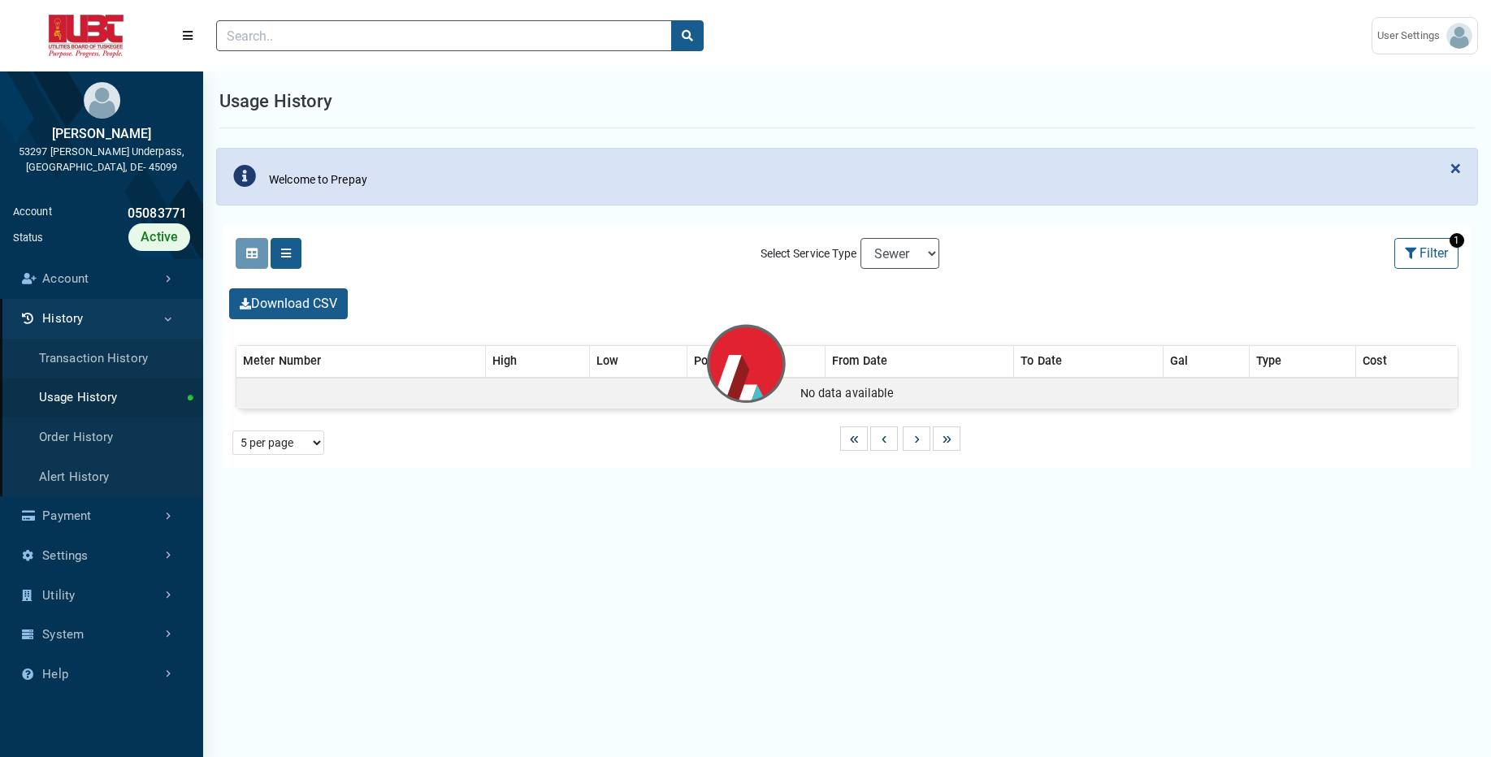
select select "25 per page"
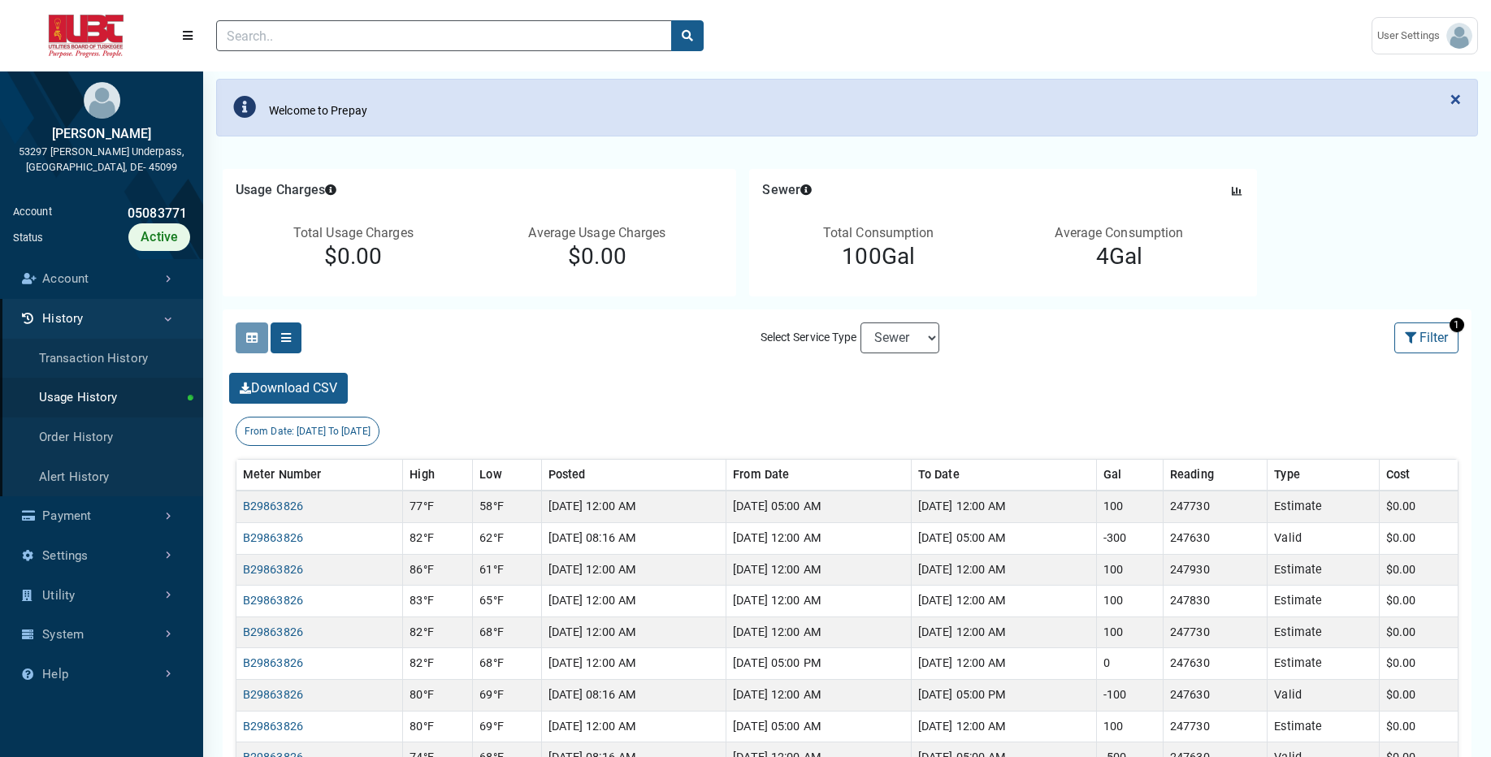
scroll to position [97, 0]
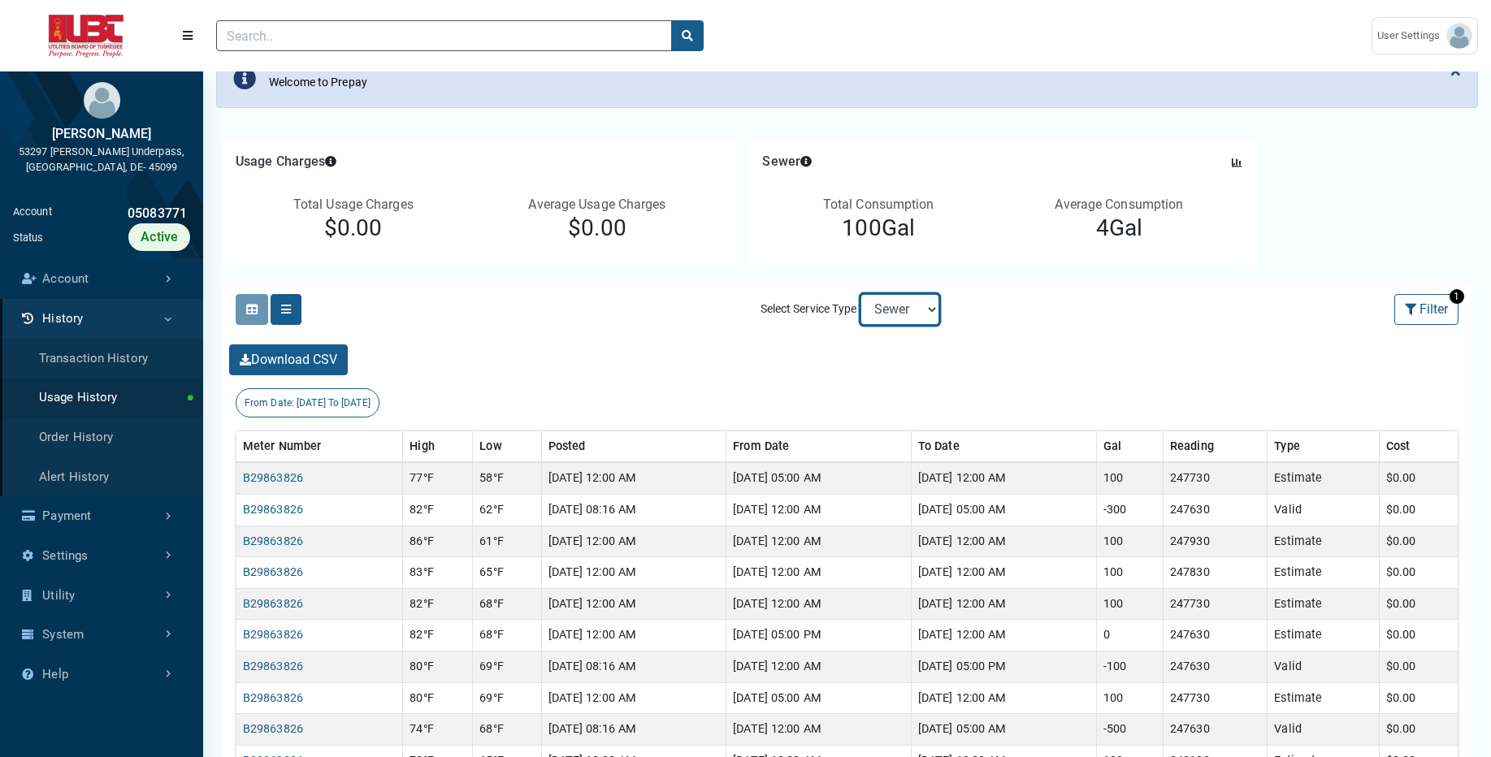
select select "Water"
click at [860, 294] on select "Electric Sewer Water" at bounding box center [899, 309] width 79 height 31
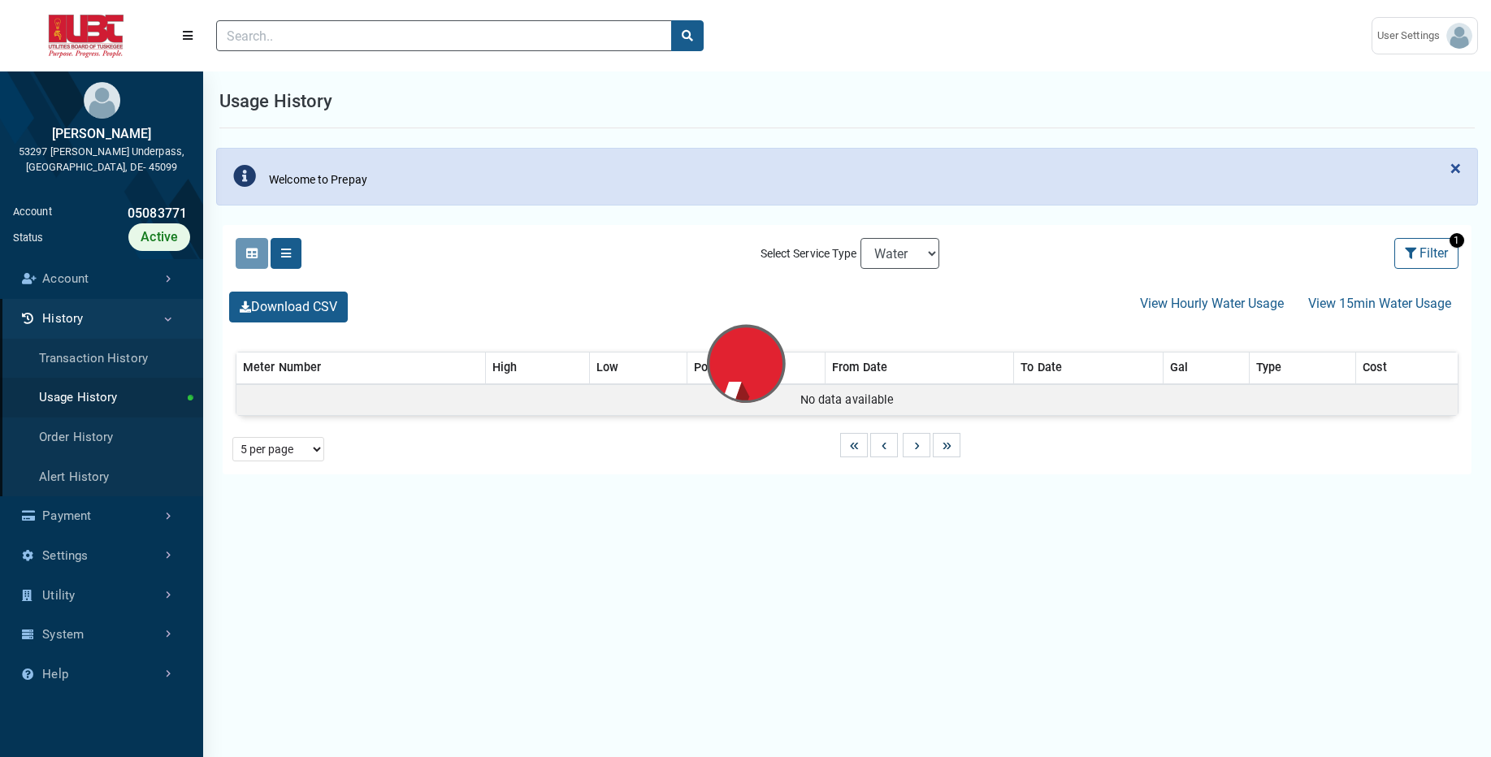
select select "25 per page"
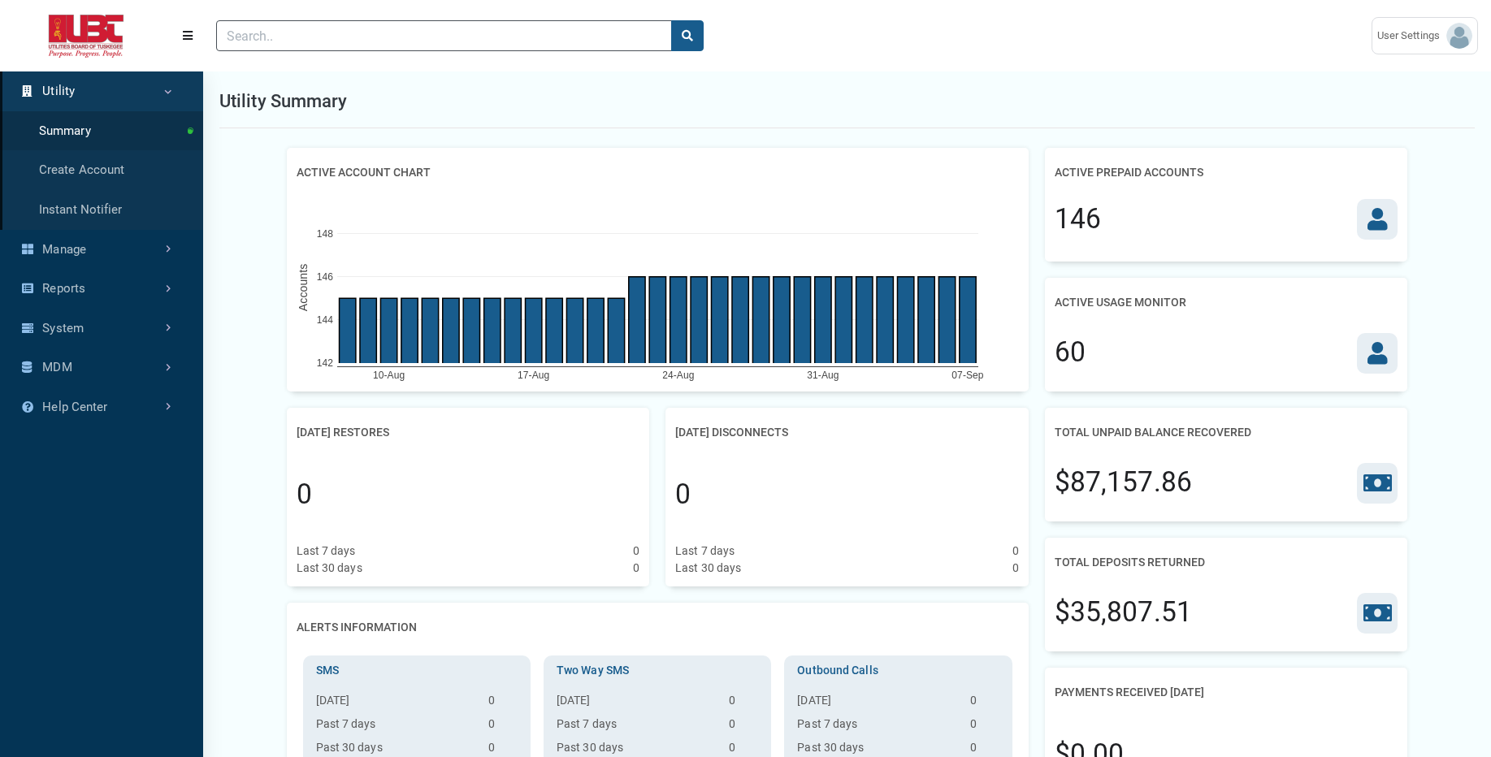
scroll to position [7, 1]
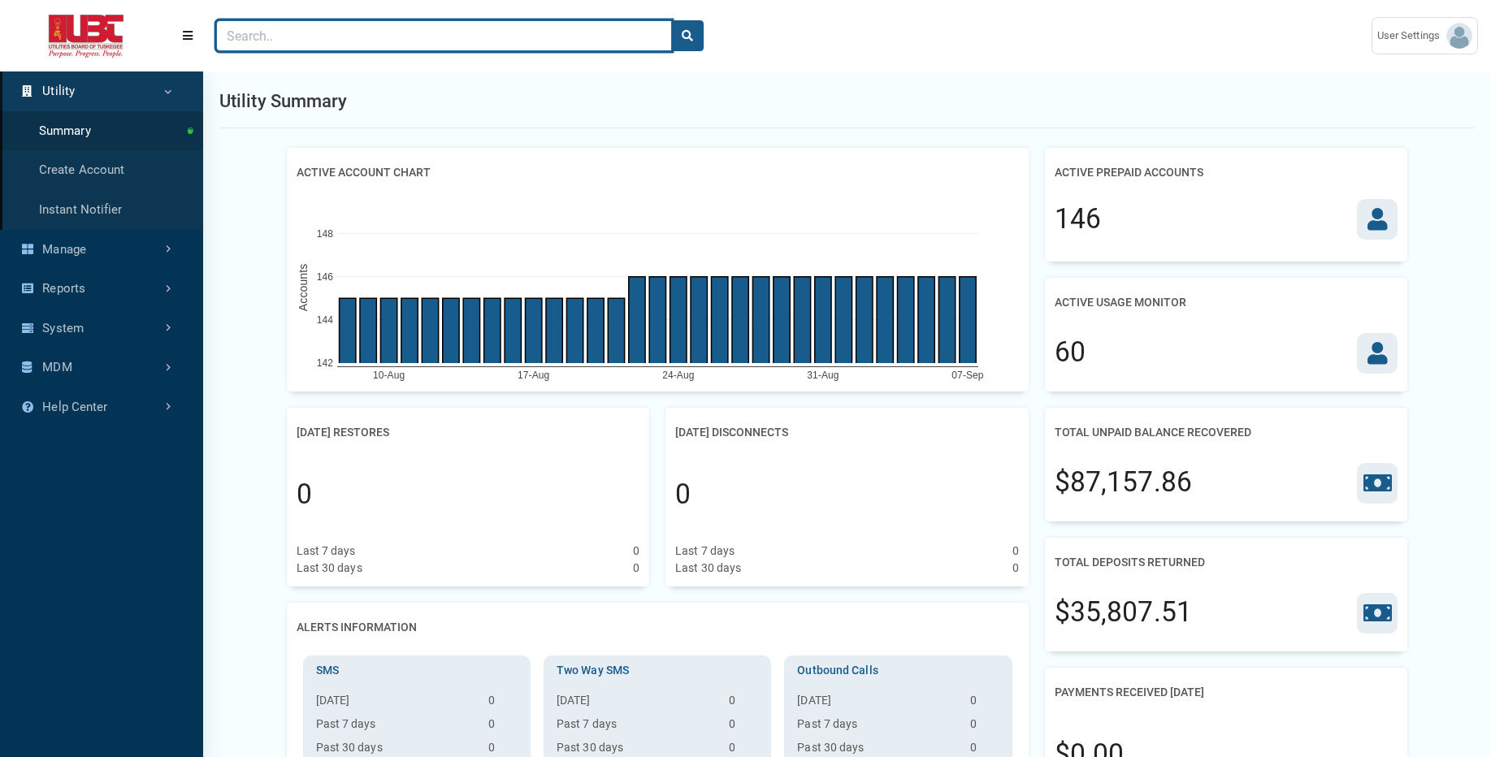
click at [544, 48] on input "Search" at bounding box center [444, 35] width 456 height 31
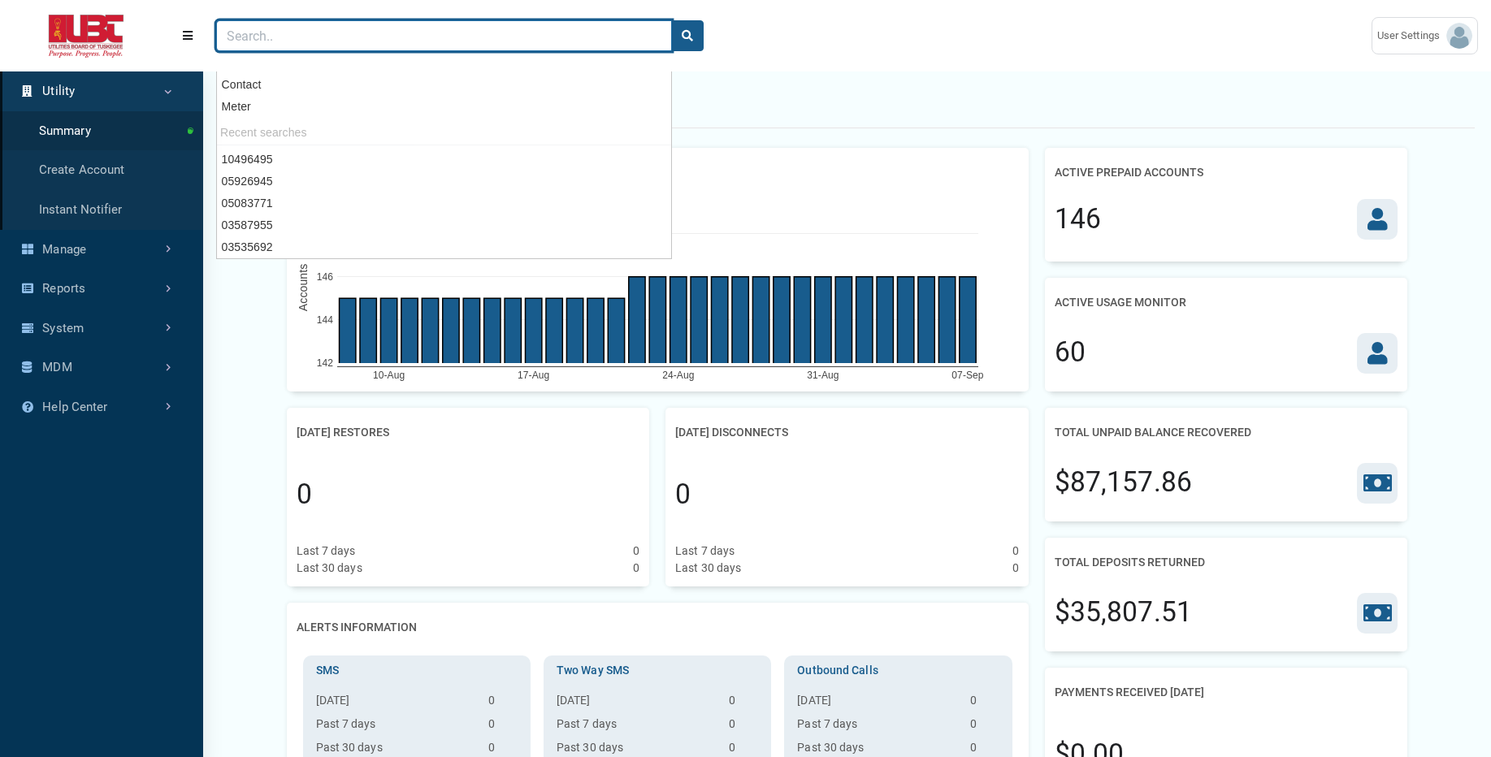
paste input "05926945"
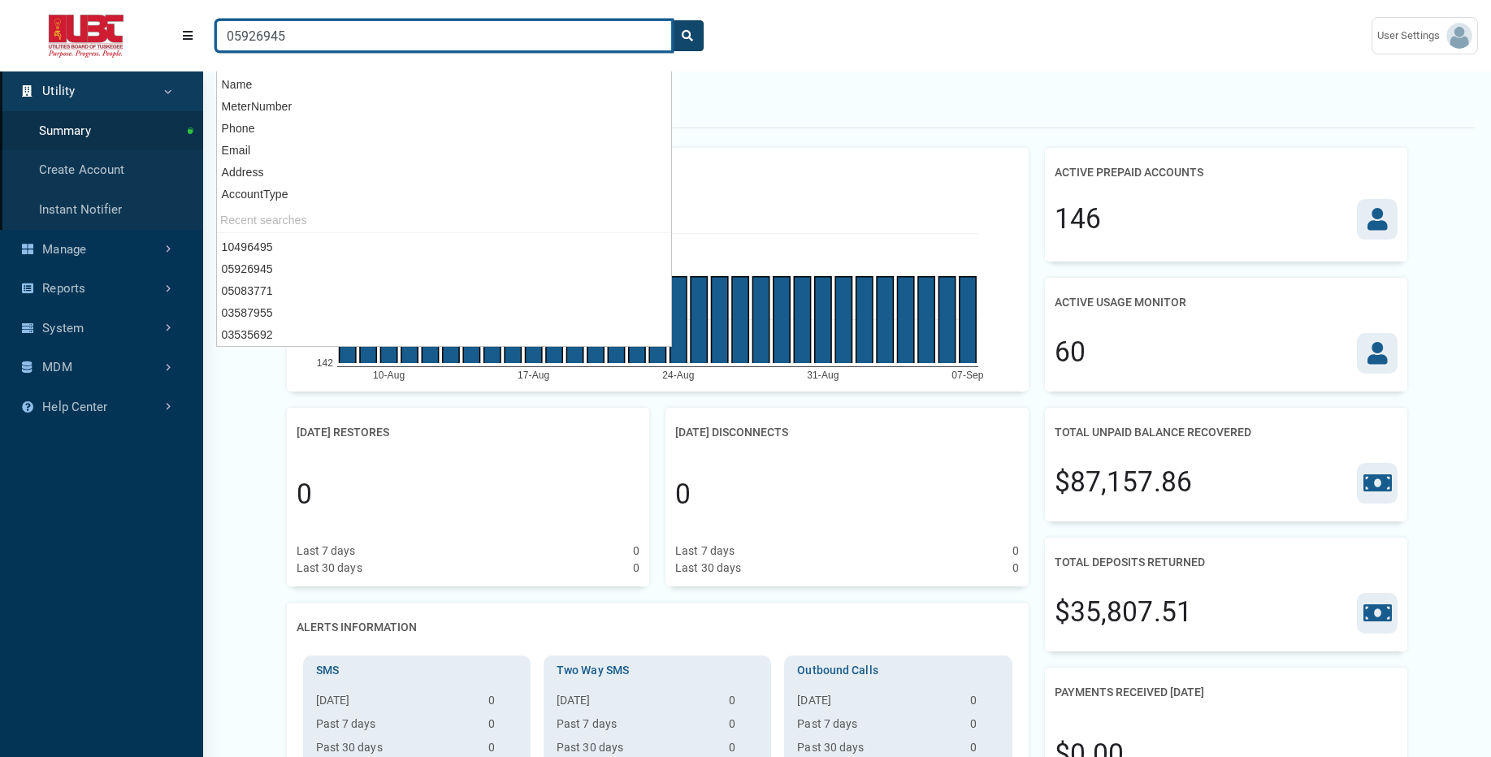
type input "05926945"
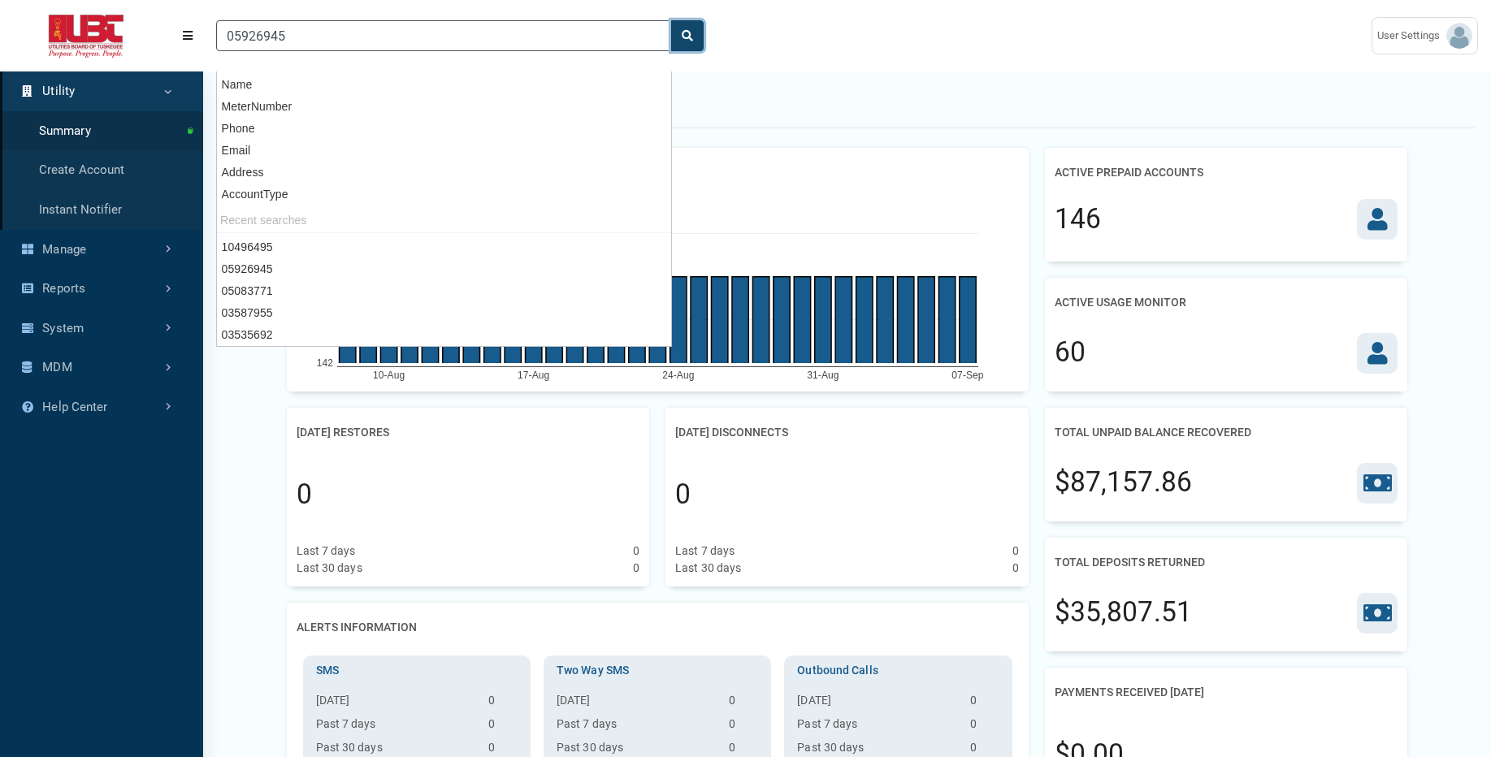
click at [700, 36] on button "search" at bounding box center [687, 35] width 32 height 31
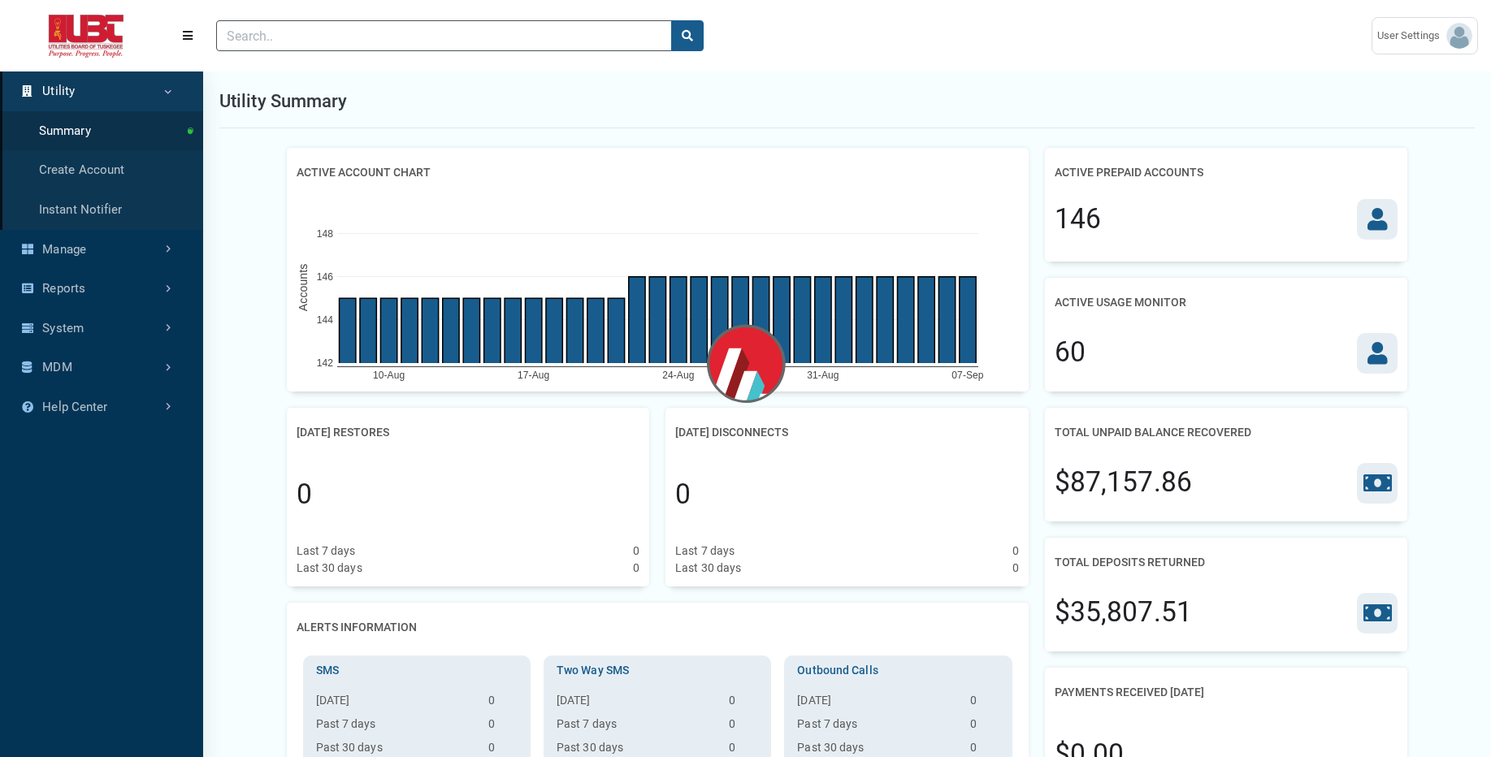
scroll to position [510, 203]
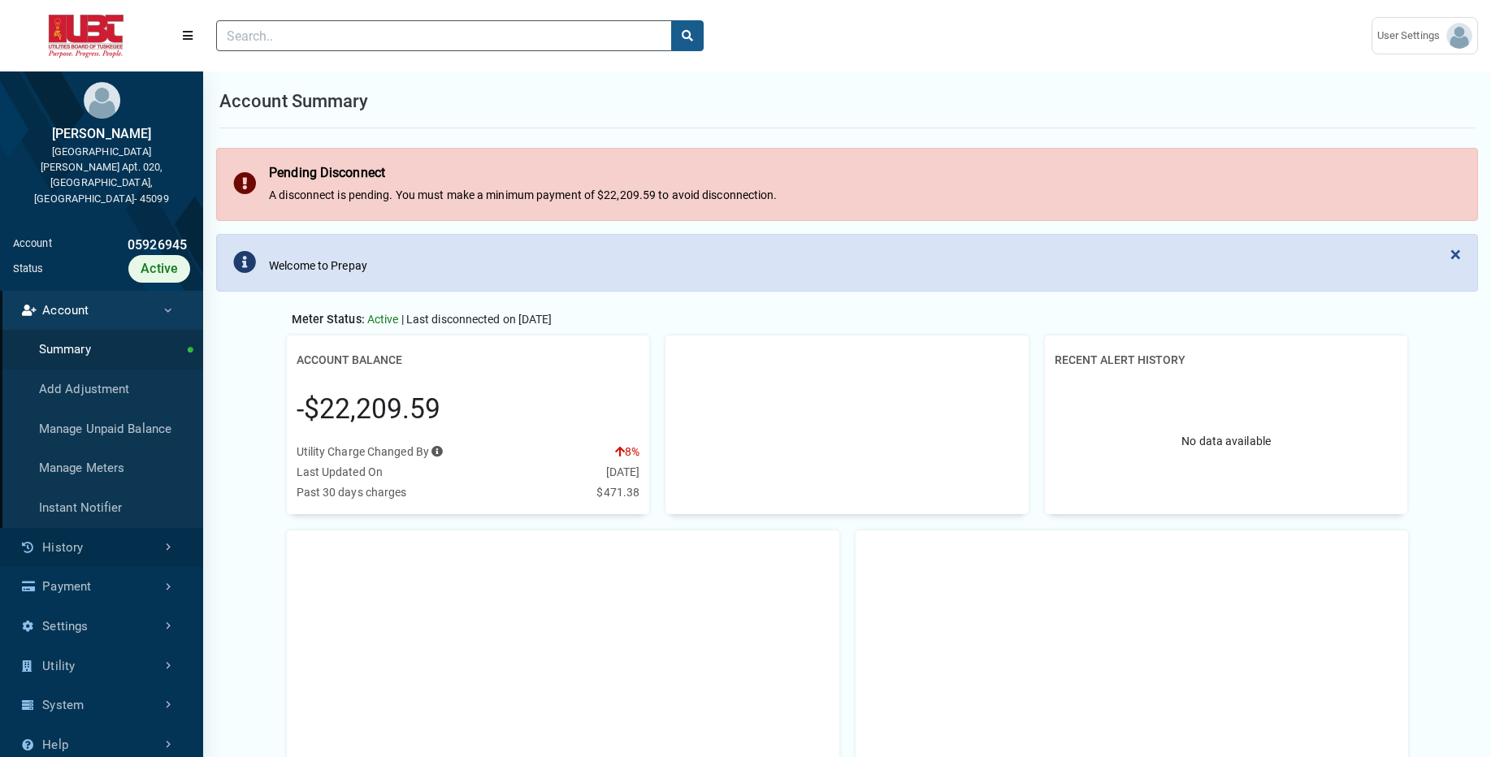
click at [125, 528] on link "History" at bounding box center [101, 548] width 203 height 40
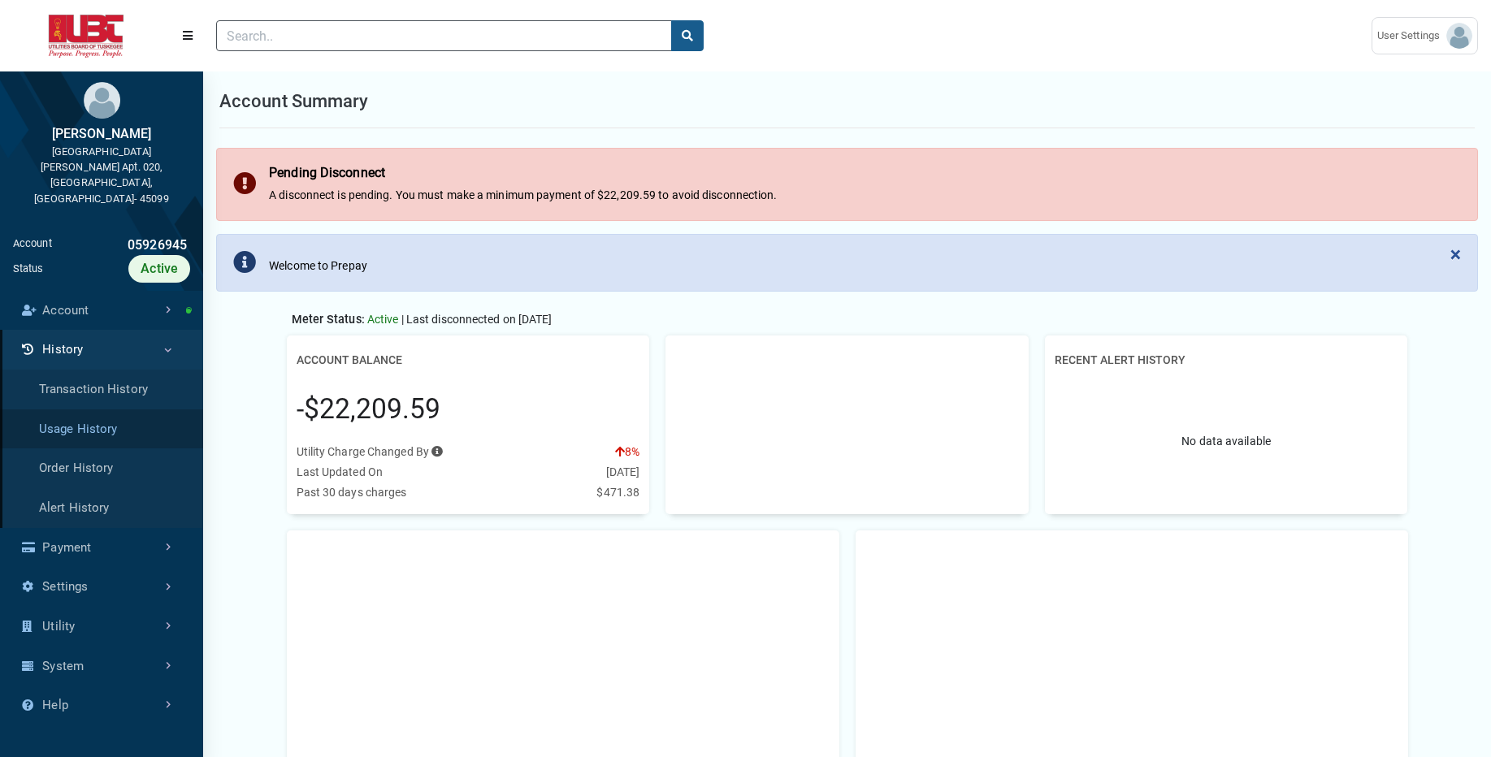
click at [127, 409] on link "Usage History" at bounding box center [101, 429] width 203 height 40
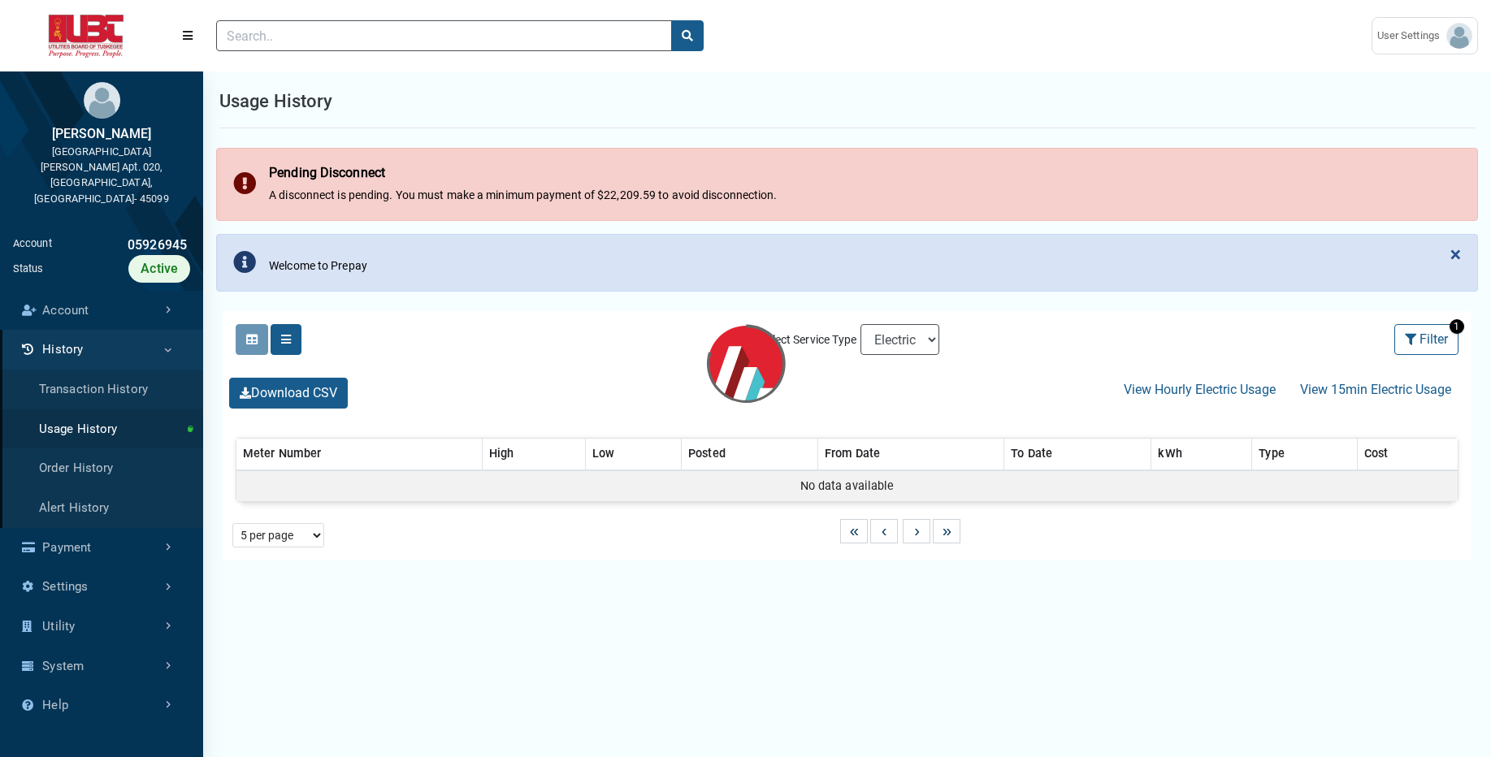
select select "25 per page"
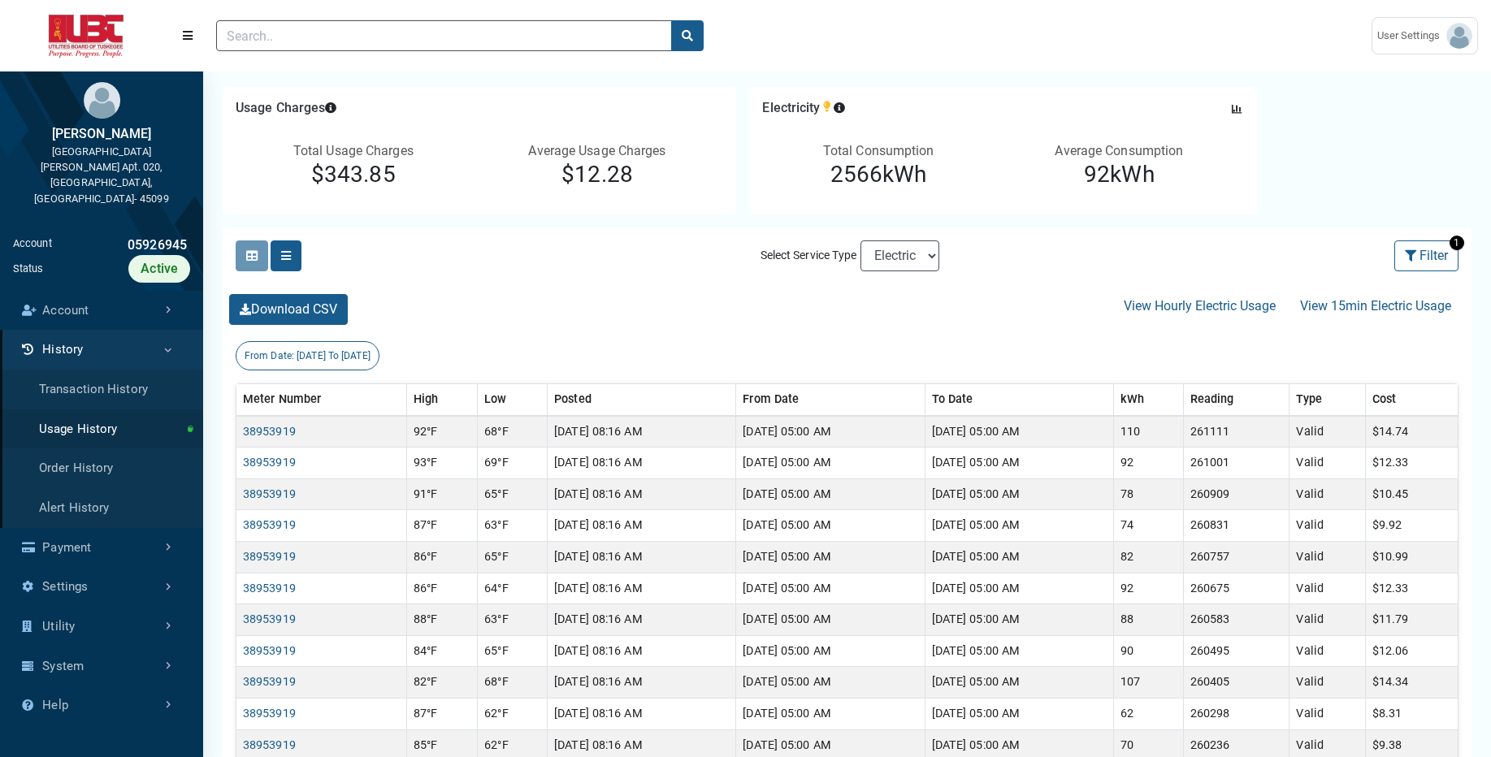
scroll to position [260, 0]
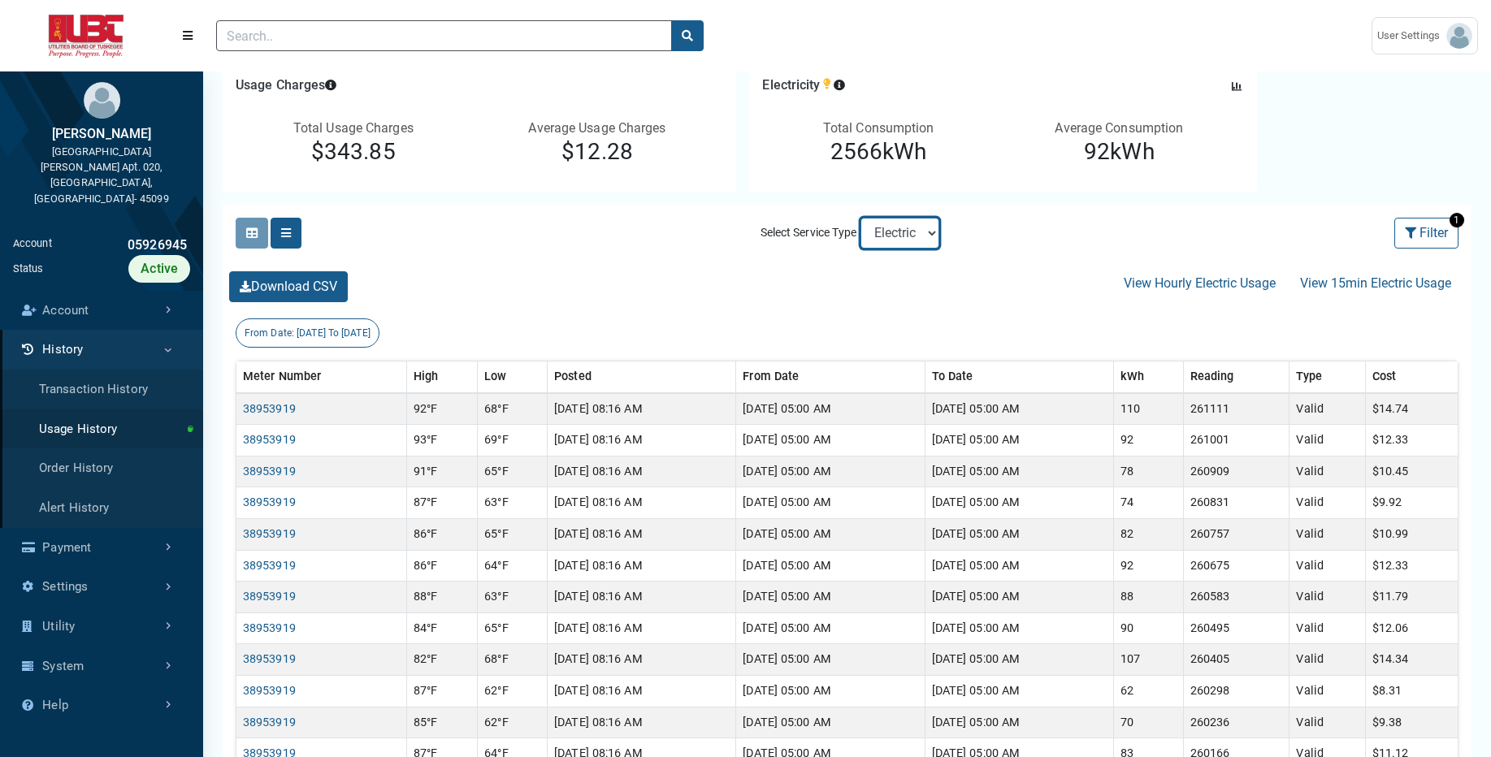
select select "Sewer"
click at [860, 218] on select "Electric Sewer" at bounding box center [899, 233] width 79 height 31
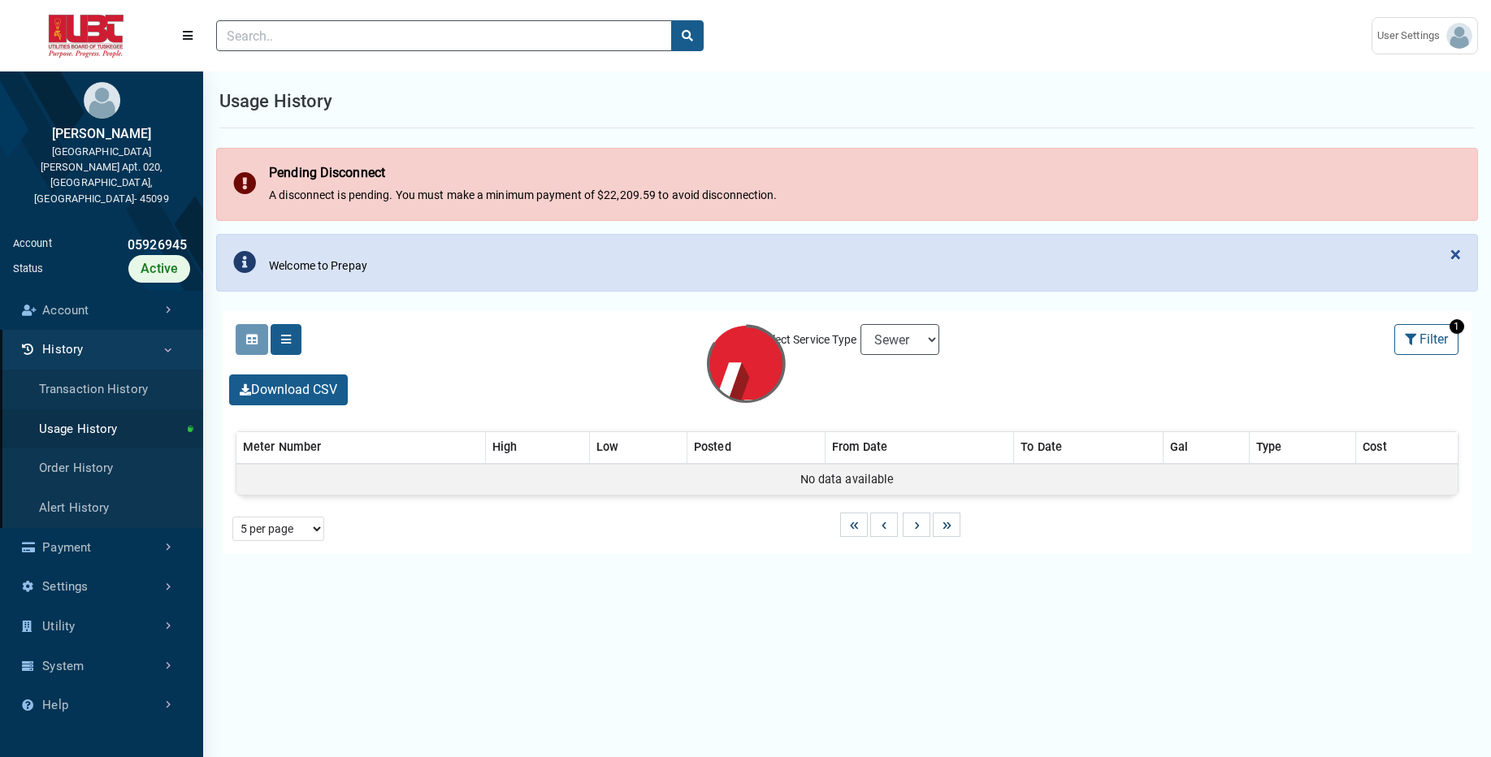
select select "Posted (Desc)"
select select "25 per page"
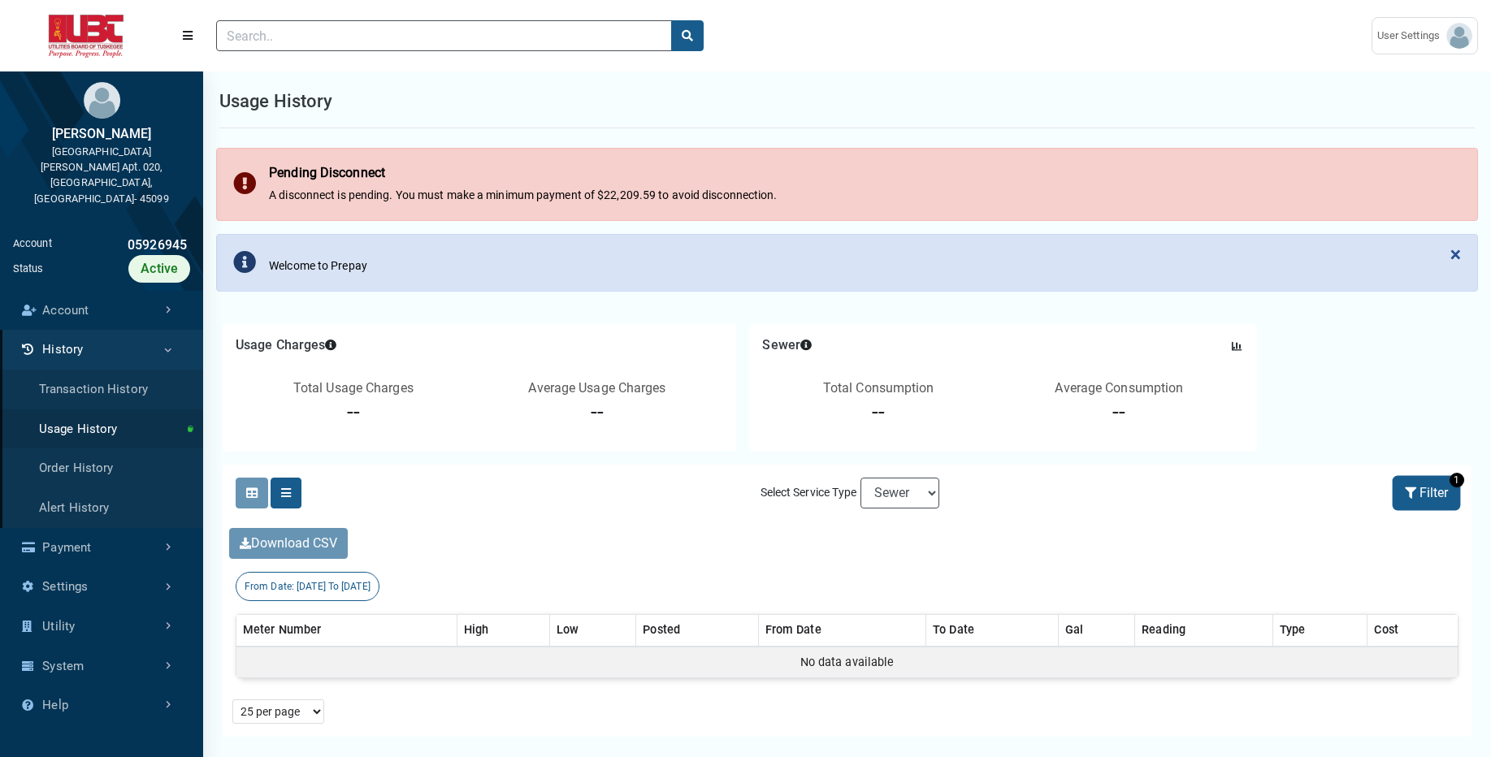
click at [1420, 490] on button "Filter" at bounding box center [1426, 493] width 64 height 31
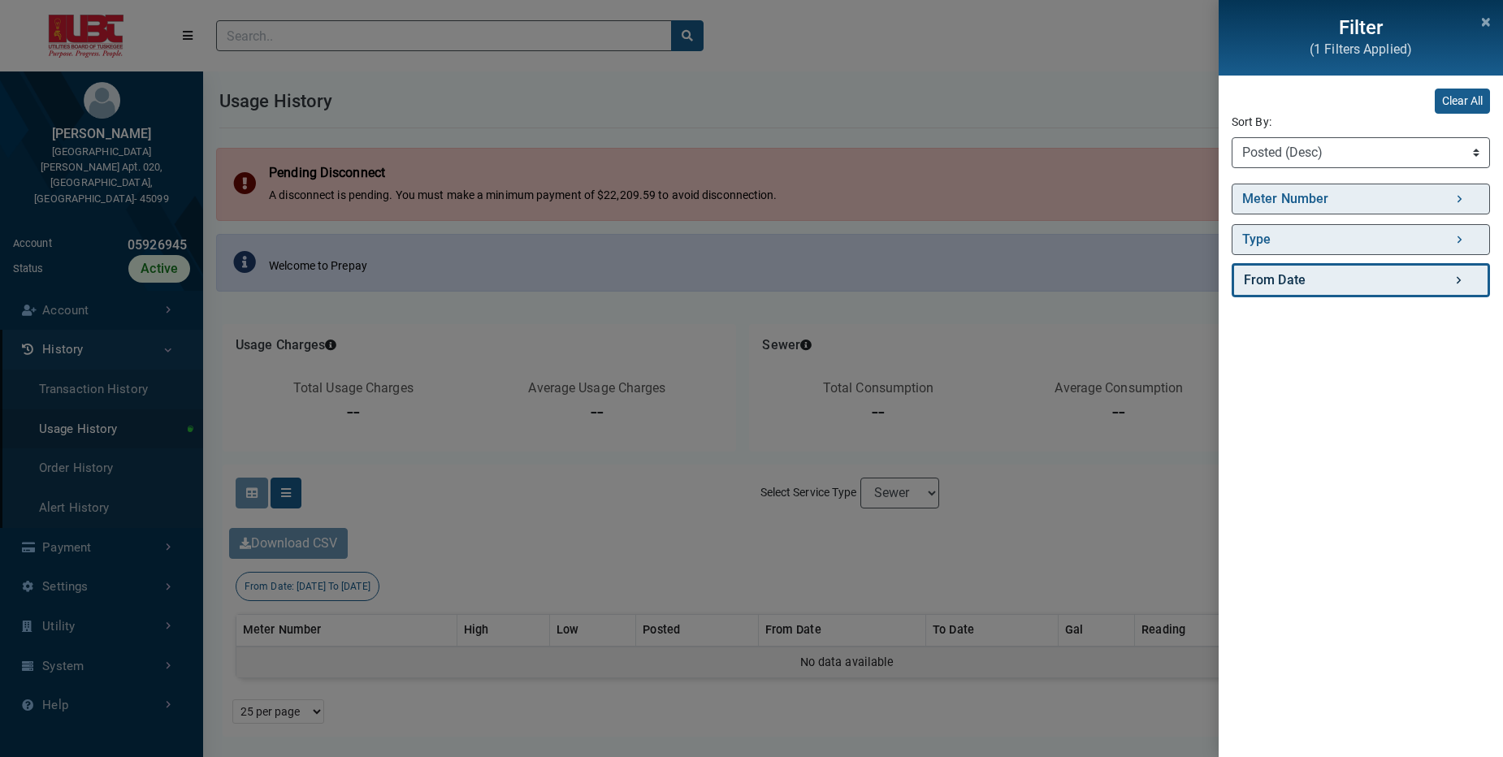
click at [1362, 281] on link "From Date" at bounding box center [1361, 280] width 258 height 34
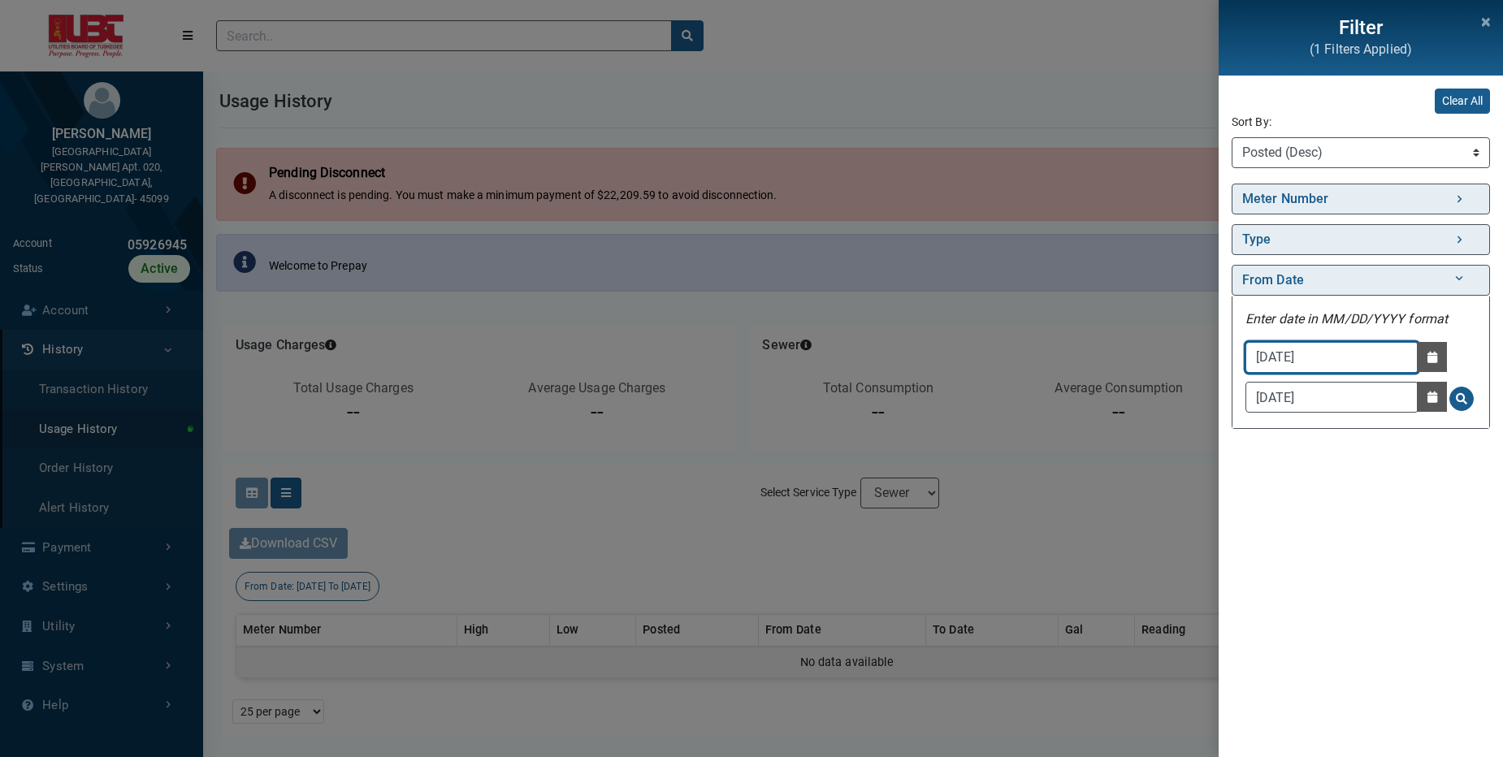
click at [1328, 359] on input "[DATE]" at bounding box center [1331, 357] width 173 height 31
click at [1433, 359] on icon "button" at bounding box center [1432, 357] width 10 height 11
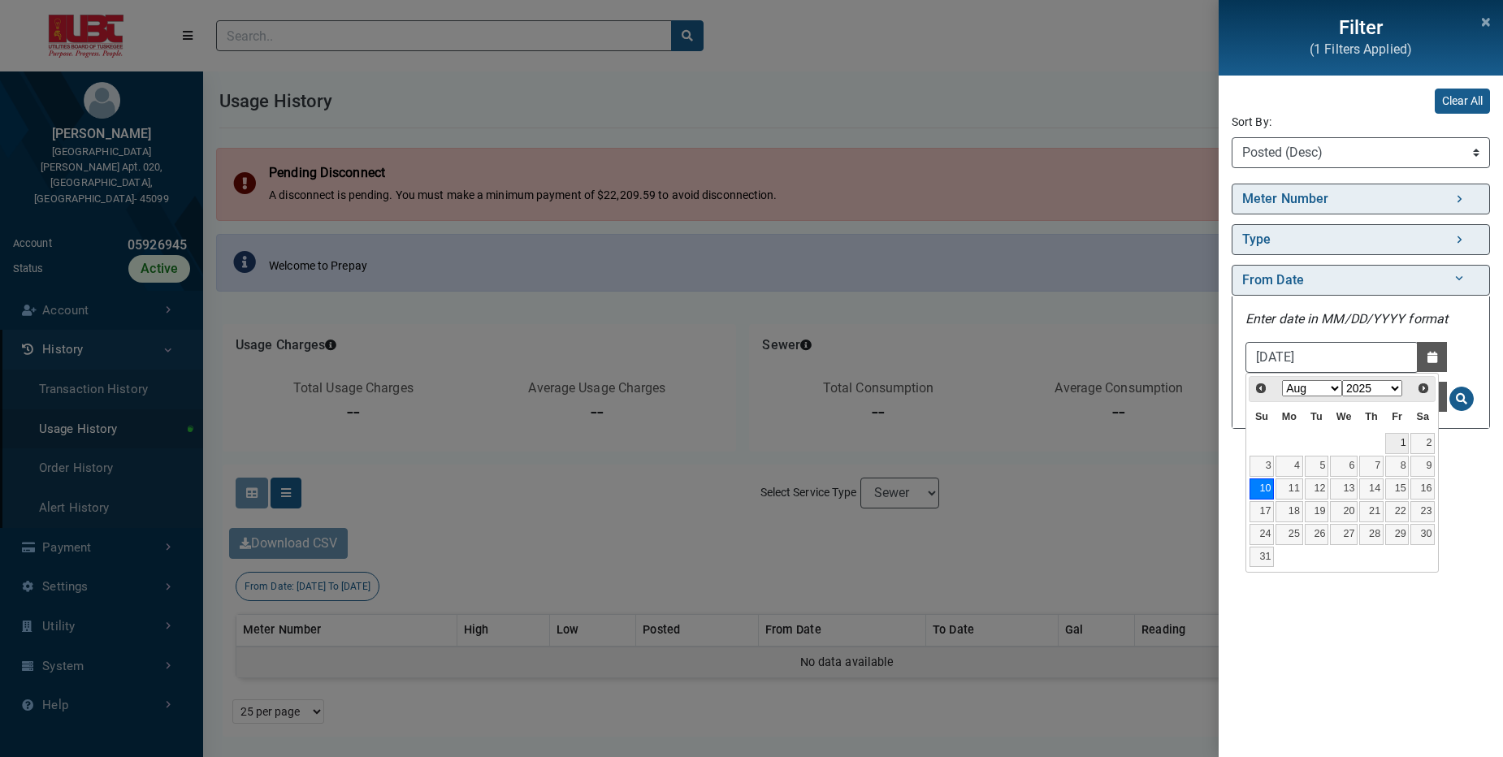
click at [1400, 444] on link "1" at bounding box center [1397, 443] width 24 height 21
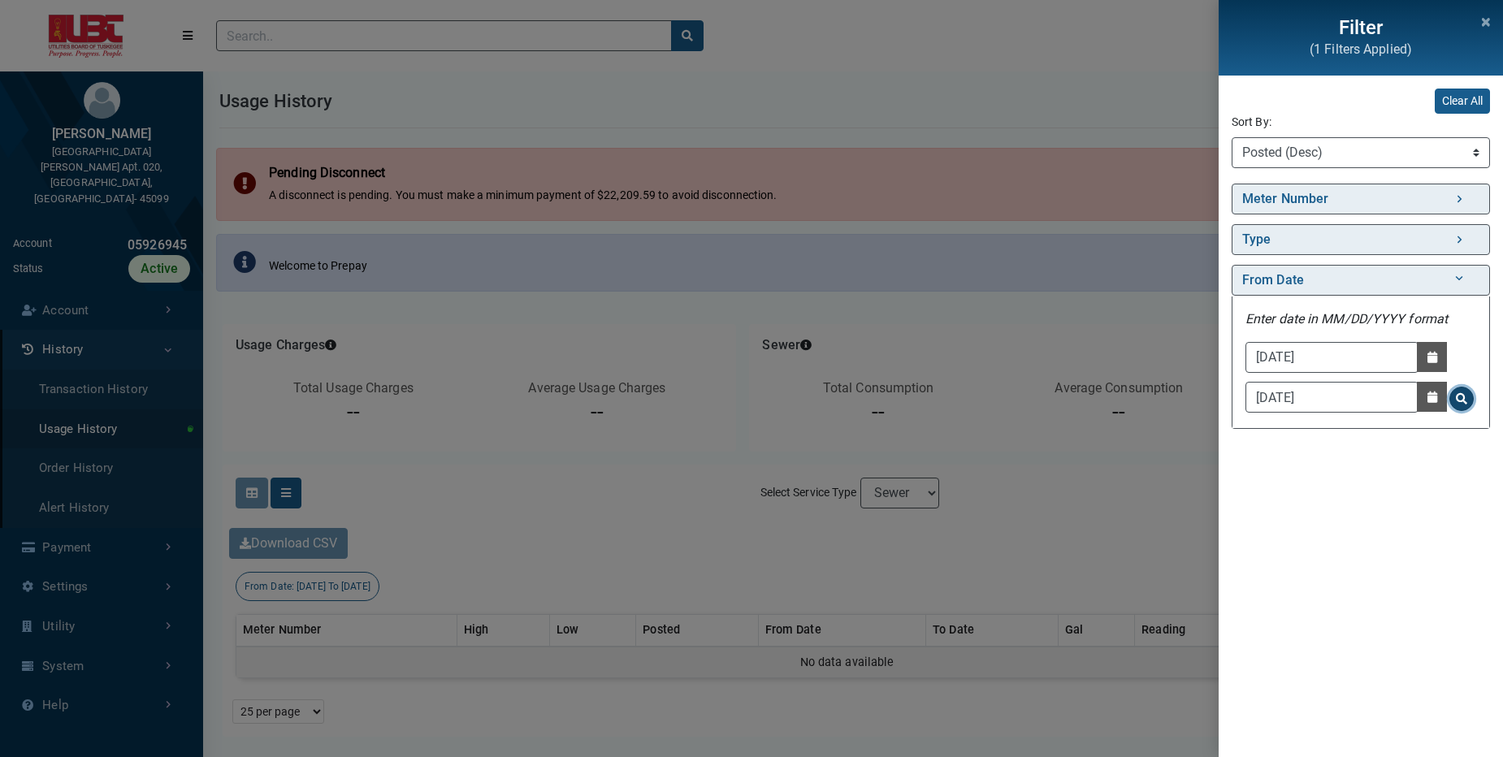
click at [1450, 398] on button "Search for From Date - Clicking on this button will update the content on the p…" at bounding box center [1461, 399] width 24 height 24
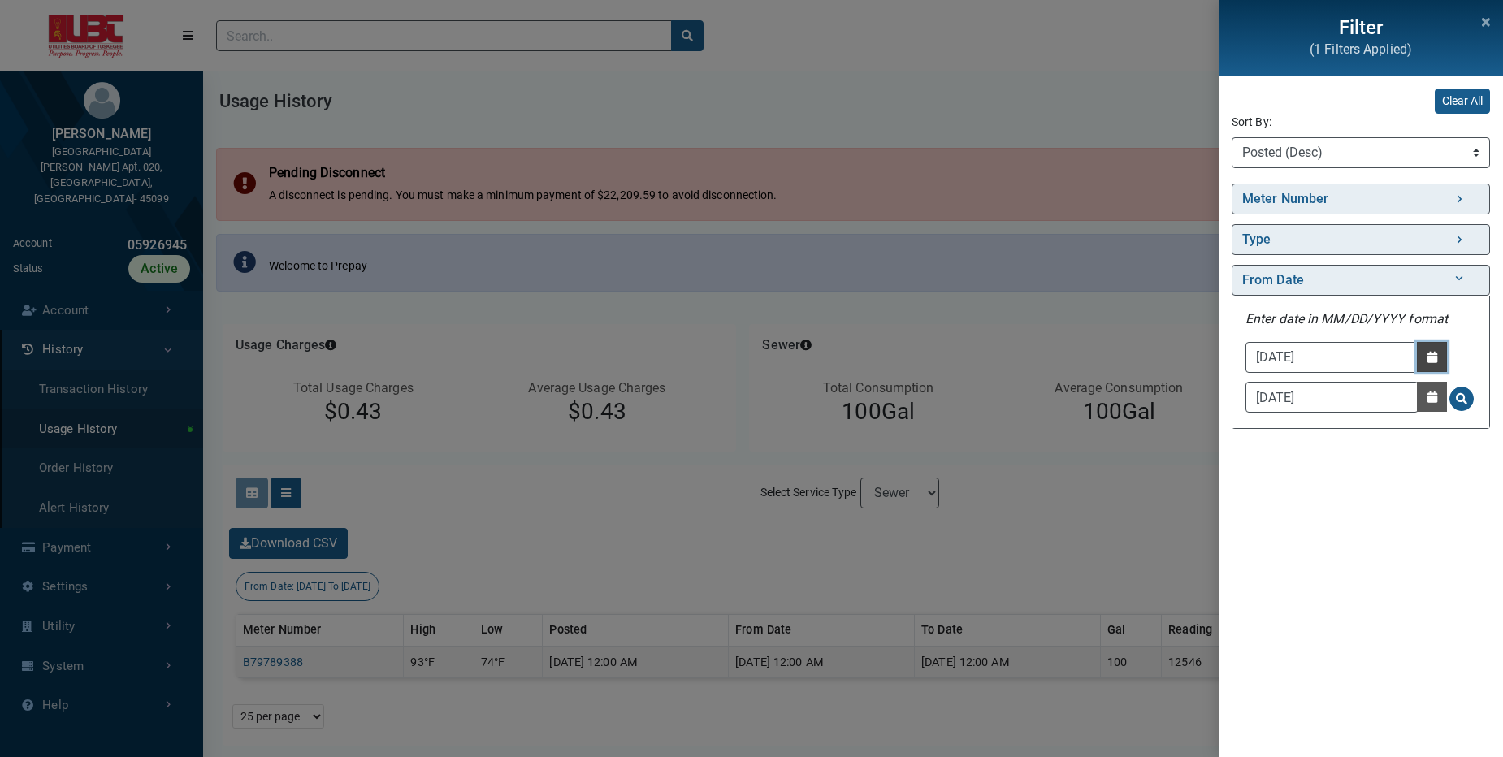
click at [1437, 359] on icon "button" at bounding box center [1432, 357] width 10 height 11
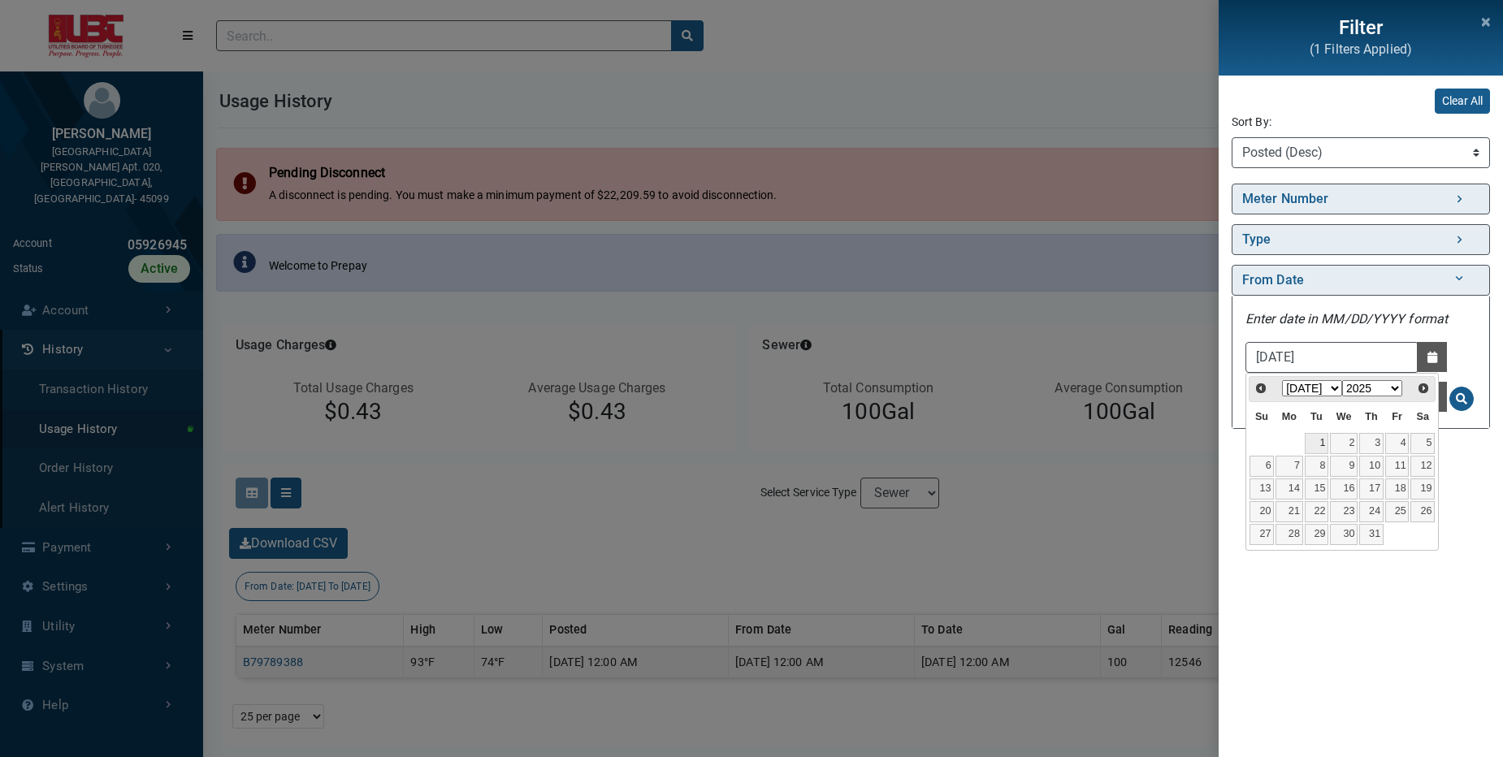
click at [1322, 442] on link "1" at bounding box center [1317, 443] width 24 height 21
type input "07/01/2025"
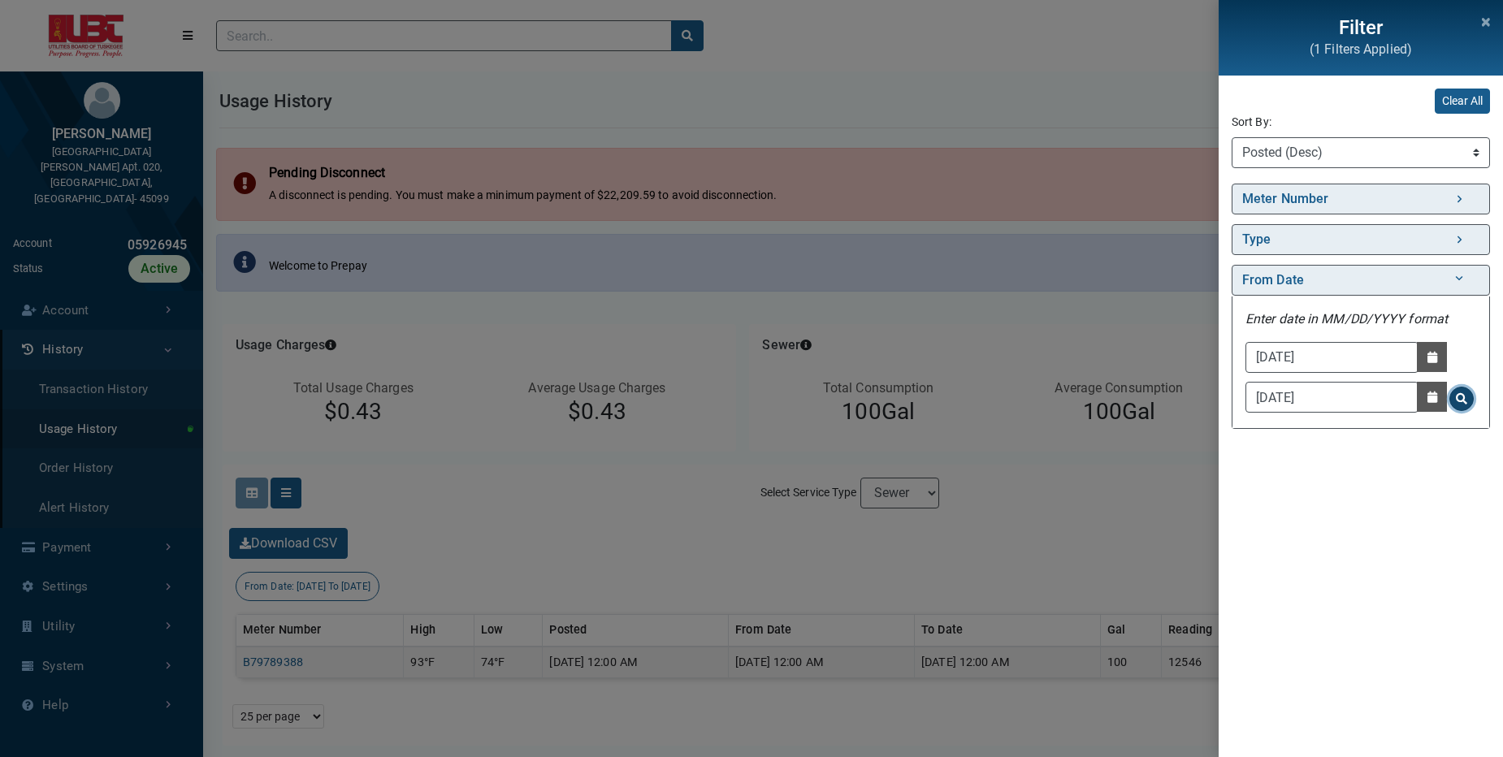
click at [1458, 395] on span "Search for From Date - Clicking on this button will update the content on the p…" at bounding box center [1461, 398] width 11 height 11
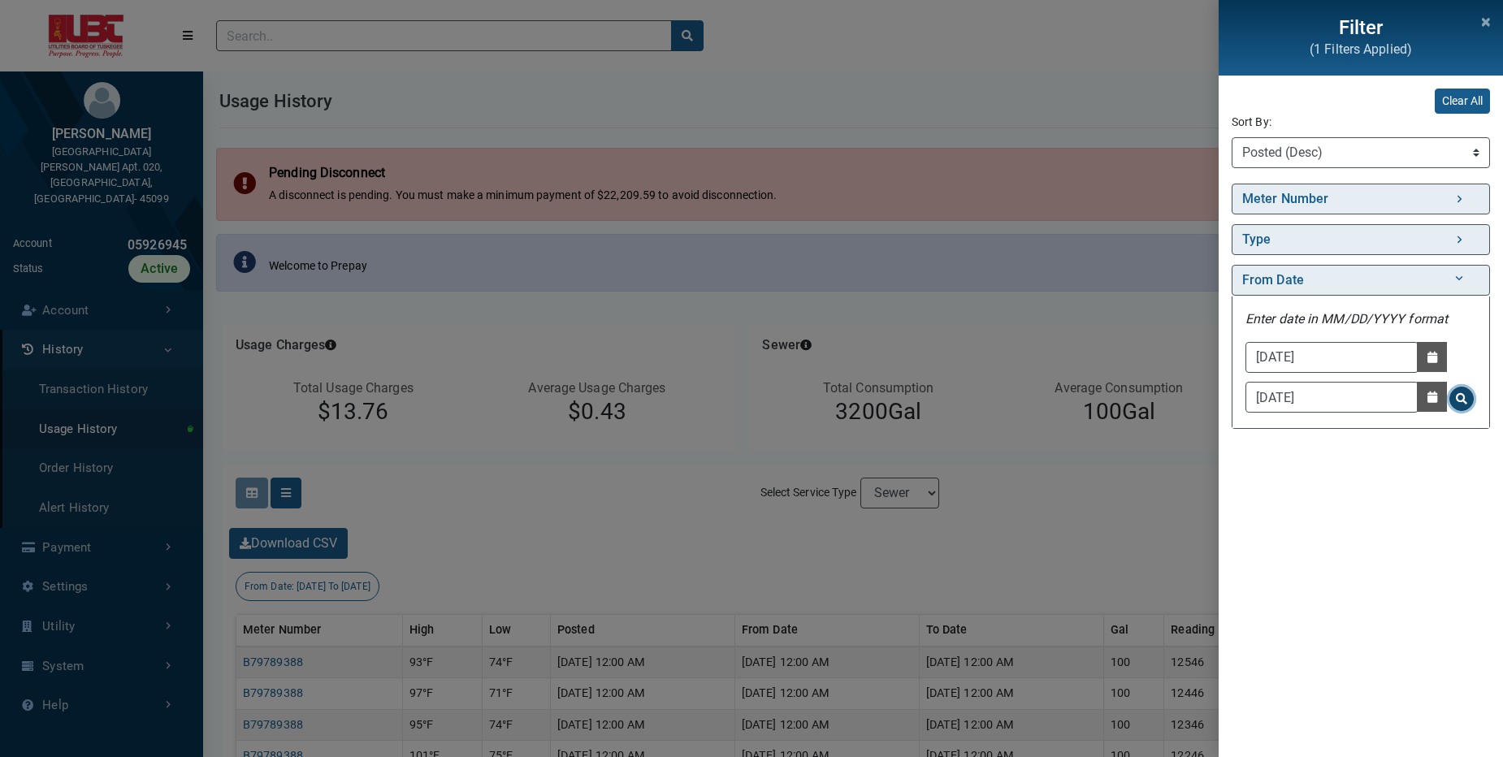
click at [1469, 399] on button "Search for From Date - Clicking on this button will update the content on the p…" at bounding box center [1461, 399] width 24 height 24
click at [1490, 30] on button "Close" at bounding box center [1485, 19] width 21 height 32
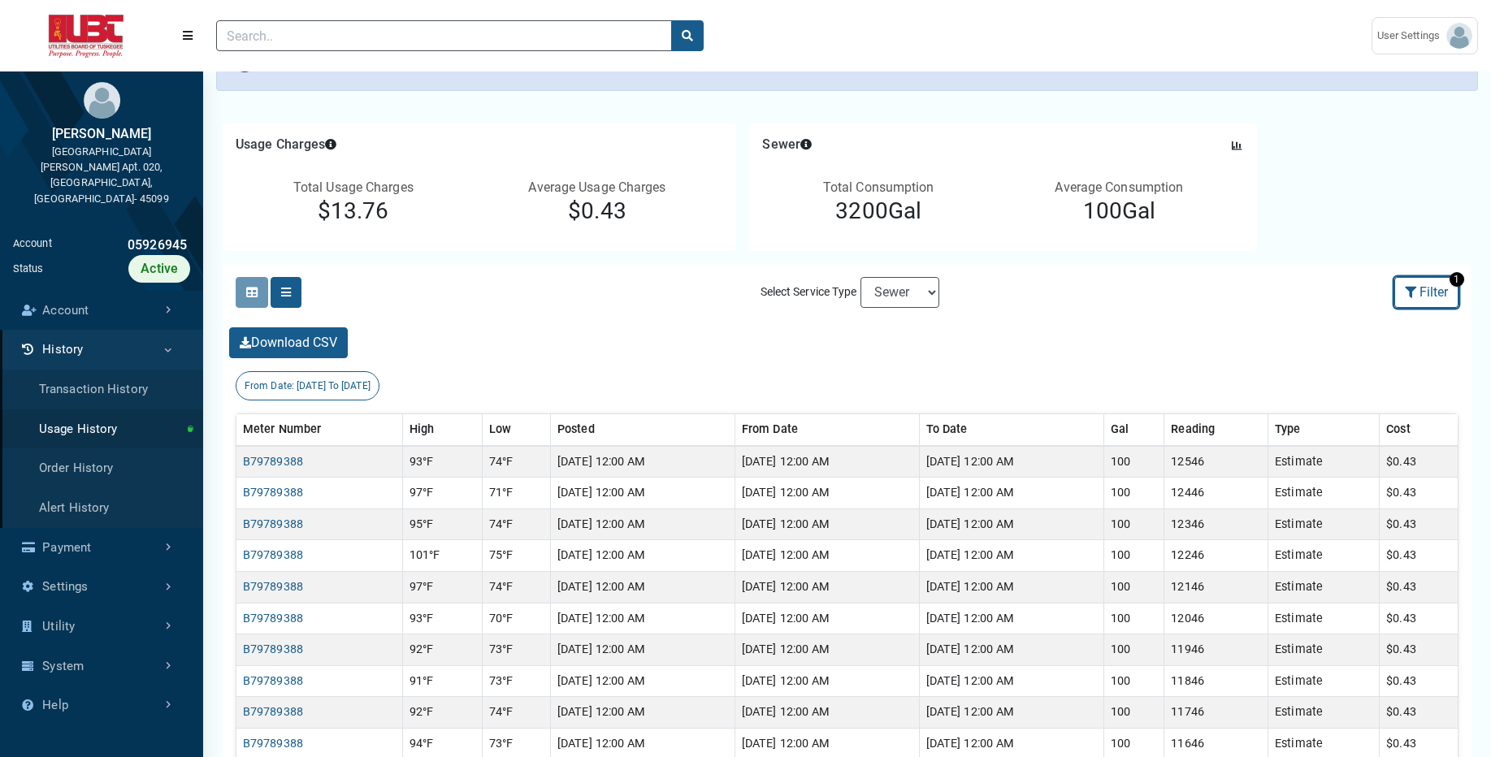
scroll to position [221, 0]
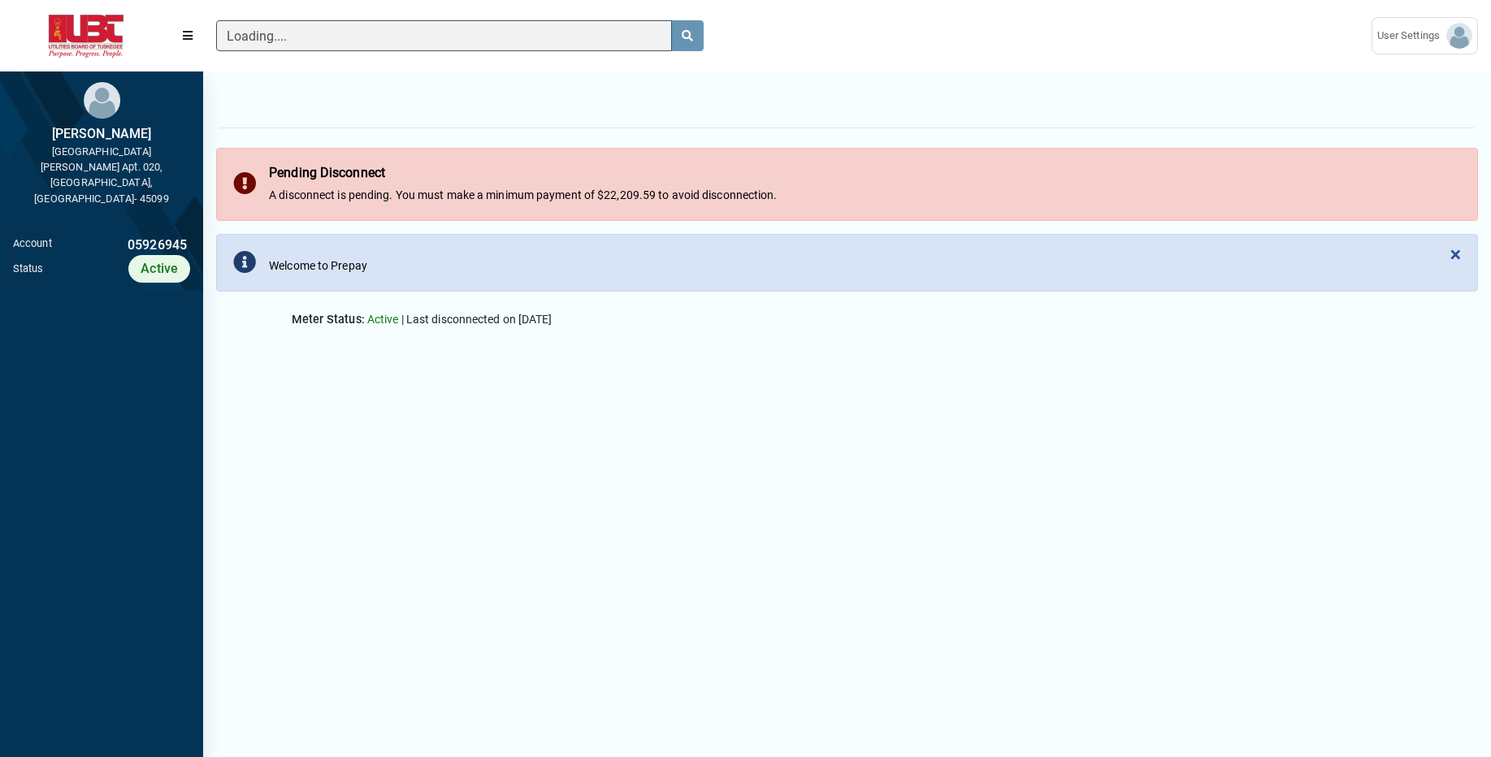
scroll to position [7, 1]
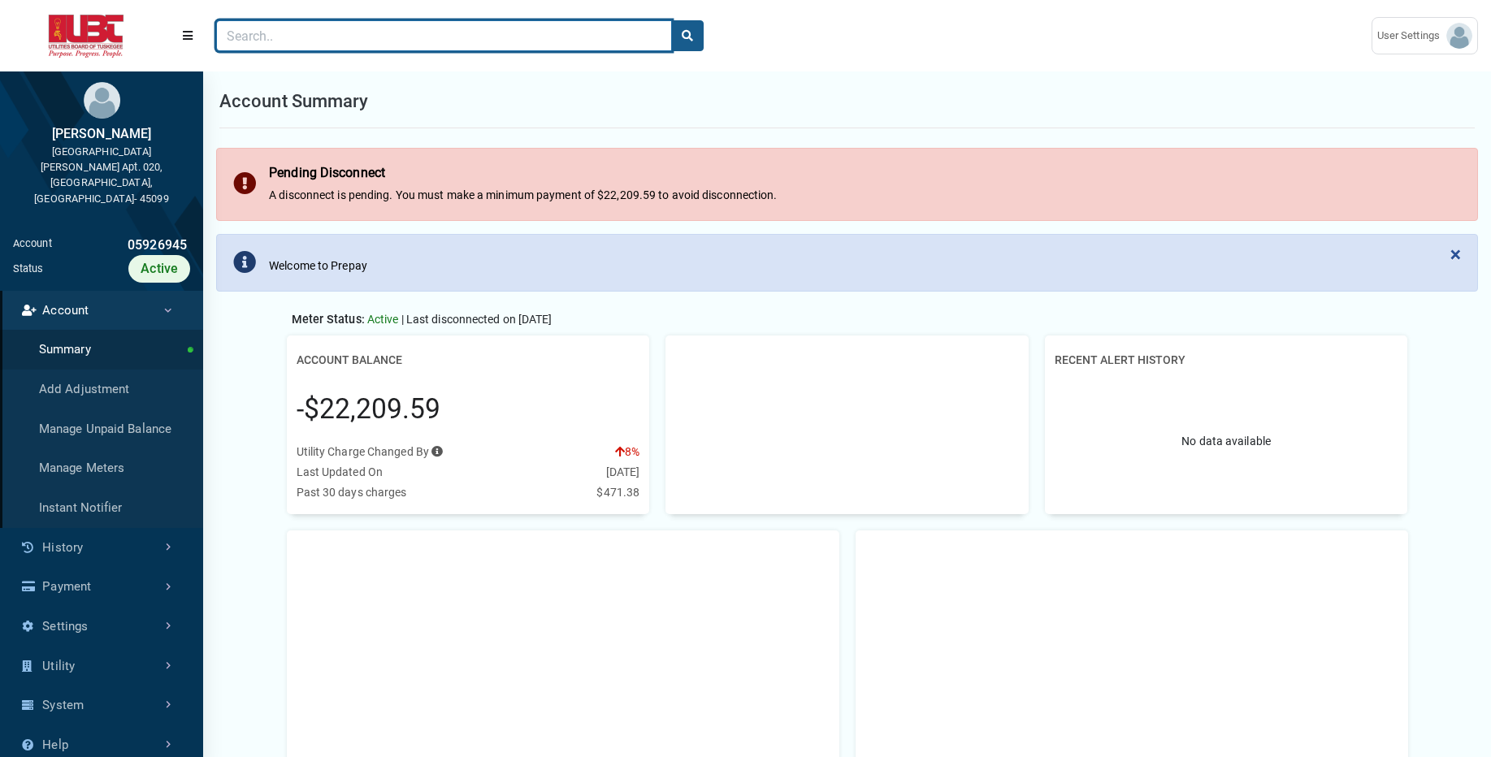
click at [387, 42] on input "Search" at bounding box center [444, 35] width 456 height 31
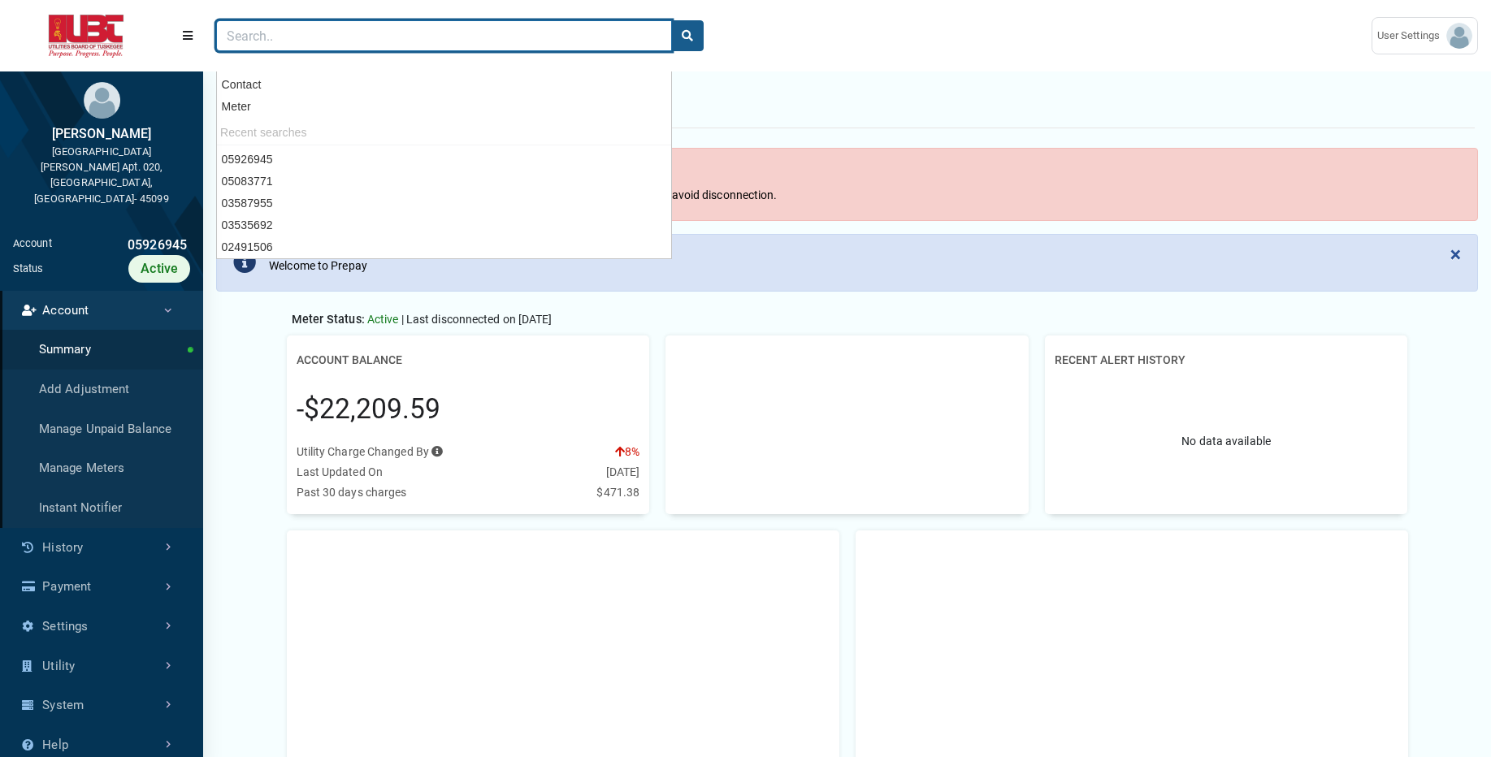
paste input "10496495"
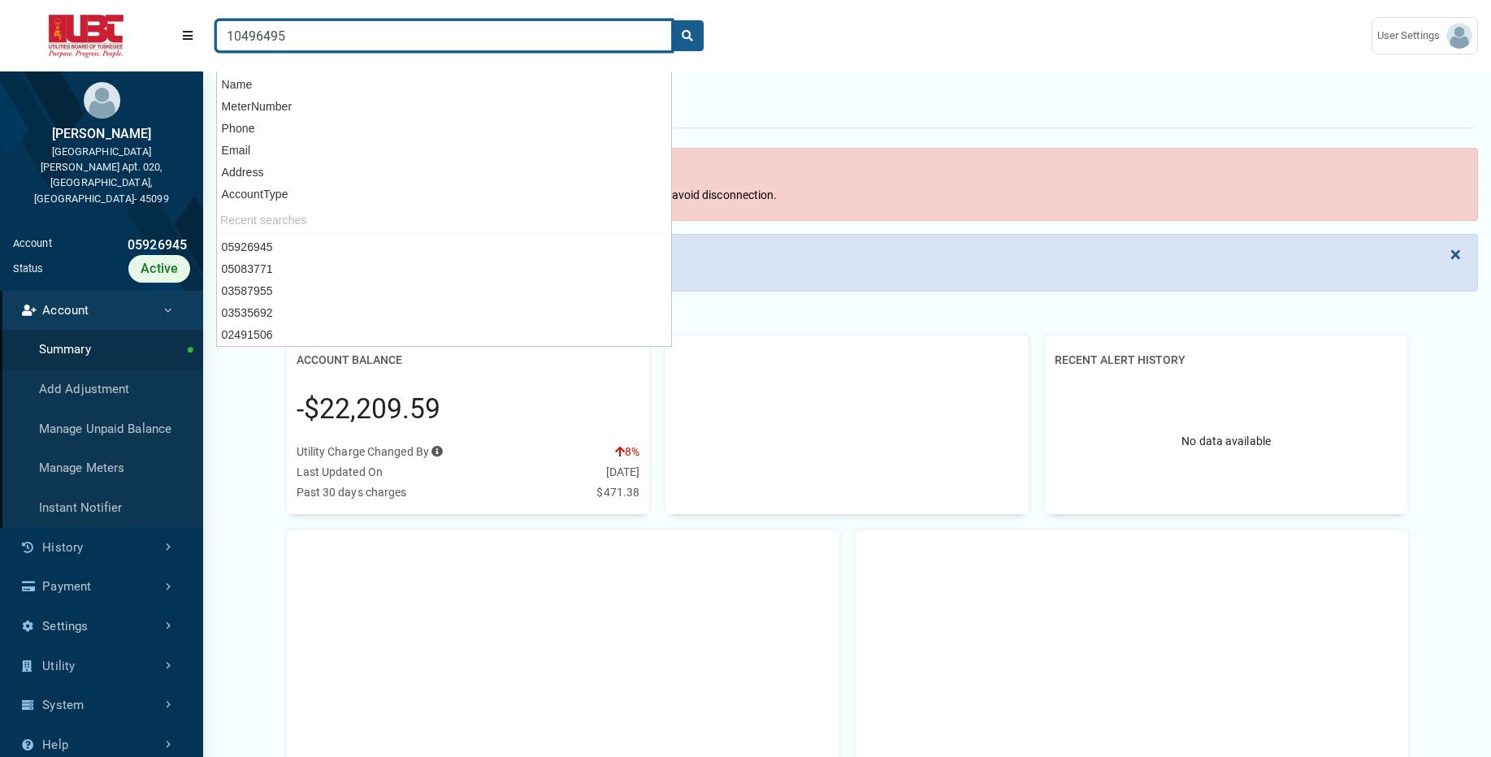
type input "10496495"
click at [671, 20] on button "search" at bounding box center [687, 35] width 32 height 31
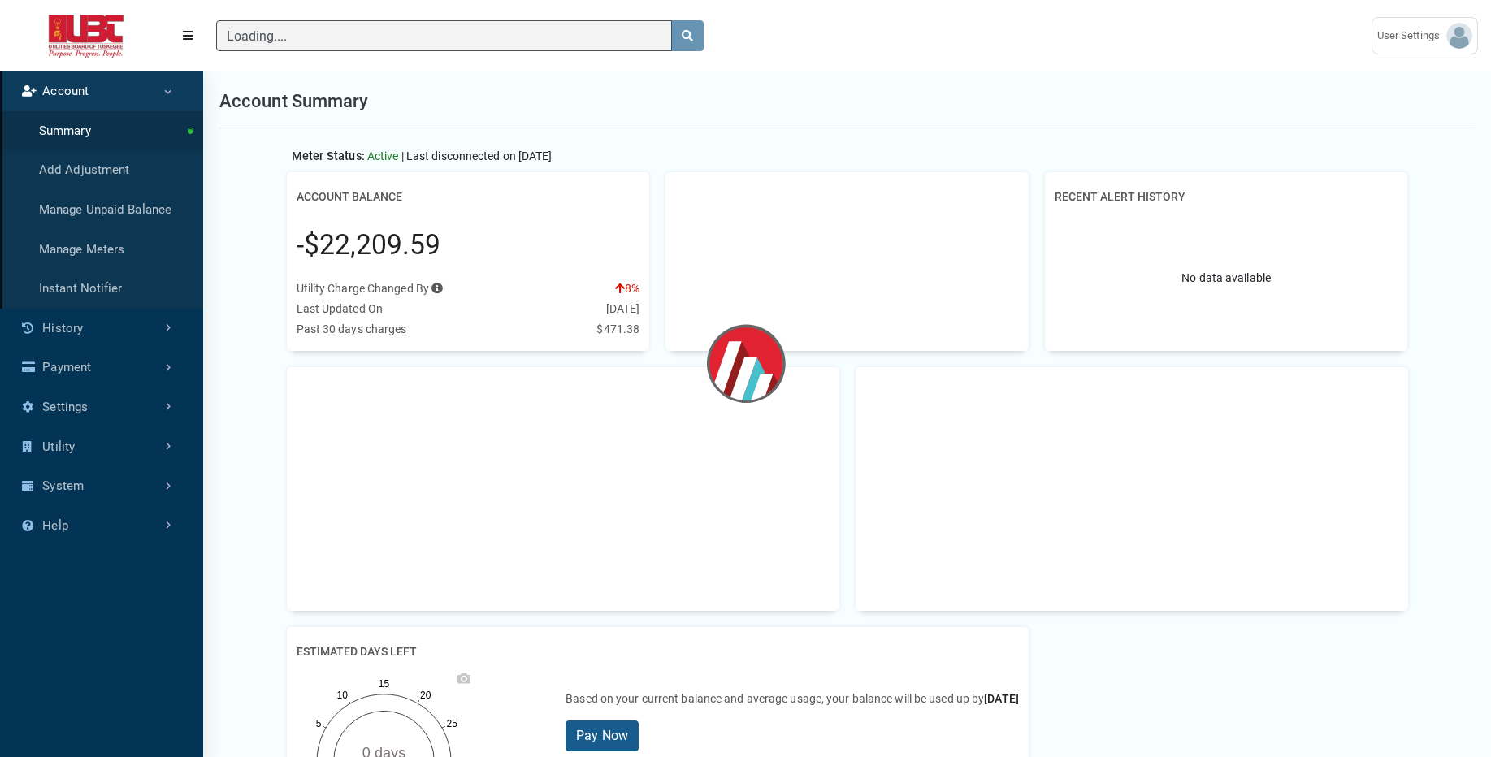
scroll to position [699, 203]
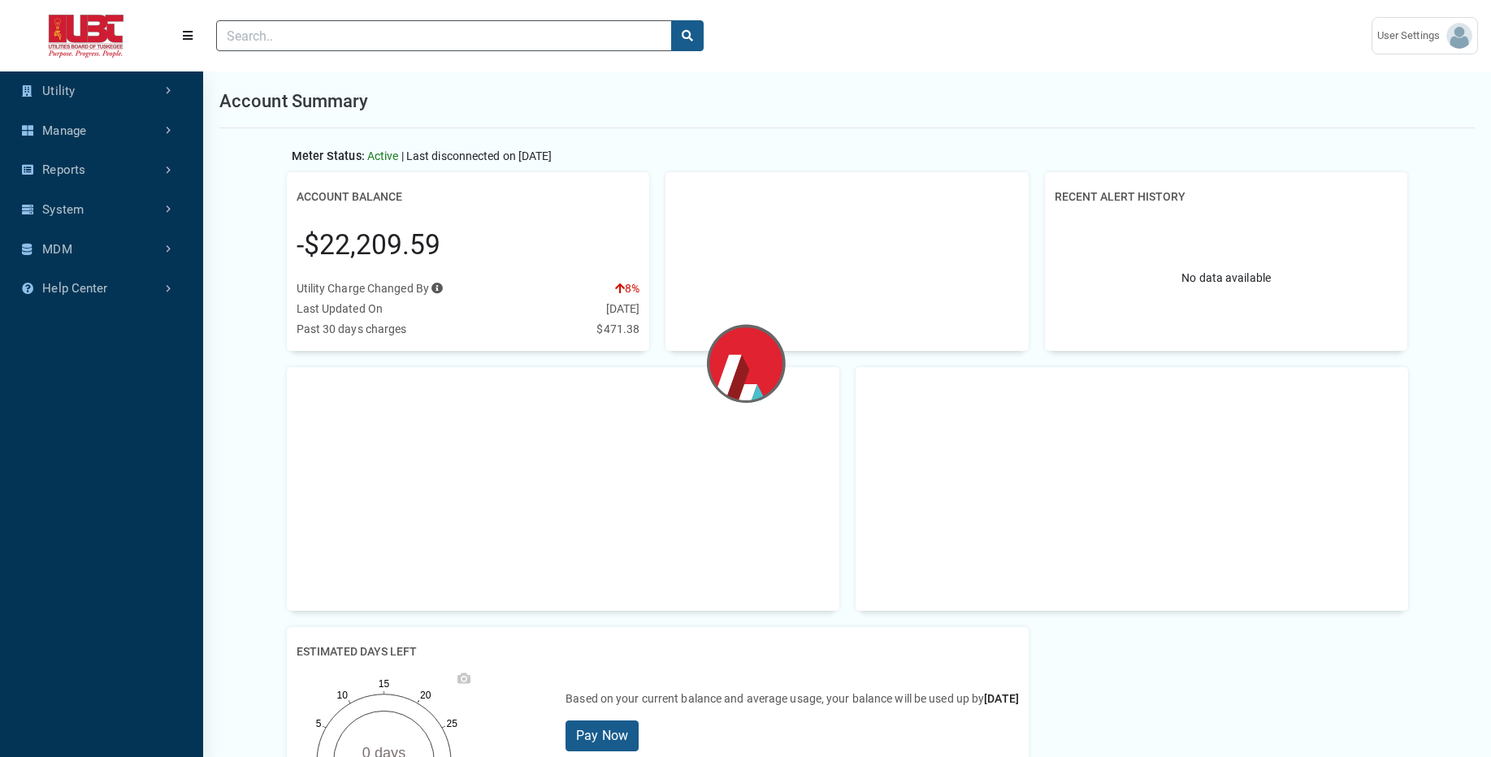
scroll to position [510, 203]
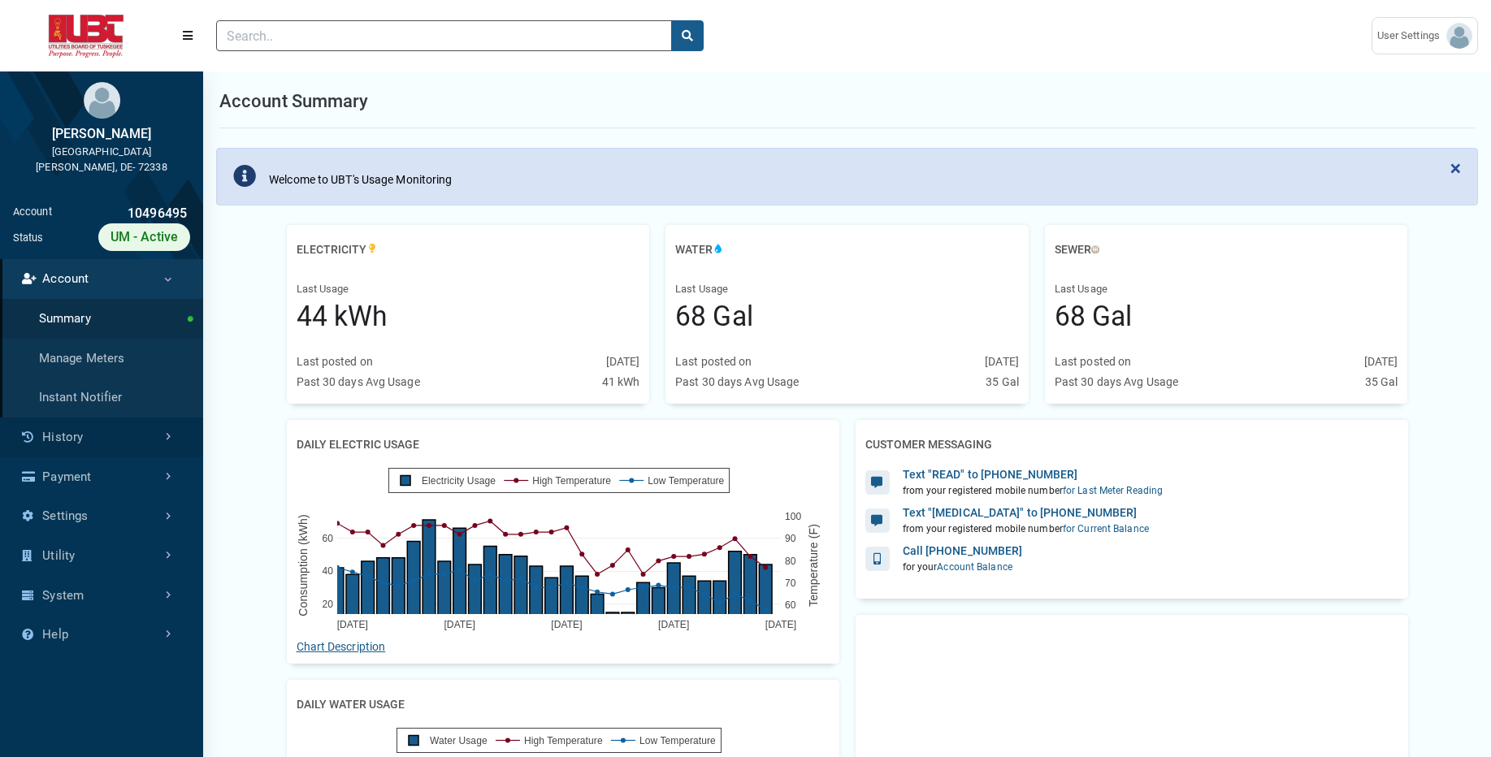
click at [87, 433] on link "History" at bounding box center [101, 438] width 203 height 40
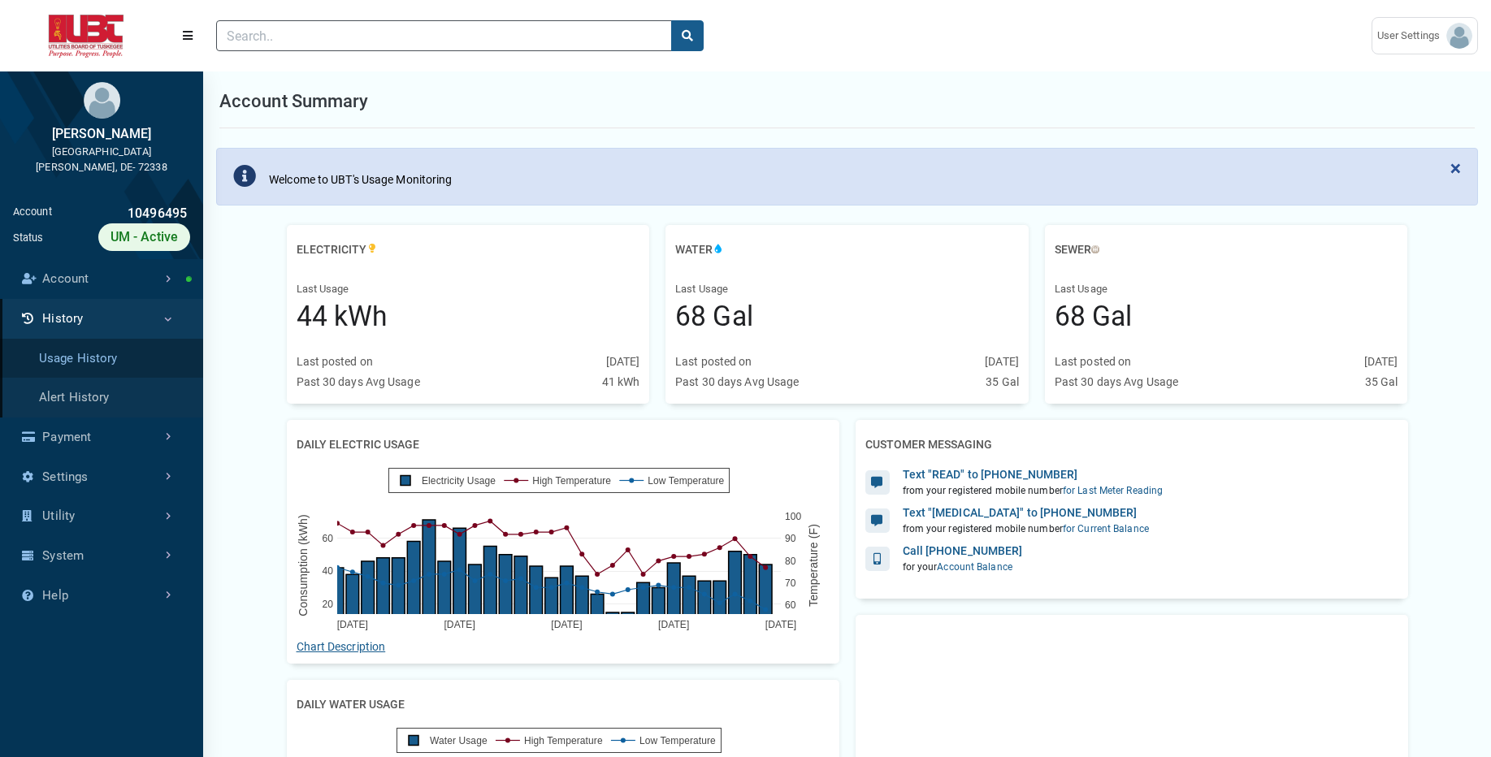
click at [134, 358] on link "Usage History" at bounding box center [101, 359] width 203 height 40
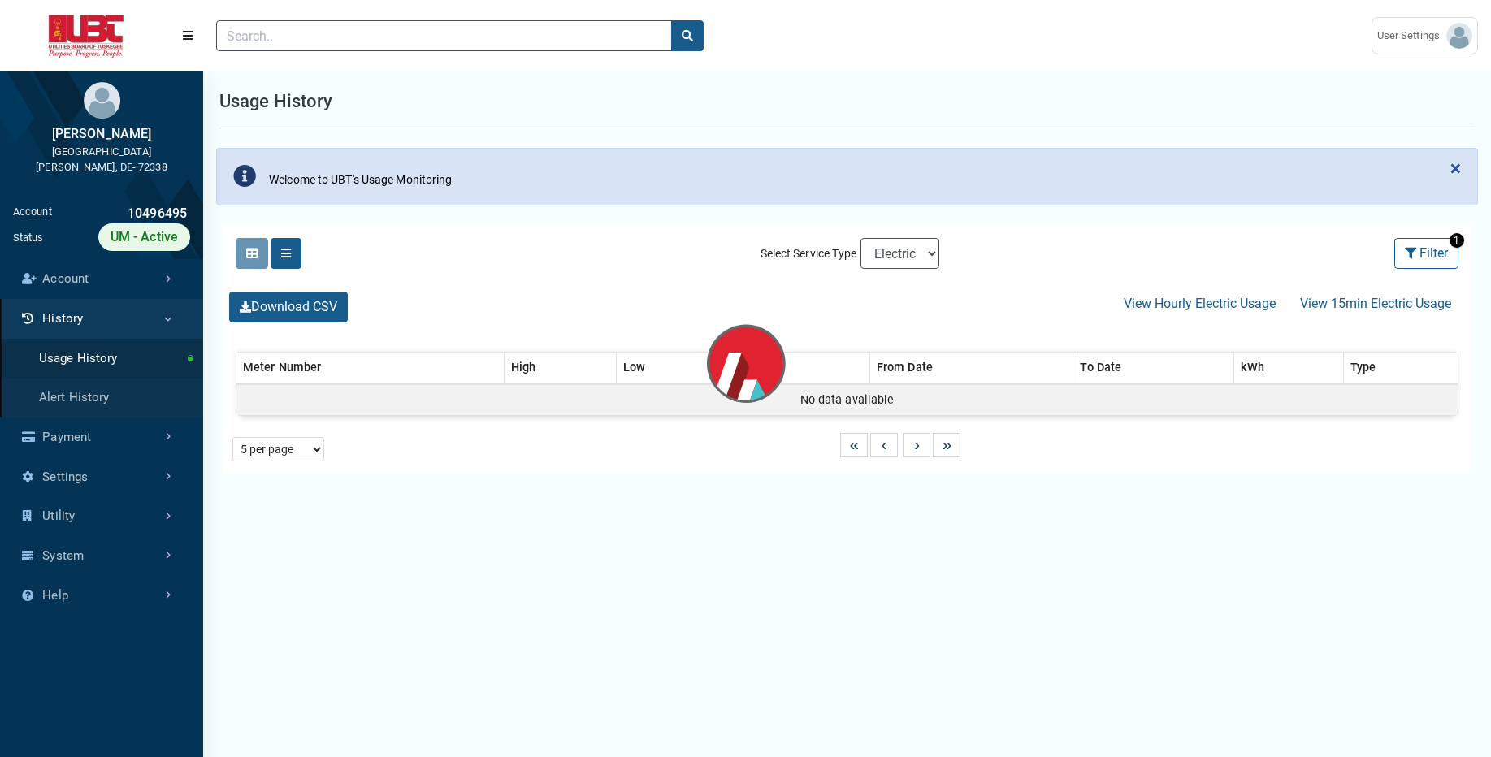
select select "25 per page"
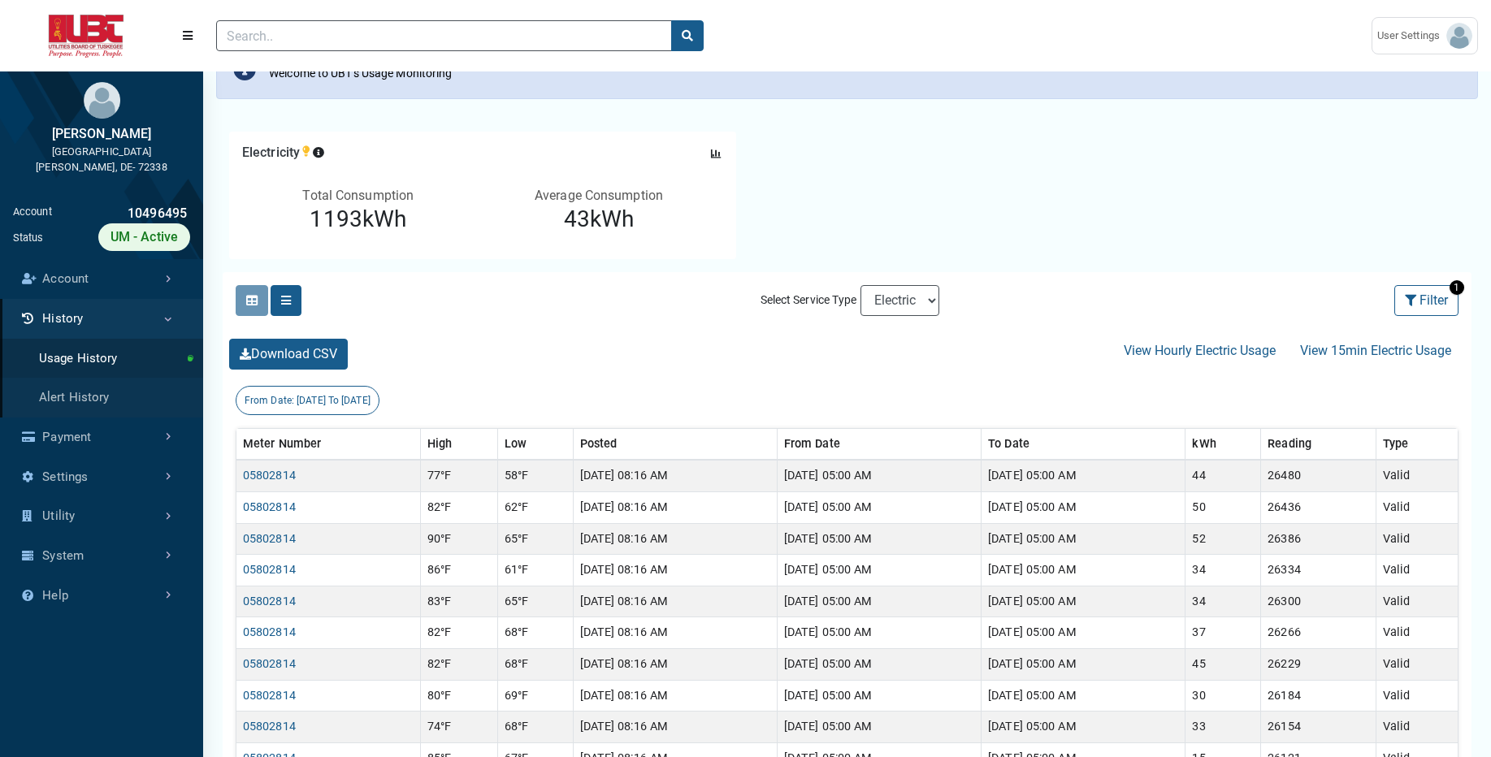
scroll to position [130, 0]
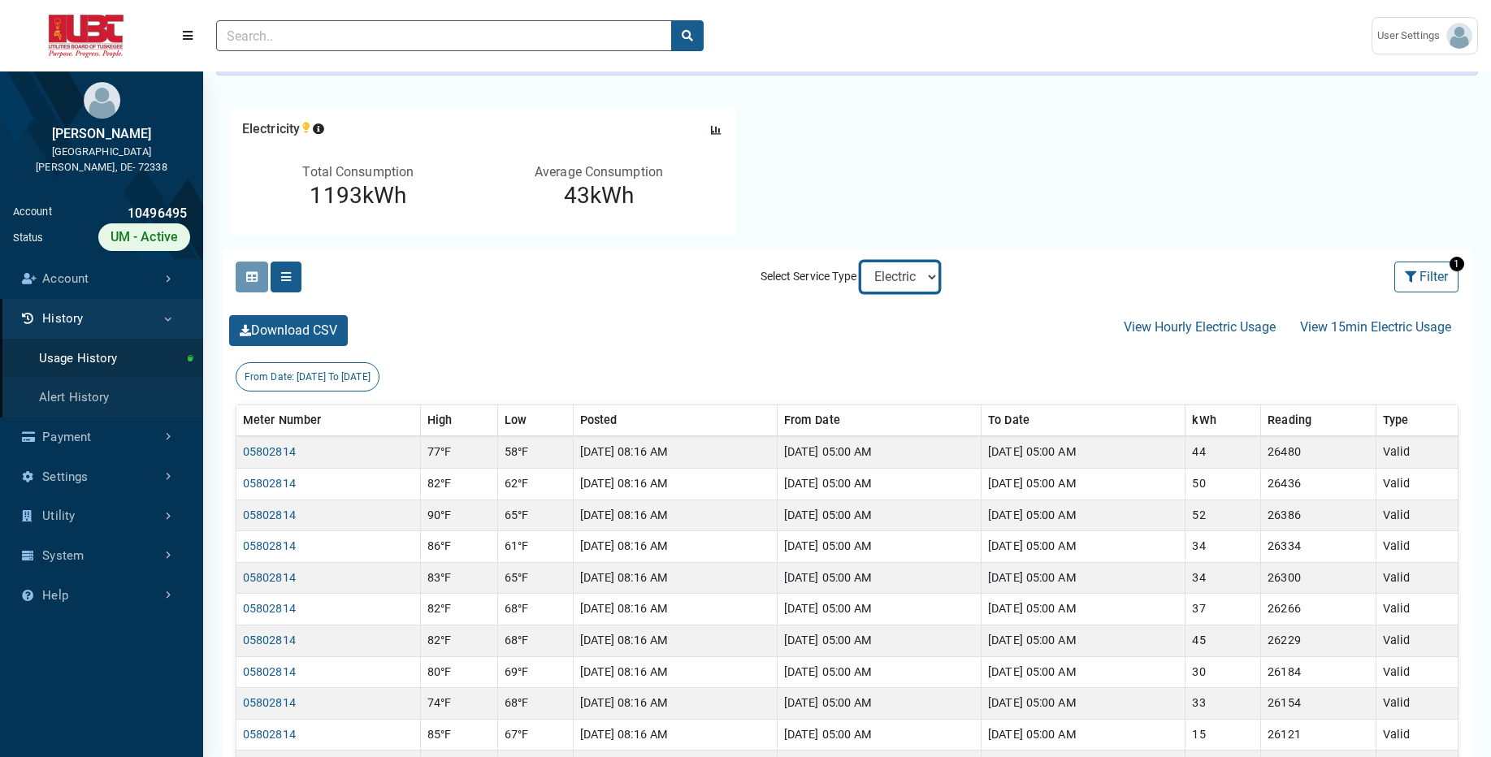
select select "Sewer"
click at [860, 262] on select "Electric Sewer Water" at bounding box center [899, 277] width 79 height 31
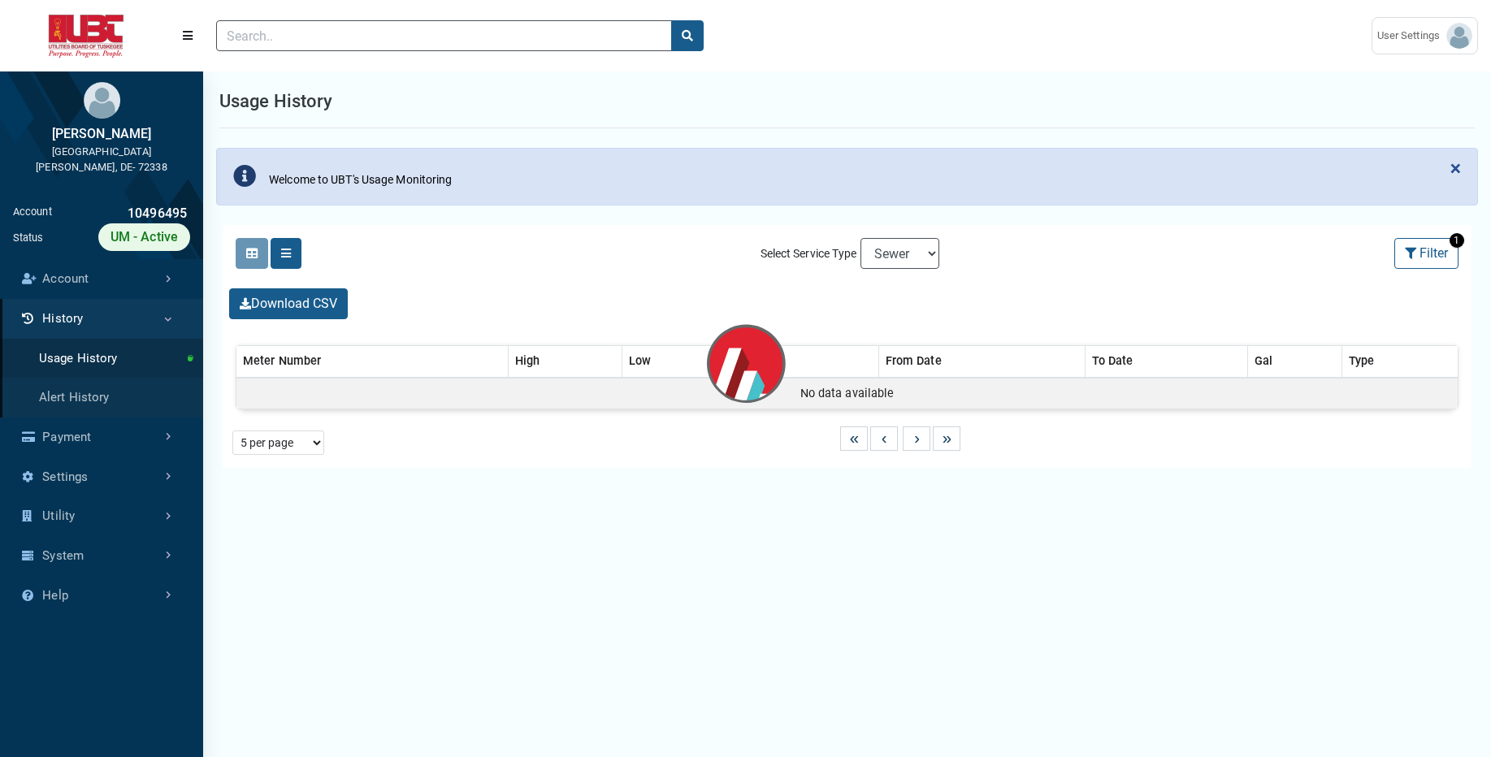
select select "25 per page"
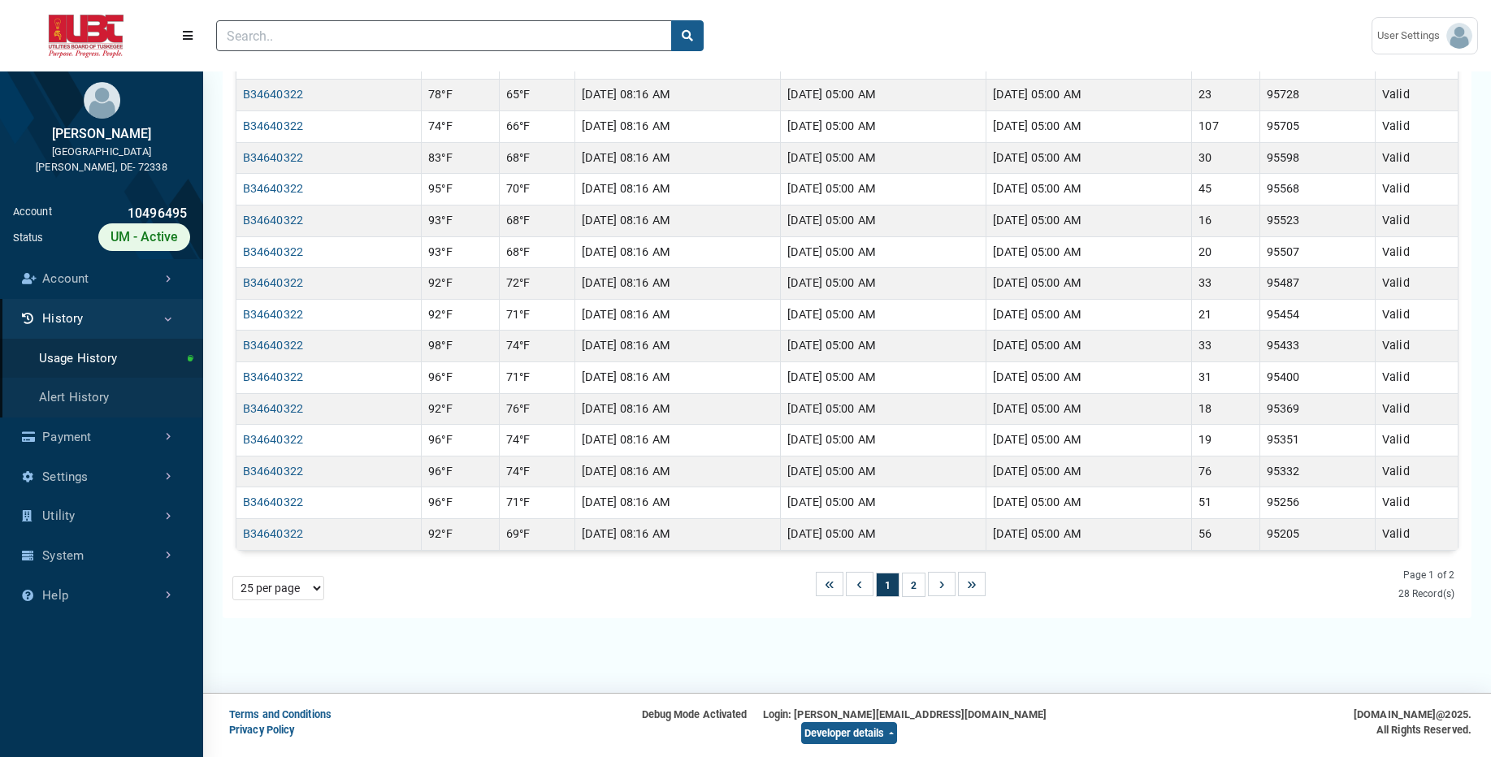
scroll to position [132, 0]
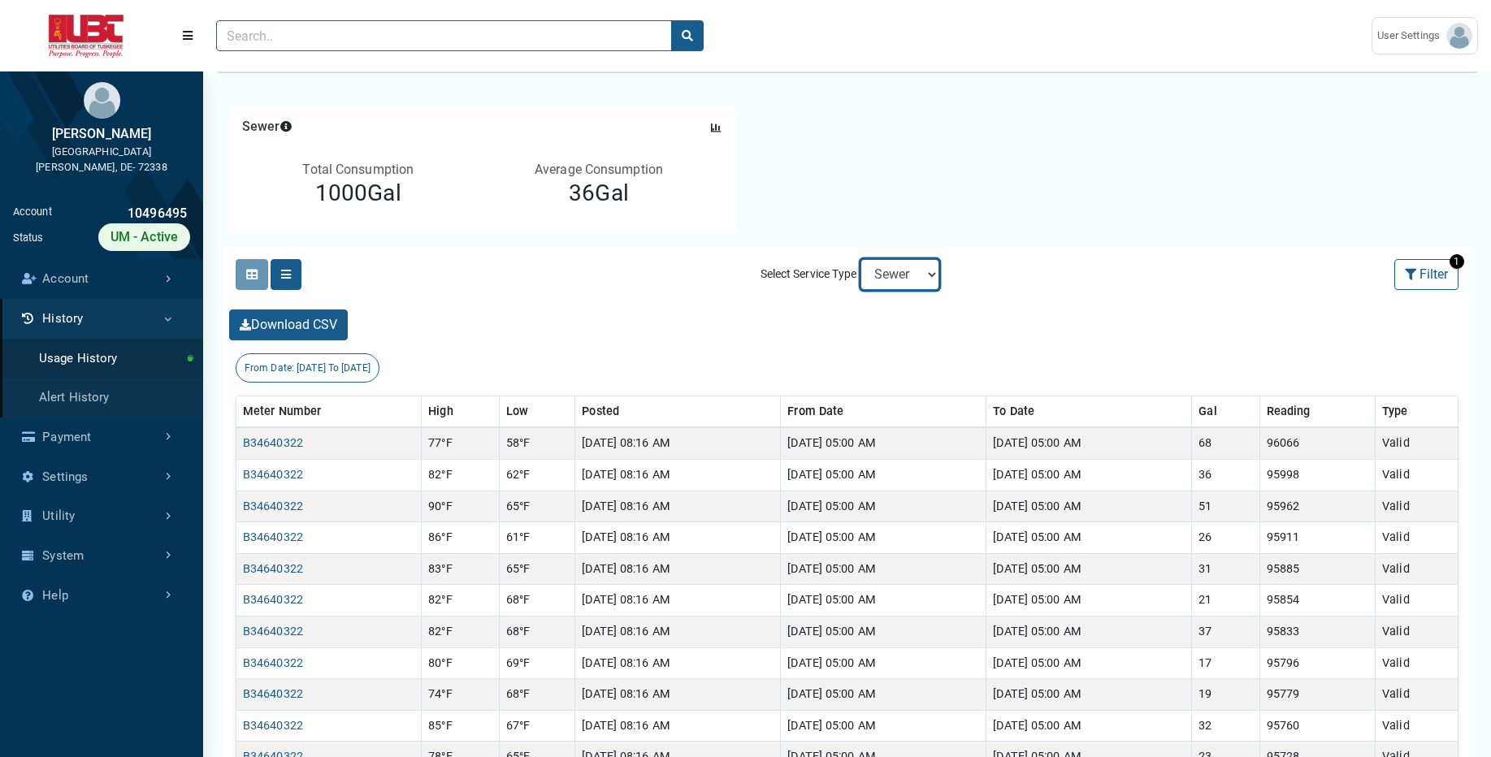
select select "Water"
click at [860, 259] on select "Electric Sewer Water" at bounding box center [899, 274] width 79 height 31
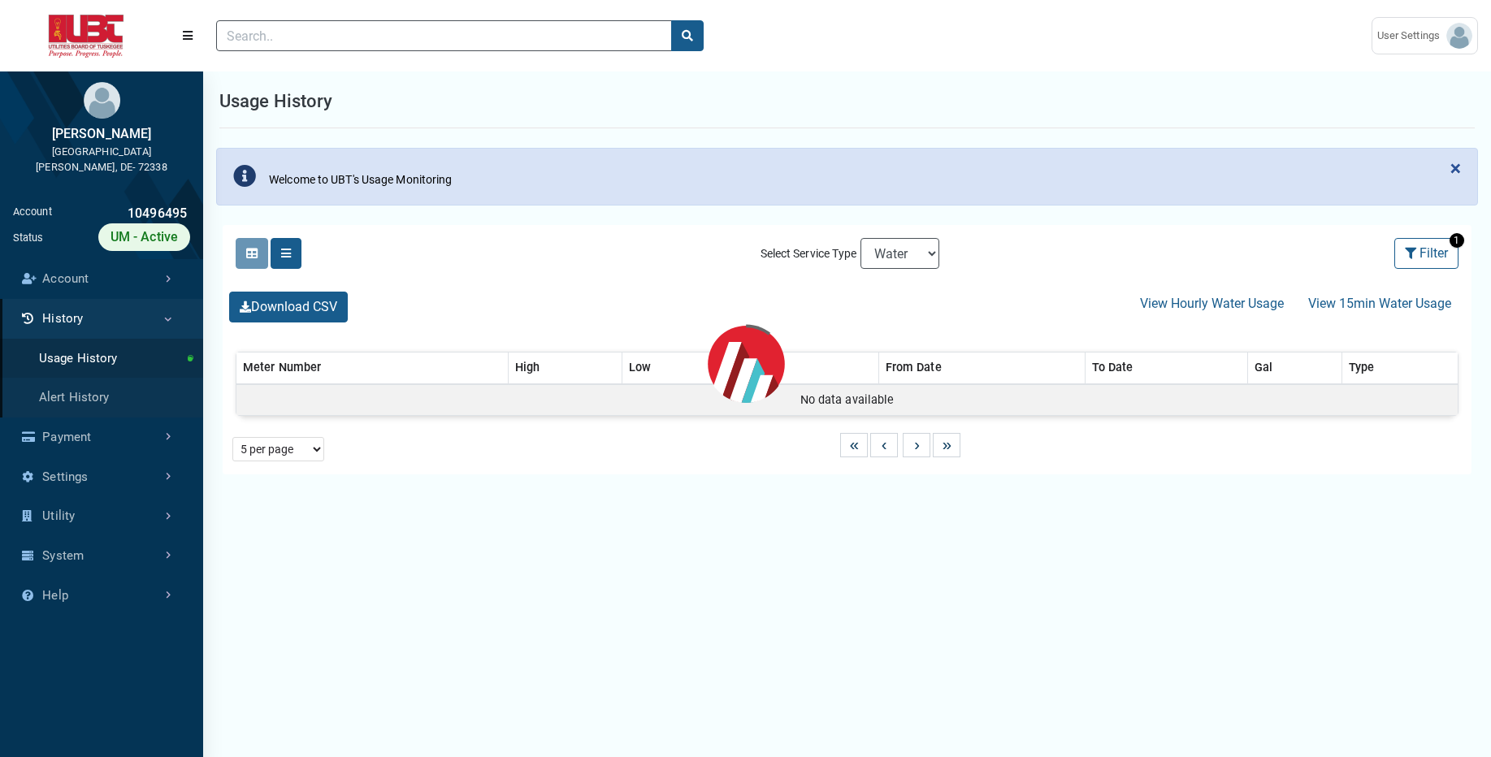
select select "25 per page"
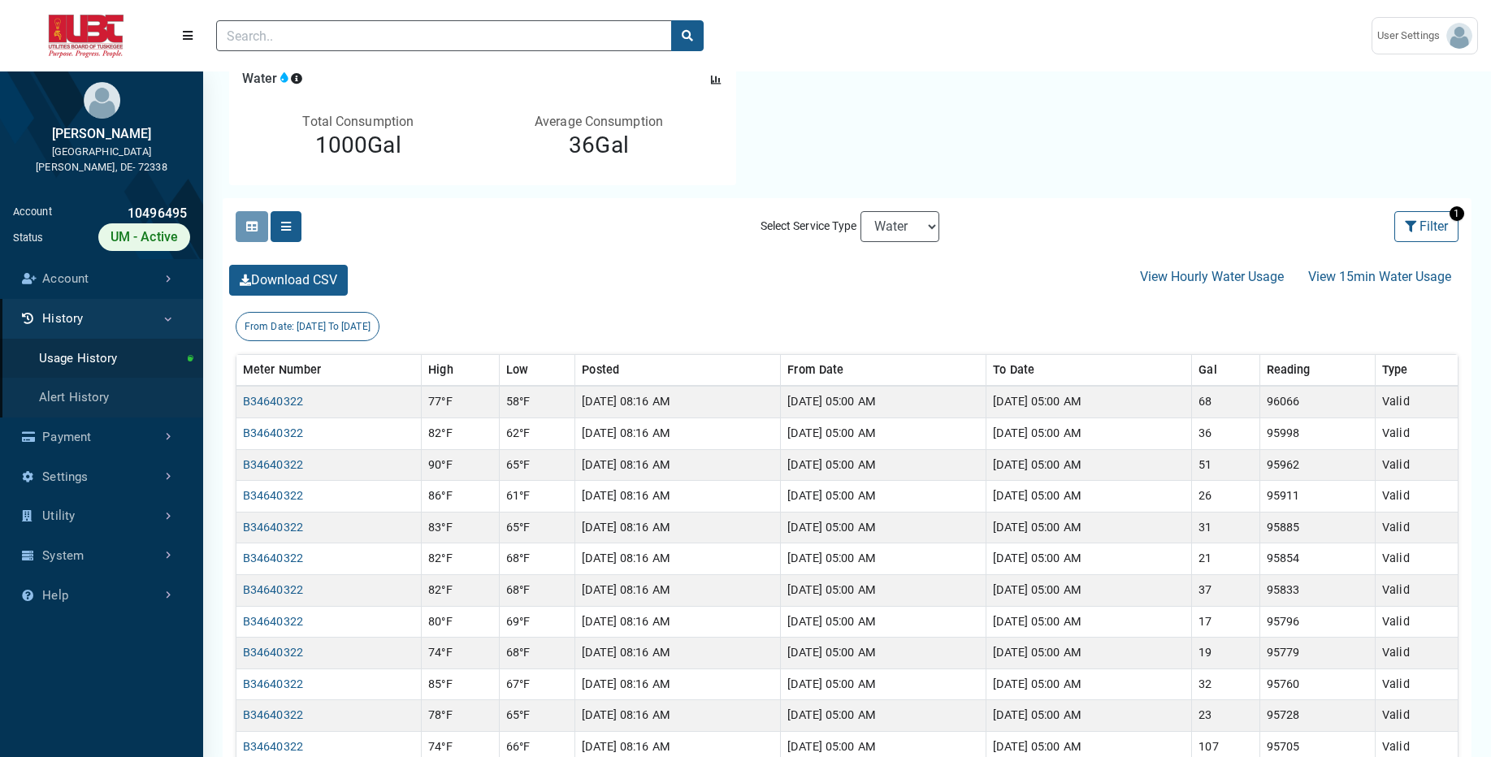
scroll to position [195, 0]
